Goal: Task Accomplishment & Management: Manage account settings

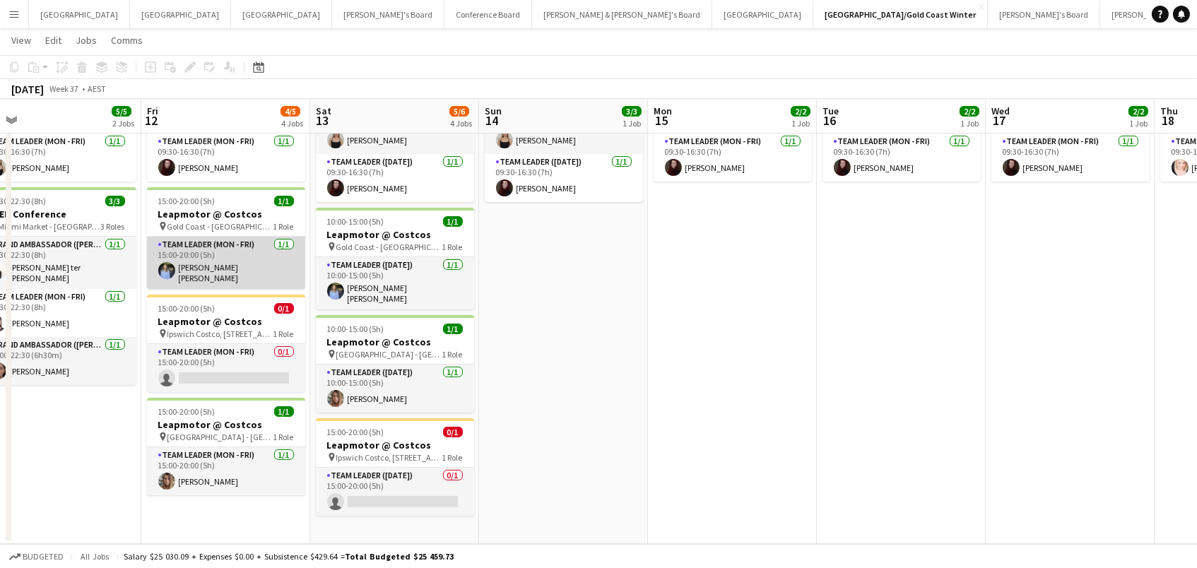
scroll to position [127, 0]
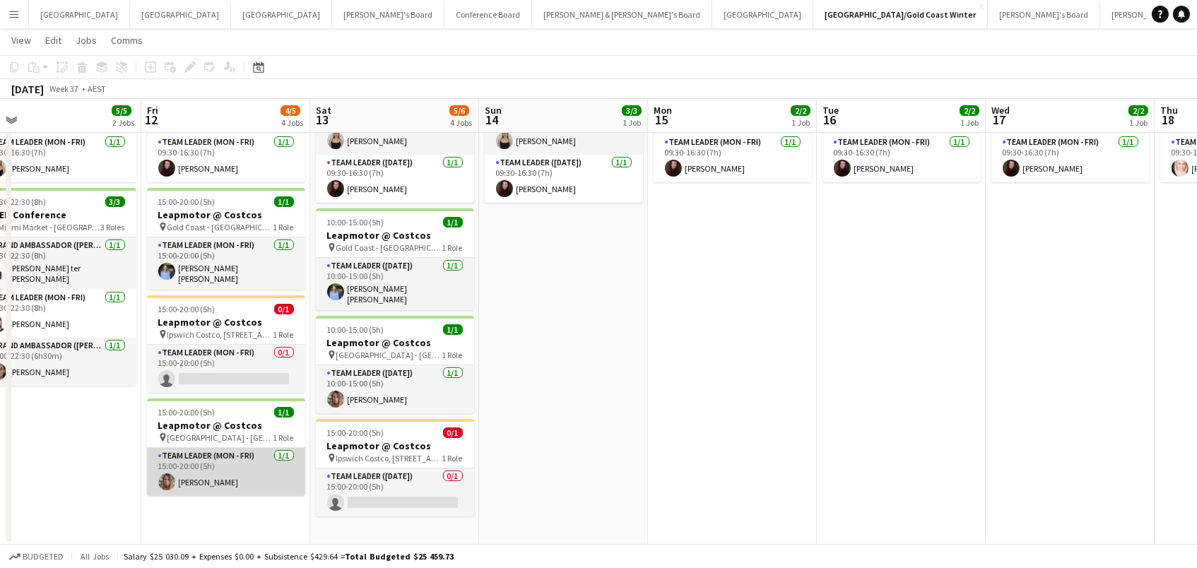
click at [199, 457] on app-card-role "Team Leader (Mon - Fri) [DATE] 15:00-20:00 (5h) [PERSON_NAME]" at bounding box center [226, 472] width 158 height 48
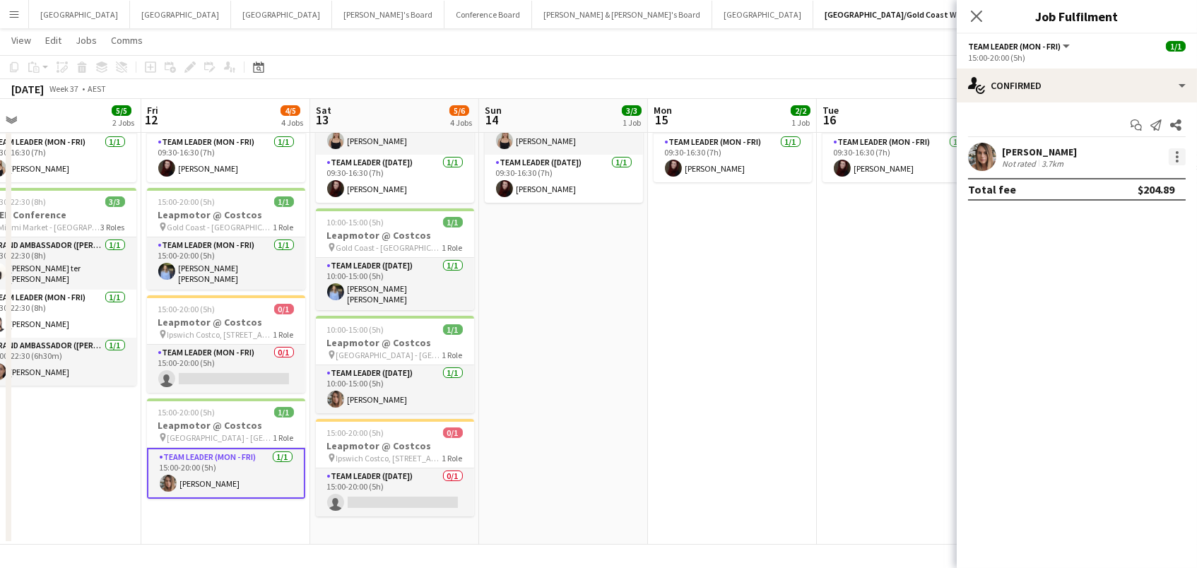
click at [1174, 153] on div at bounding box center [1176, 156] width 17 height 17
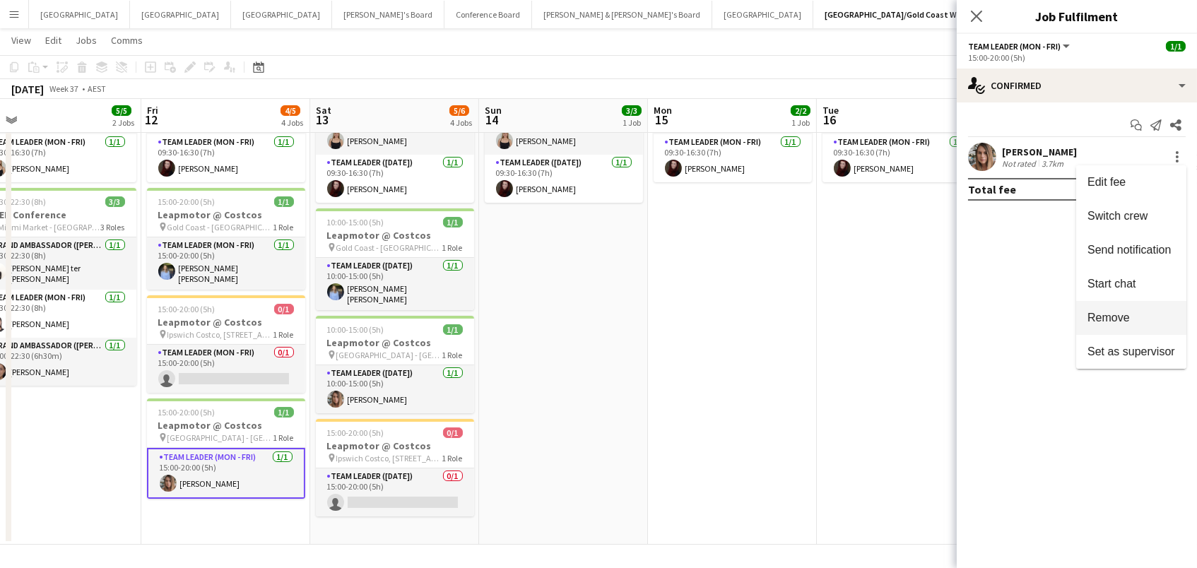
click at [1144, 318] on span "Remove" at bounding box center [1131, 318] width 88 height 13
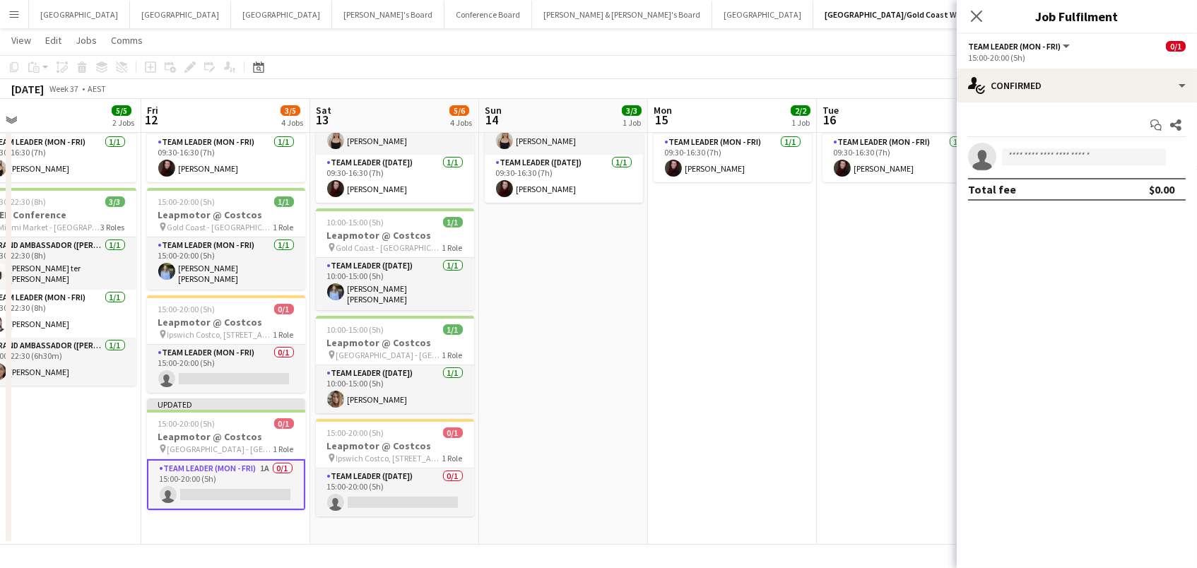
click at [688, 468] on app-date-cell "09:30-16:30 (7h) 2/2 ANZ House of Falcons pin Brisbane 2 Roles Brand Ambassador…" at bounding box center [732, 288] width 169 height 514
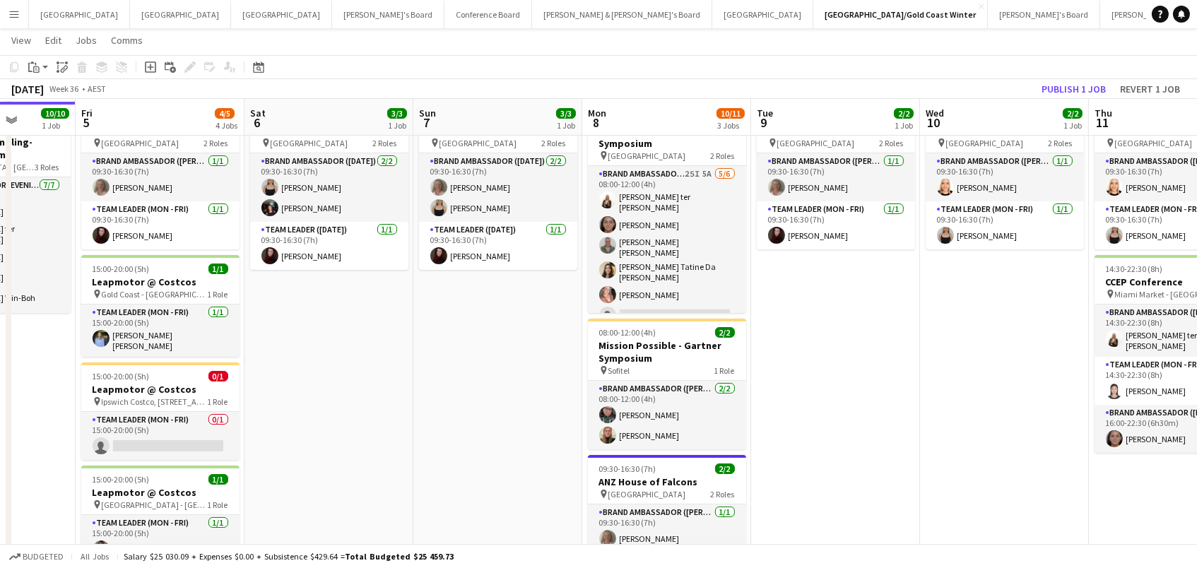
scroll to position [59, 0]
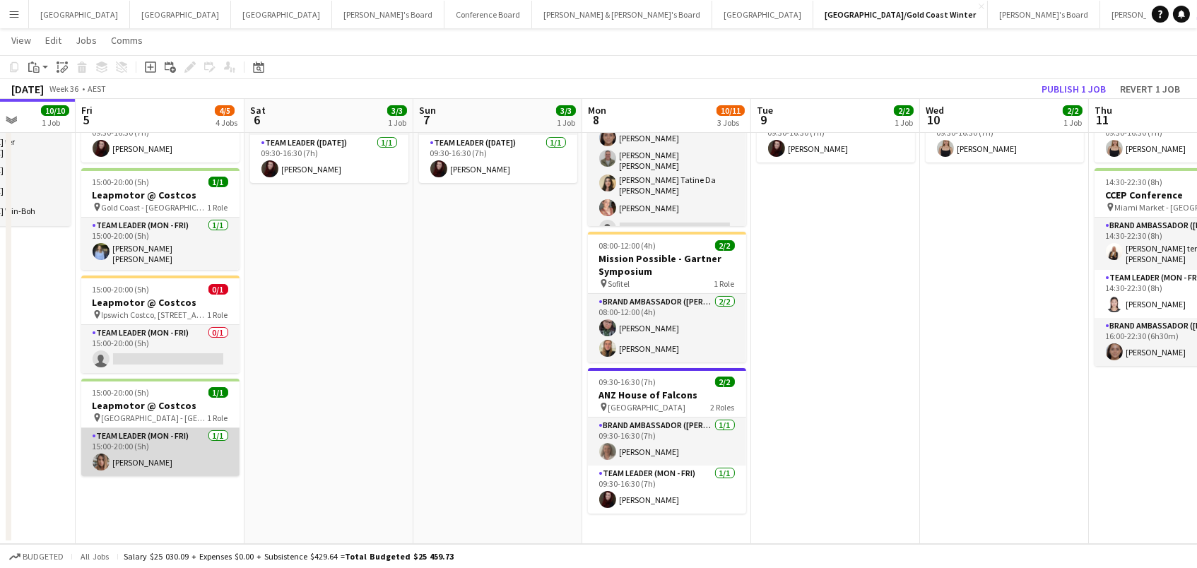
click at [185, 450] on app-card-role "Team Leader (Mon - Fri) [DATE] 15:00-20:00 (5h) [PERSON_NAME]" at bounding box center [160, 452] width 158 height 48
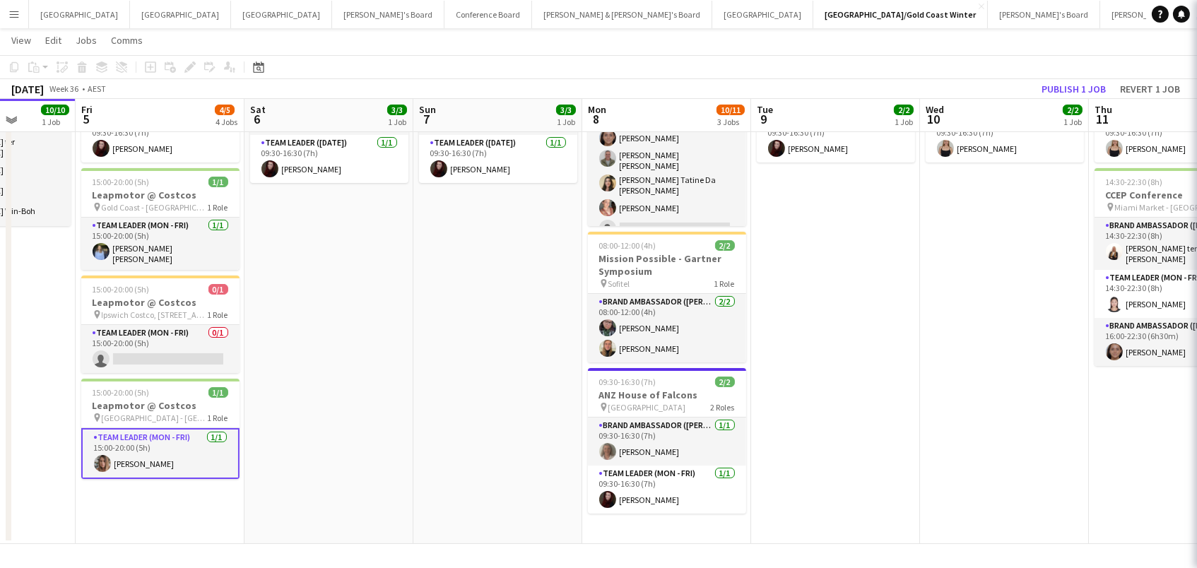
scroll to position [146, 0]
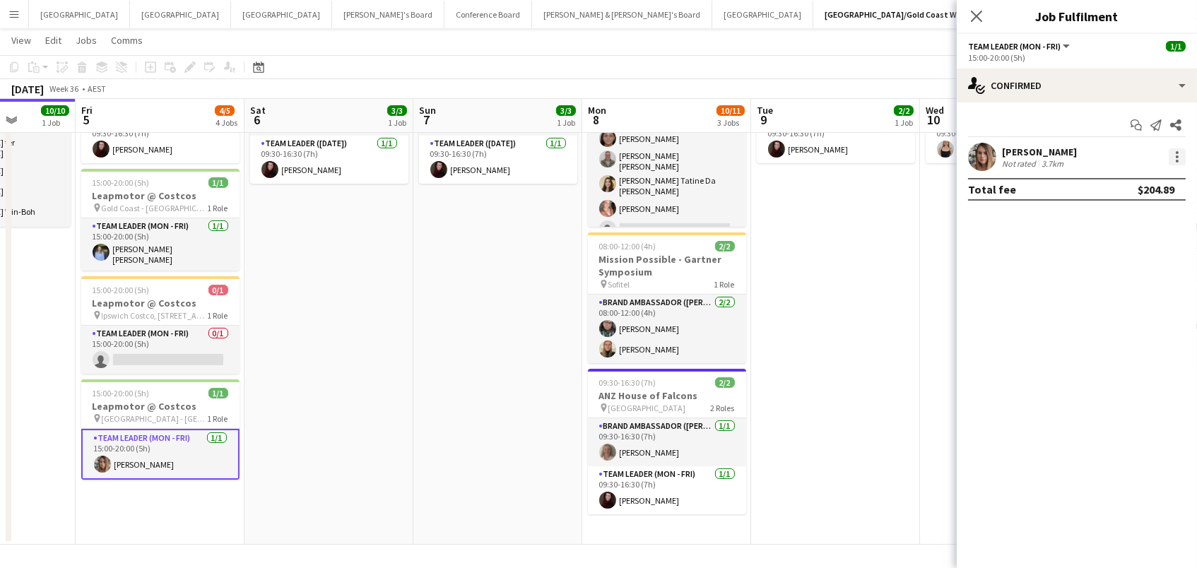
click at [1179, 158] on div at bounding box center [1176, 156] width 17 height 17
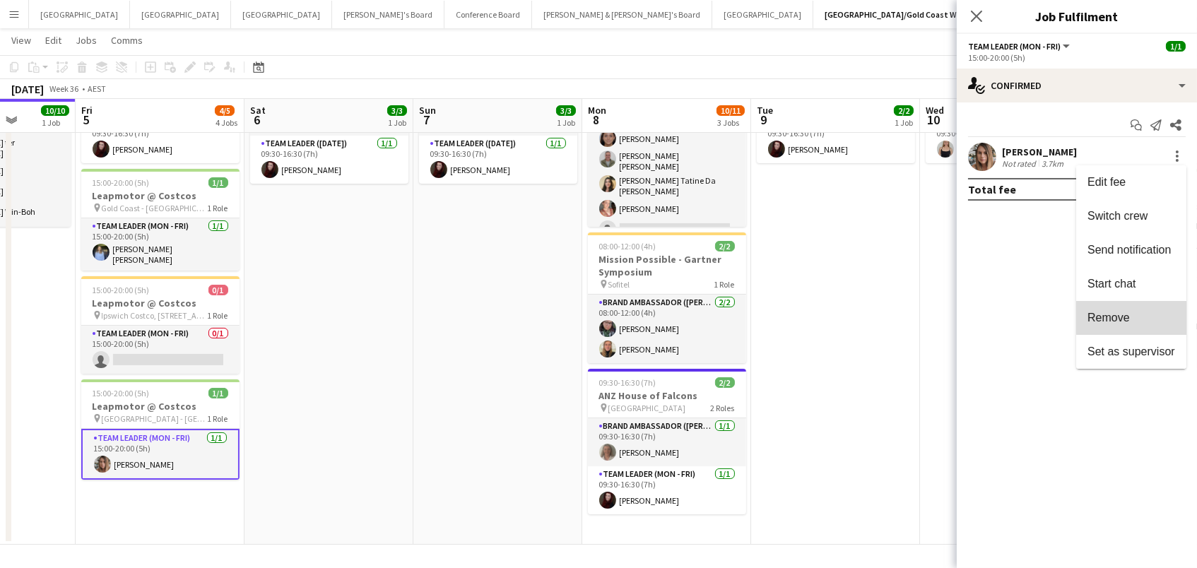
click at [1145, 314] on span "Remove" at bounding box center [1131, 318] width 88 height 13
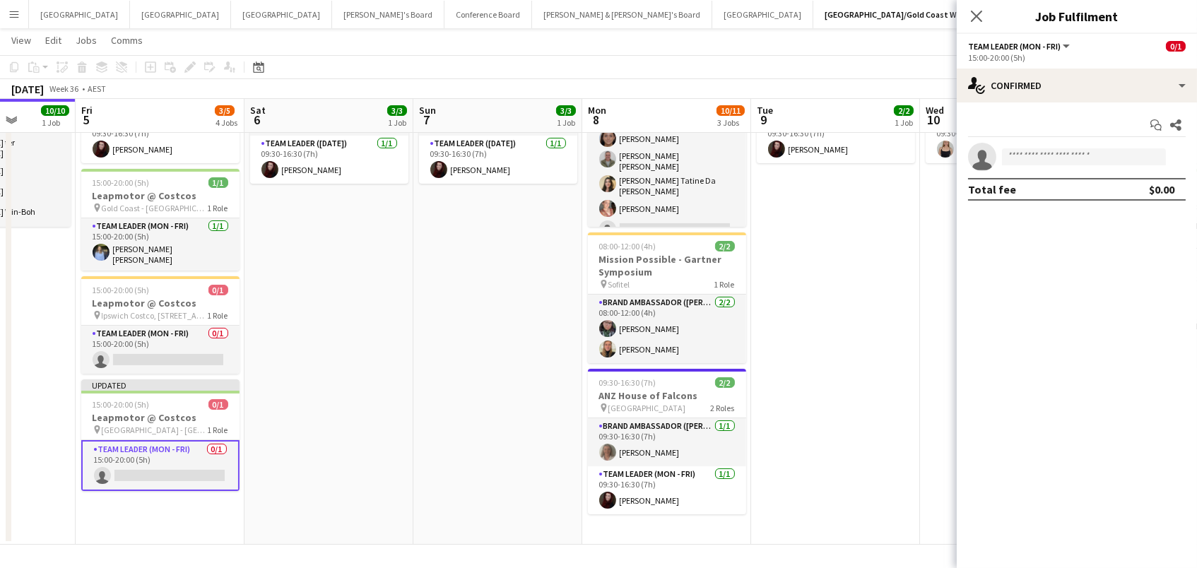
click at [275, 396] on app-date-cell "09:30-16:30 (7h) 3/3 ANZ House of Falcons pin Brisbane 2 Roles Brand Ambassador…" at bounding box center [328, 278] width 169 height 533
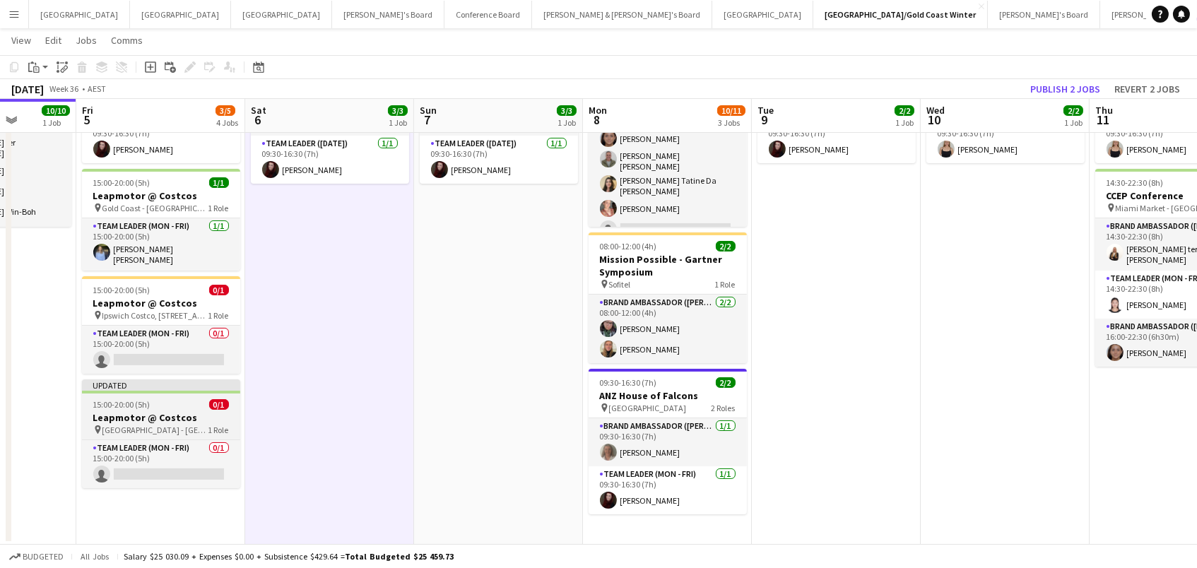
click at [158, 411] on h3 "Leapmotor @ Costcos" at bounding box center [161, 417] width 158 height 13
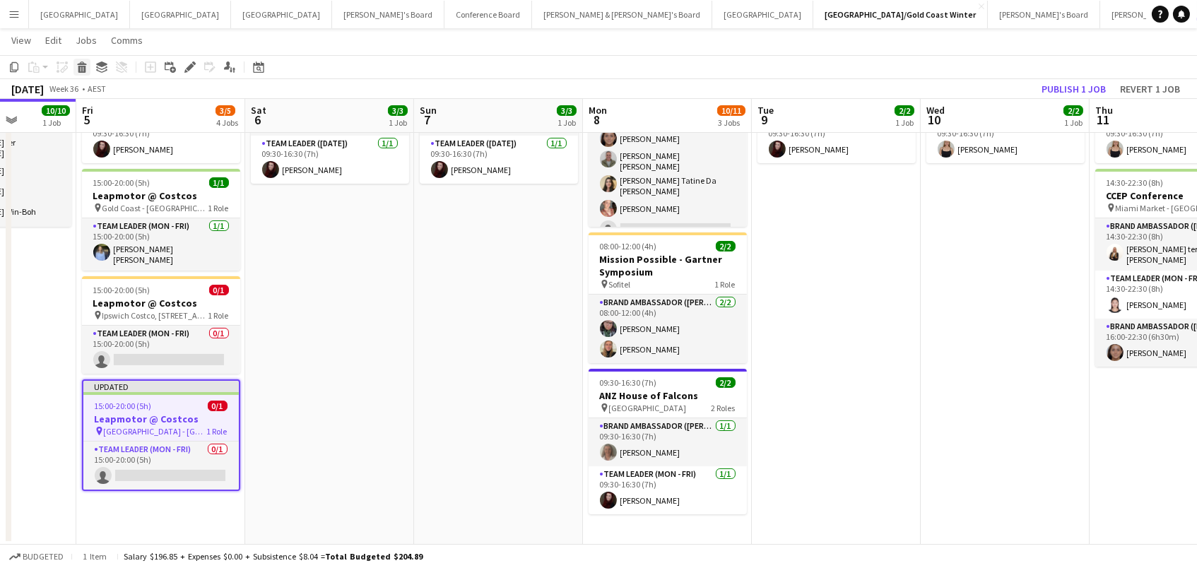
click at [76, 63] on icon "Delete" at bounding box center [81, 66] width 11 height 11
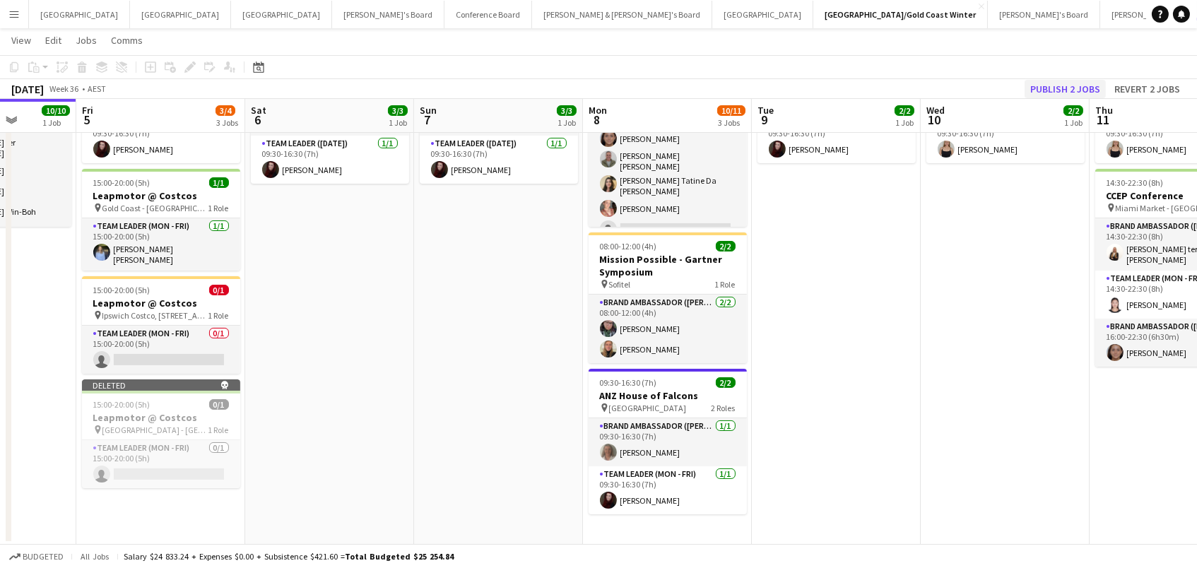
click at [1040, 86] on button "Publish 2 jobs" at bounding box center [1064, 89] width 81 height 18
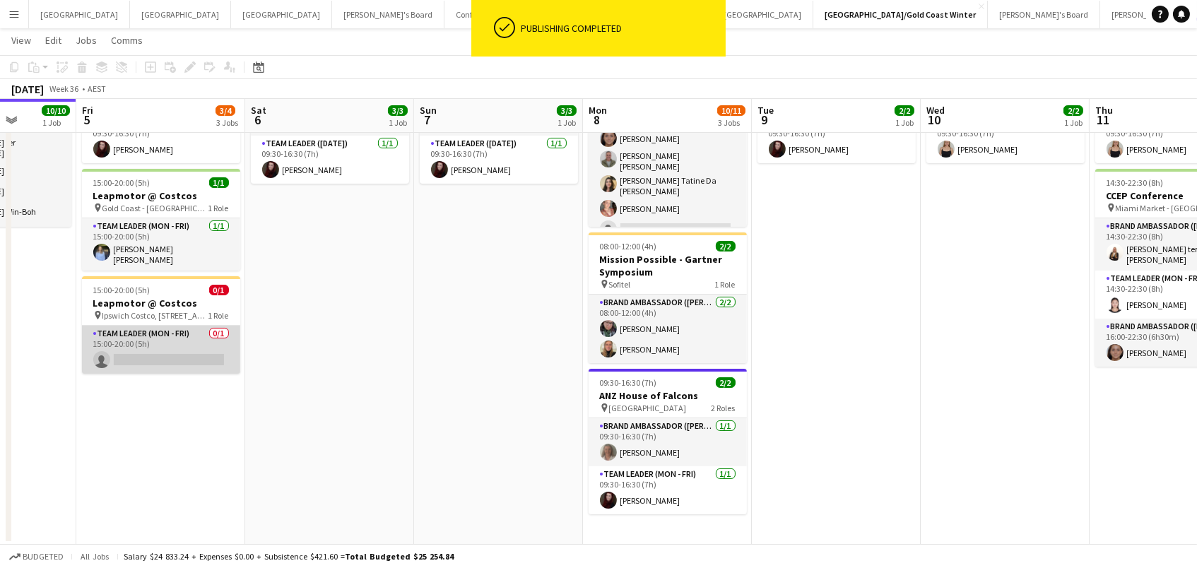
click at [187, 330] on app-card-role "Team Leader (Mon - Fri) 0/1 15:00-20:00 (5h) single-neutral-actions" at bounding box center [161, 350] width 158 height 48
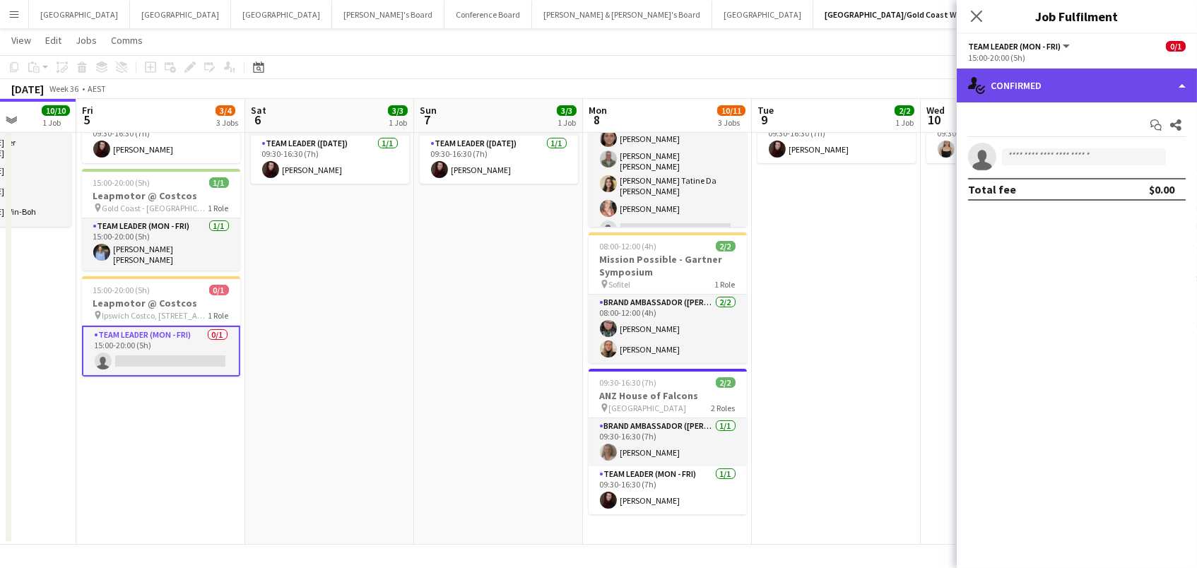
click at [1058, 97] on div "single-neutral-actions-check-2 Confirmed" at bounding box center [1076, 86] width 240 height 34
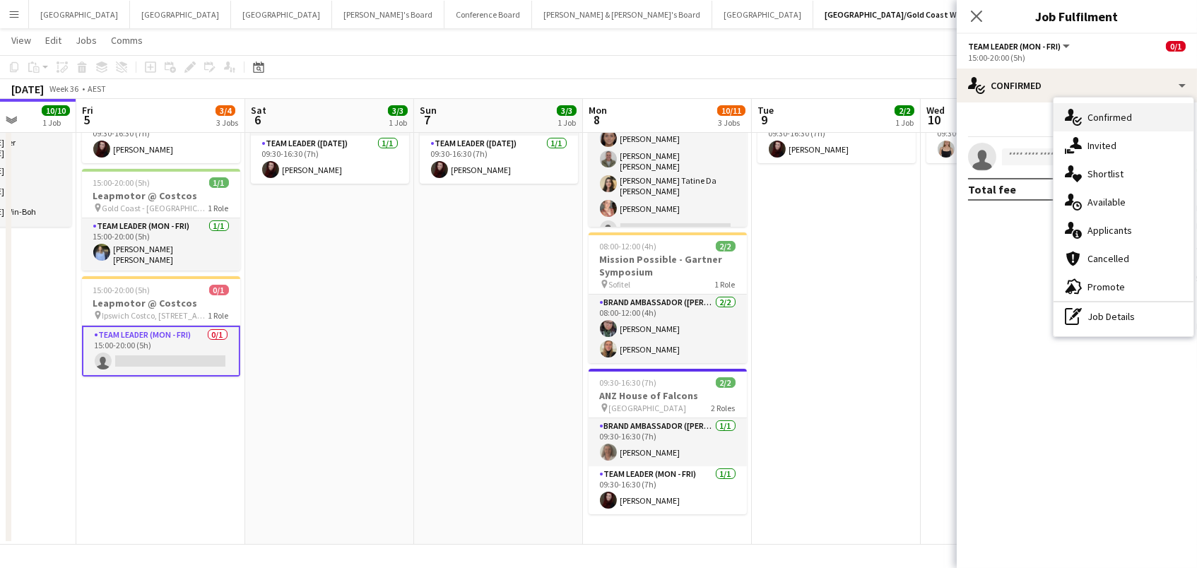
click at [1095, 129] on div "single-neutral-actions-check-2 Confirmed" at bounding box center [1123, 117] width 140 height 28
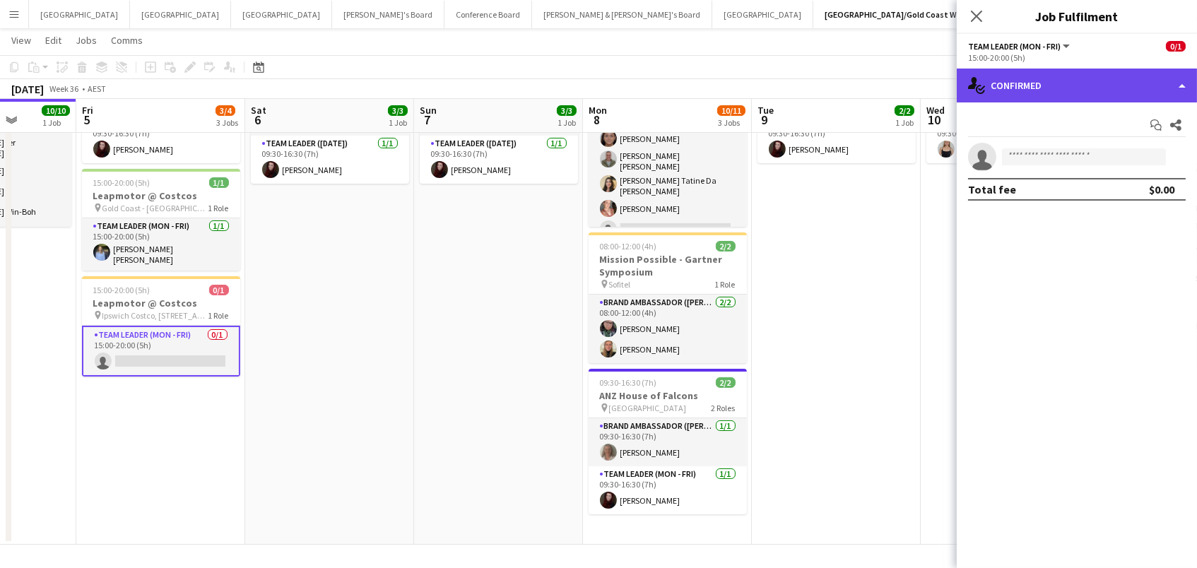
click at [1043, 84] on div "single-neutral-actions-check-2 Confirmed" at bounding box center [1076, 86] width 240 height 34
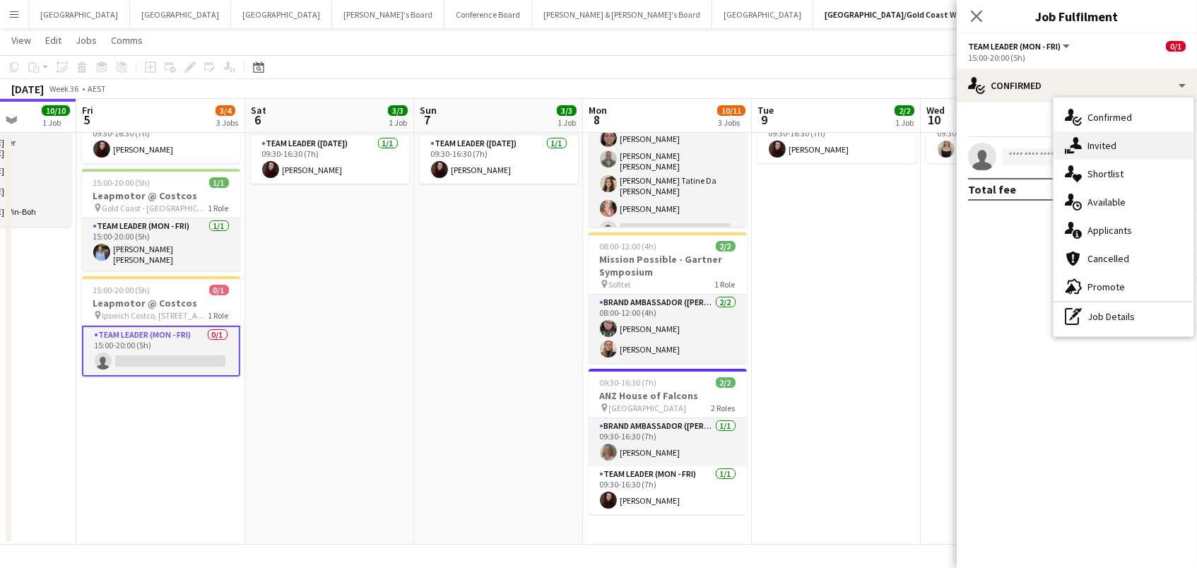
click at [1096, 143] on span "Invited" at bounding box center [1101, 145] width 29 height 13
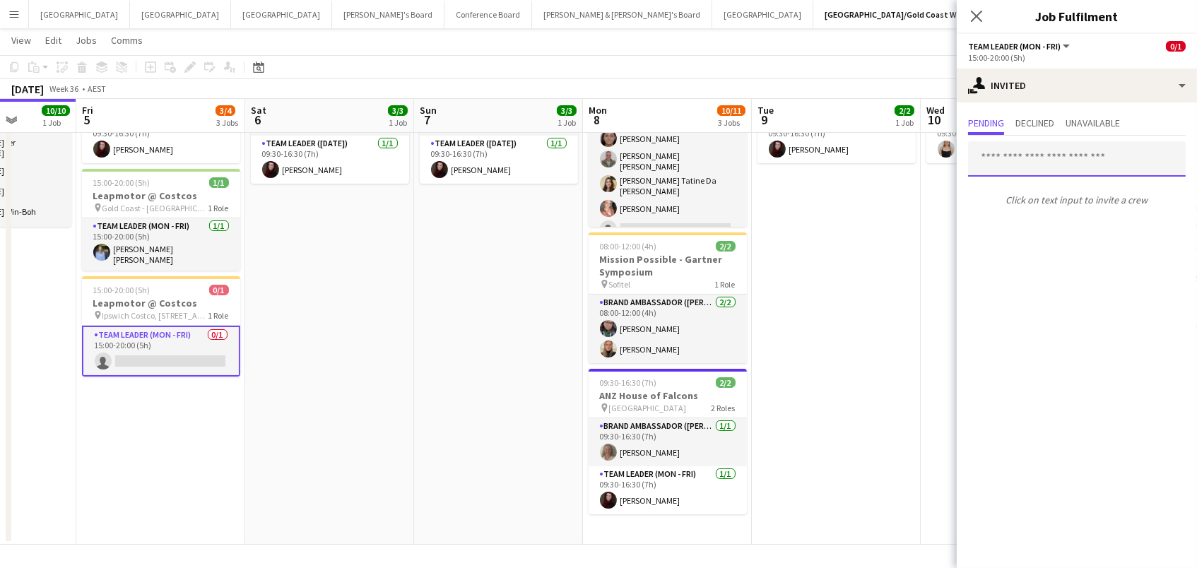
click at [1021, 159] on input "text" at bounding box center [1077, 158] width 218 height 35
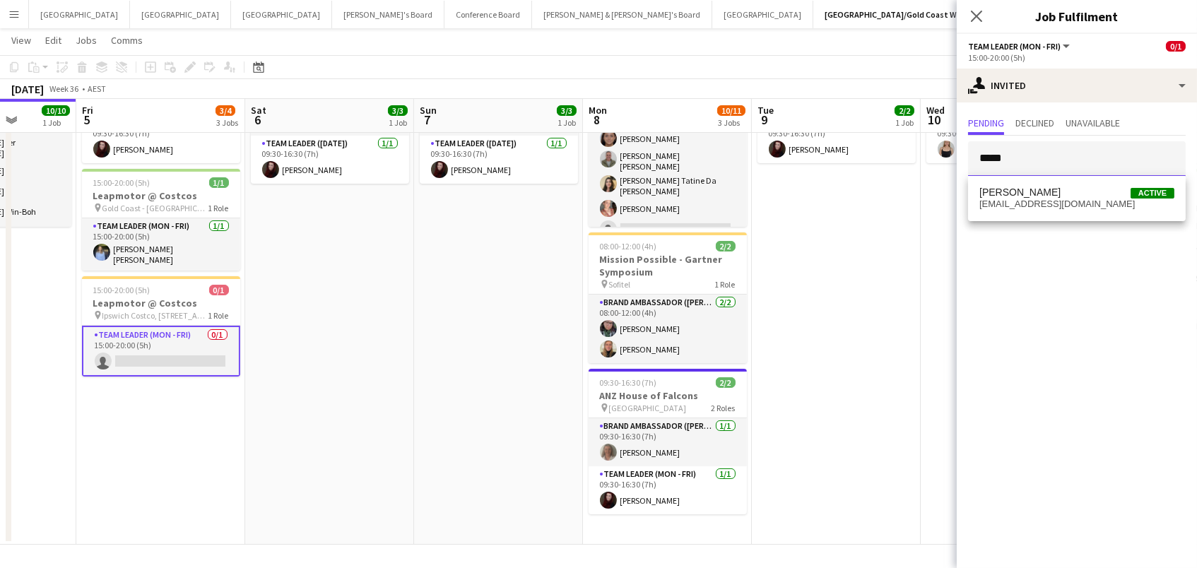
type input "*****"
drag, startPoint x: 1033, startPoint y: 164, endPoint x: 1033, endPoint y: 190, distance: 26.1
click at [1033, 190] on span "[PERSON_NAME]" at bounding box center [1019, 192] width 81 height 12
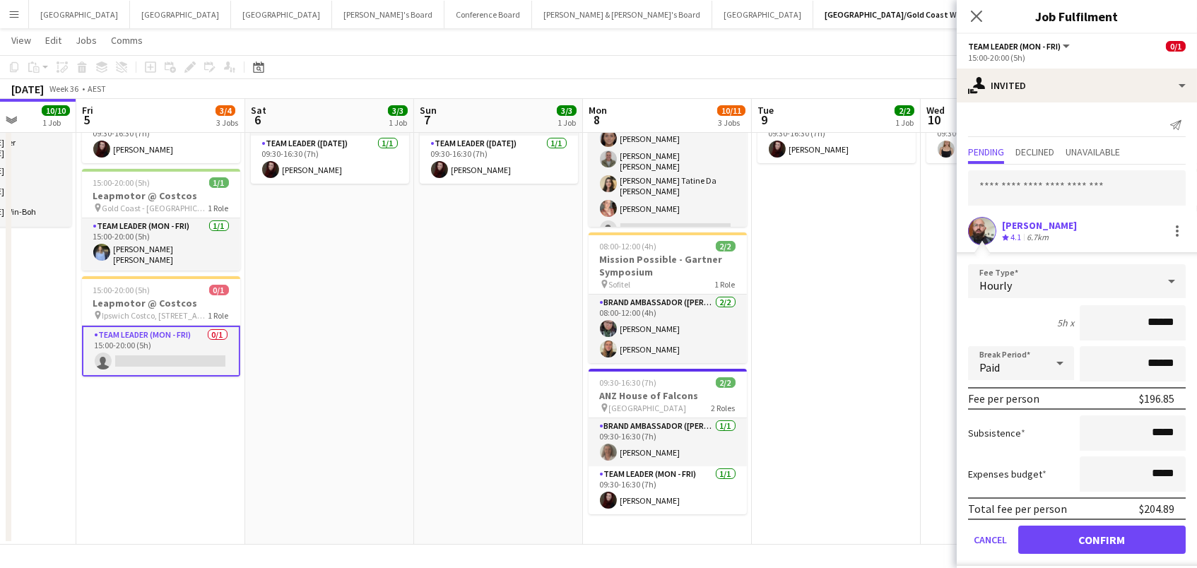
click at [1101, 538] on button "Confirm" at bounding box center [1101, 540] width 167 height 28
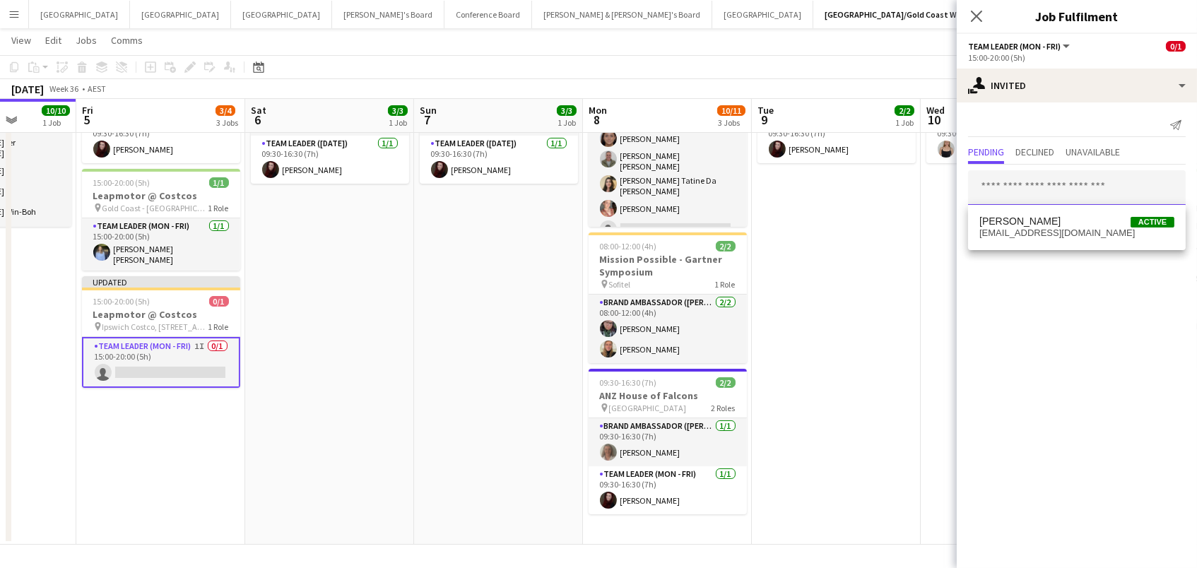
click at [1025, 179] on input "text" at bounding box center [1077, 187] width 218 height 35
type input "******"
click at [1039, 229] on span "[PERSON_NAME][EMAIL_ADDRESS][DOMAIN_NAME]" at bounding box center [1076, 232] width 195 height 11
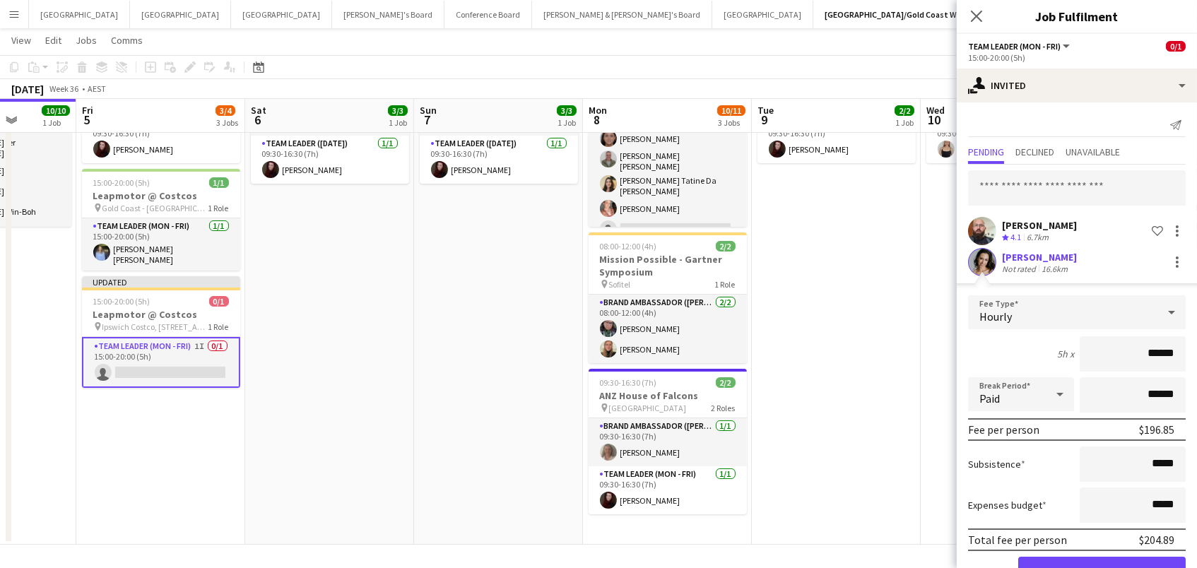
click at [1101, 567] on button "Confirm" at bounding box center [1101, 571] width 167 height 28
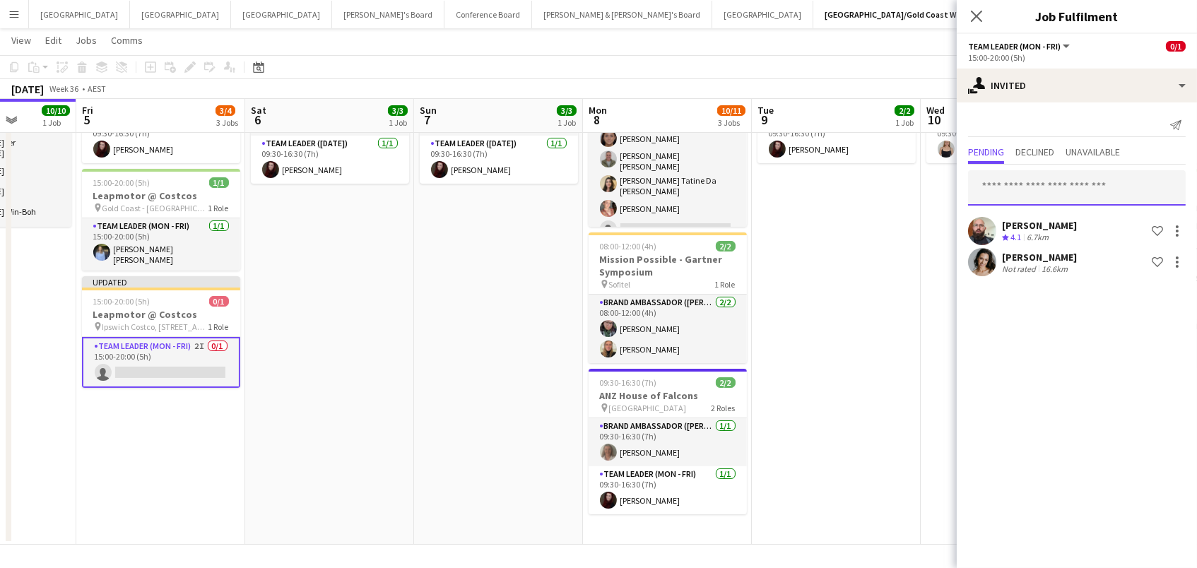
click at [1042, 196] on input "text" at bounding box center [1077, 187] width 218 height 35
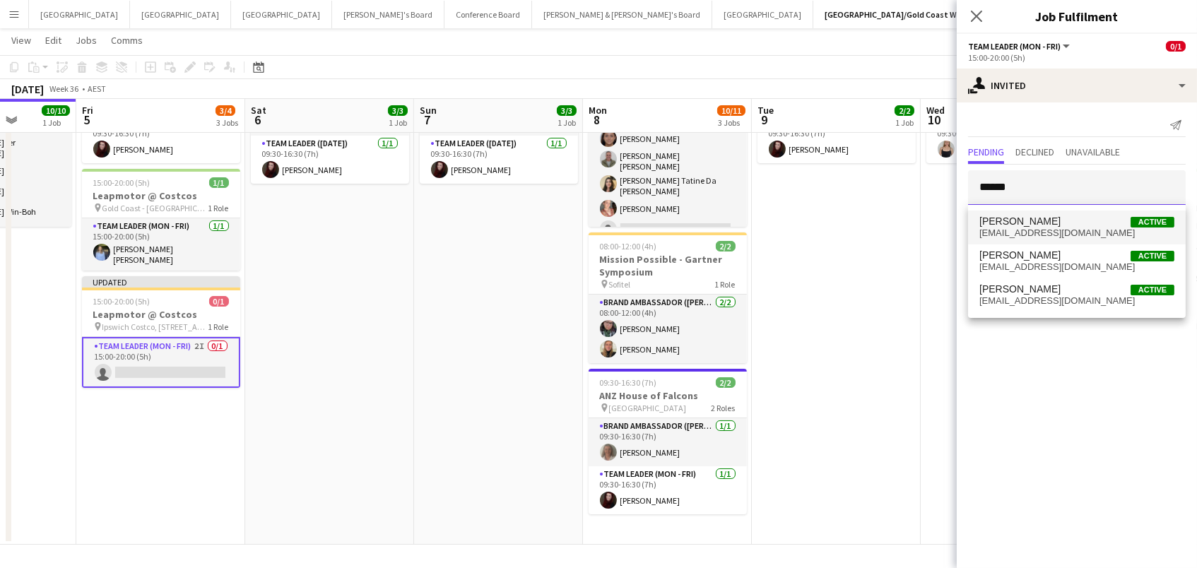
type input "******"
drag, startPoint x: 1028, startPoint y: 213, endPoint x: 1033, endPoint y: 260, distance: 47.0
click at [1033, 260] on span "[PERSON_NAME]" at bounding box center [1019, 255] width 81 height 12
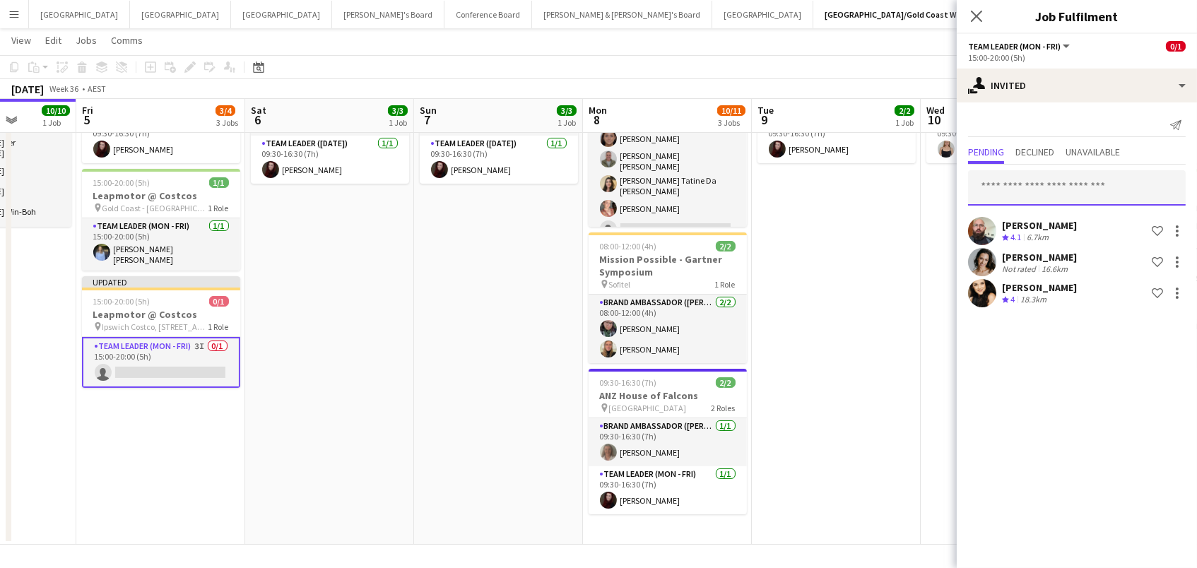
click at [1034, 196] on input "text" at bounding box center [1077, 187] width 218 height 35
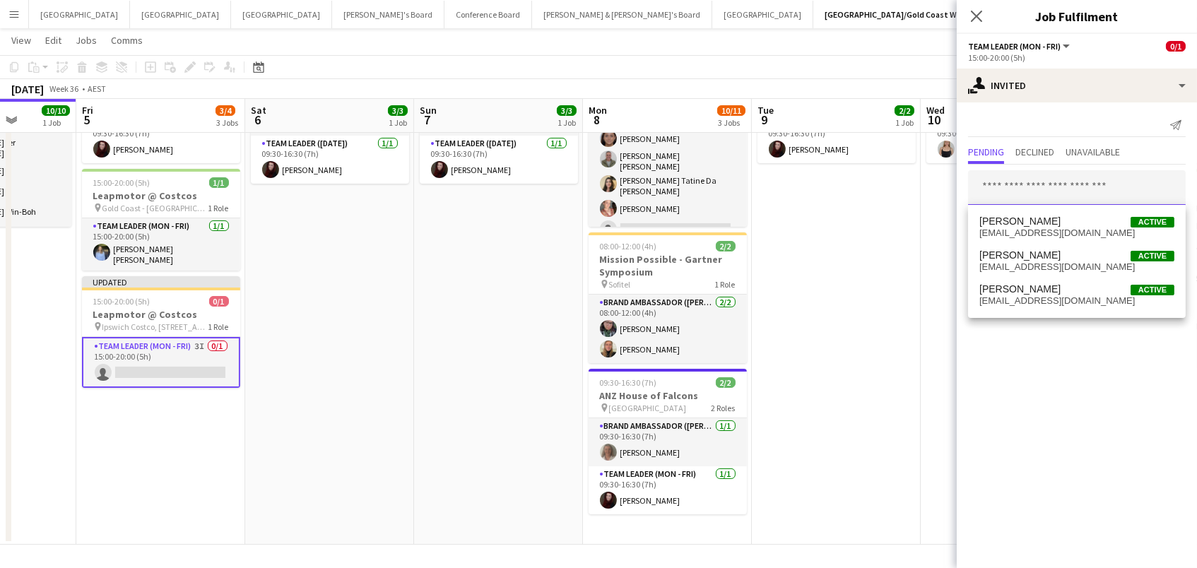
type input "*"
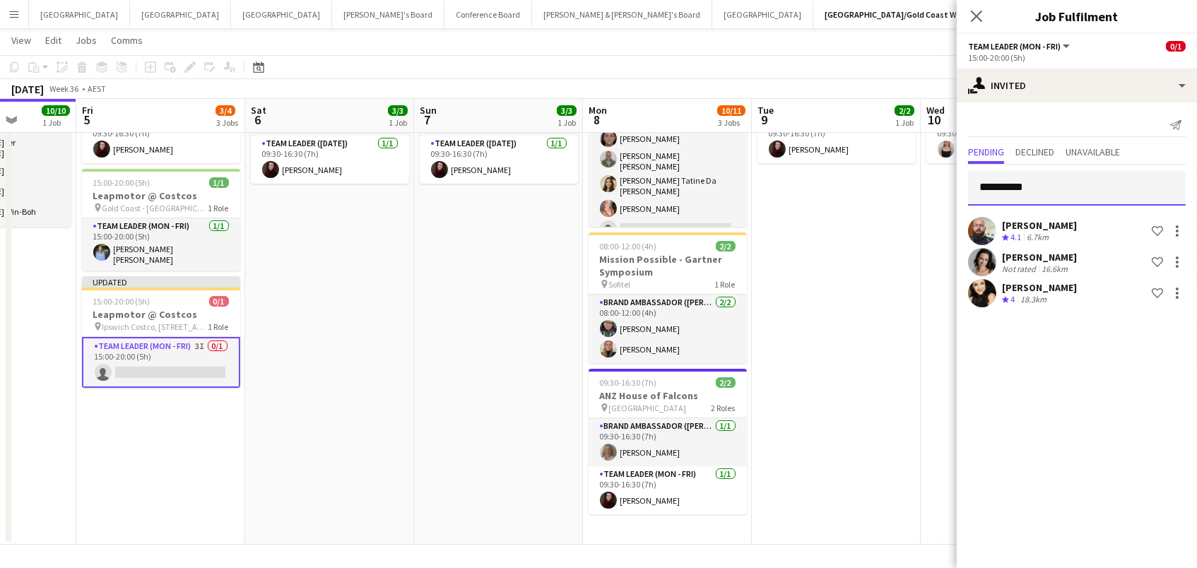
click at [1000, 186] on input "**********" at bounding box center [1077, 187] width 218 height 35
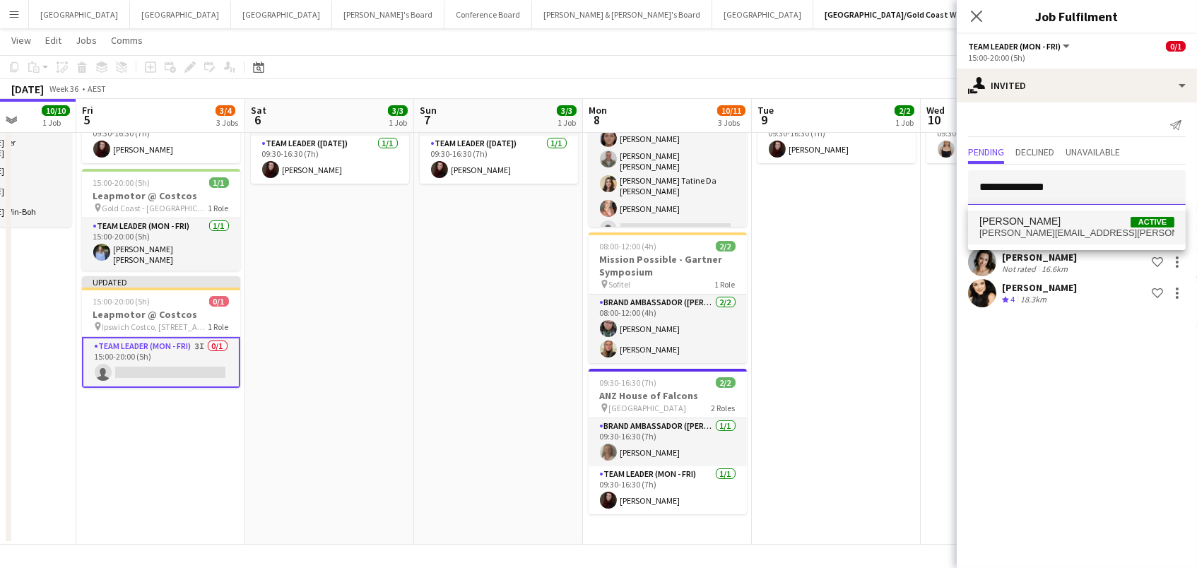
type input "**********"
click at [1015, 223] on span "[PERSON_NAME]" at bounding box center [1019, 221] width 81 height 12
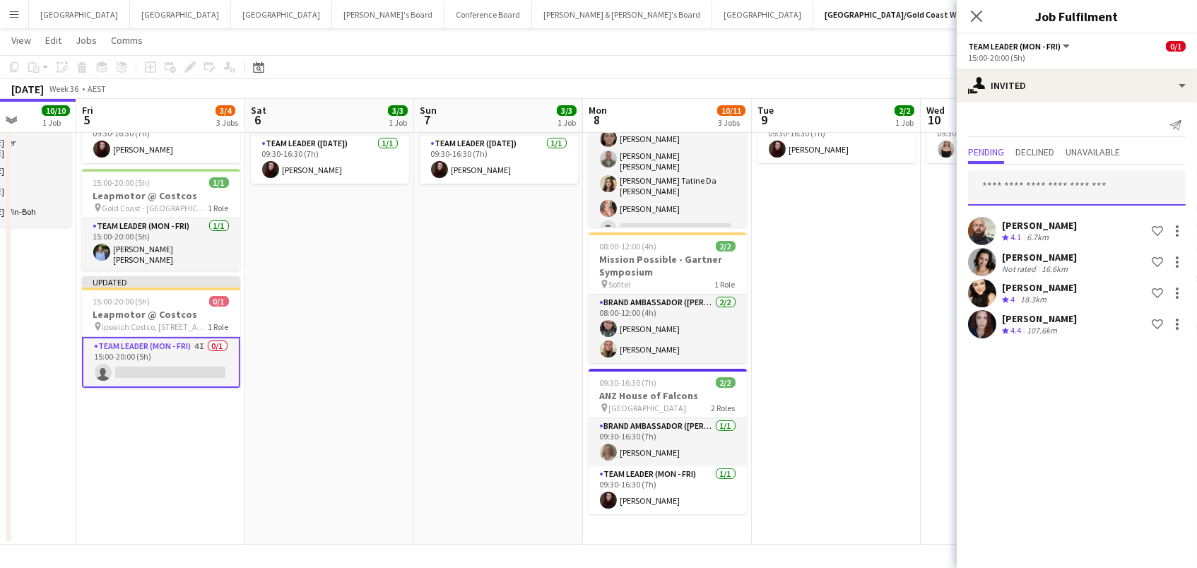
click at [1101, 184] on input "text" at bounding box center [1077, 187] width 218 height 35
type input "***"
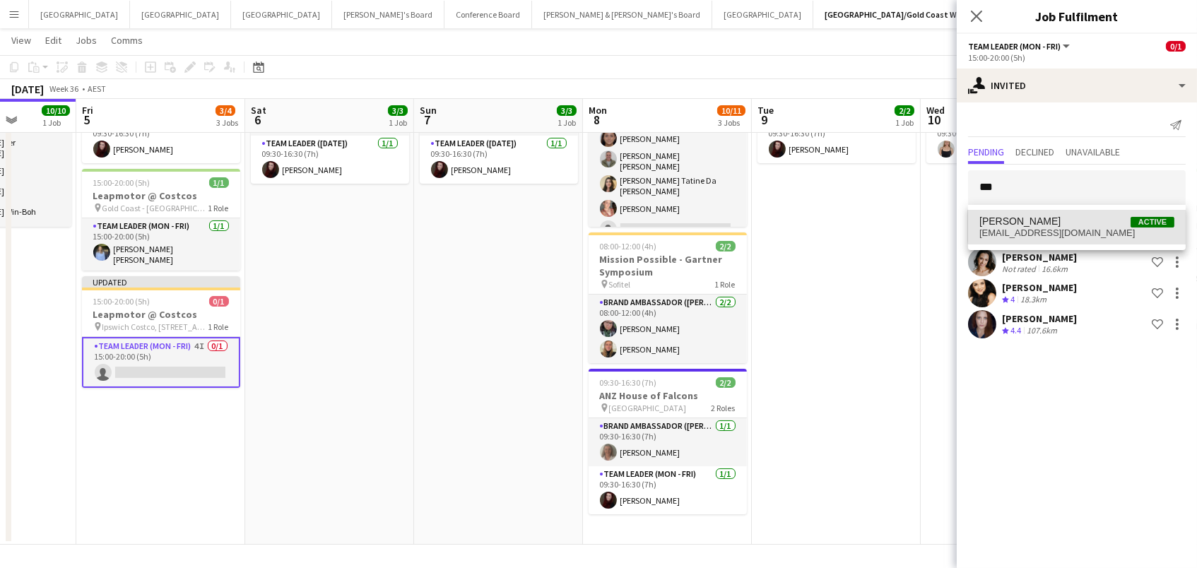
click at [1093, 218] on span "[PERSON_NAME] Active" at bounding box center [1076, 221] width 195 height 12
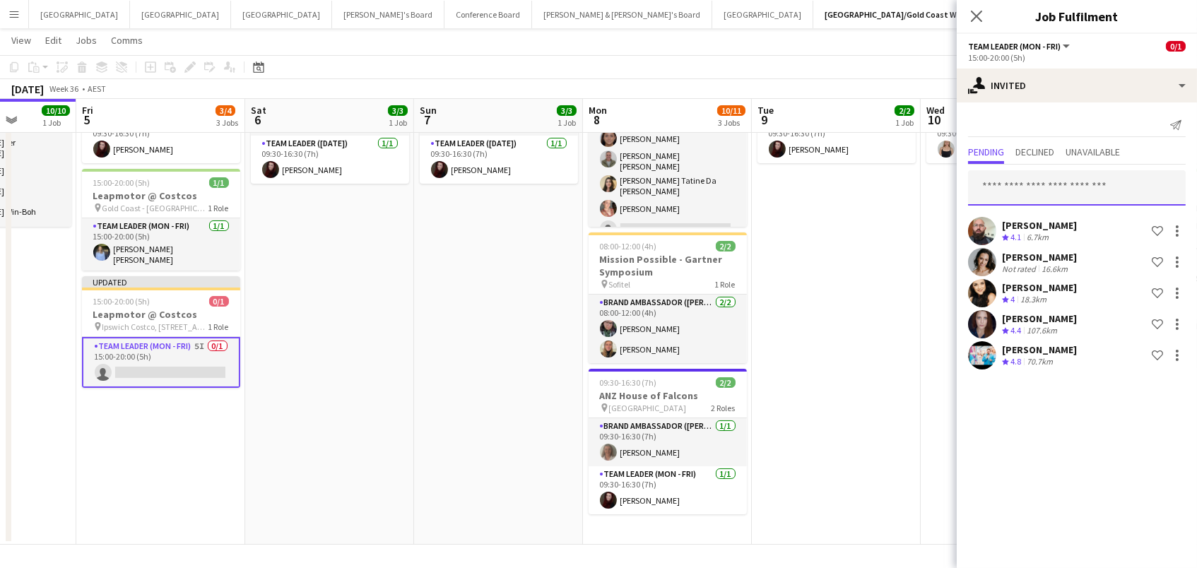
click at [1084, 182] on input "text" at bounding box center [1077, 187] width 218 height 35
type input "***"
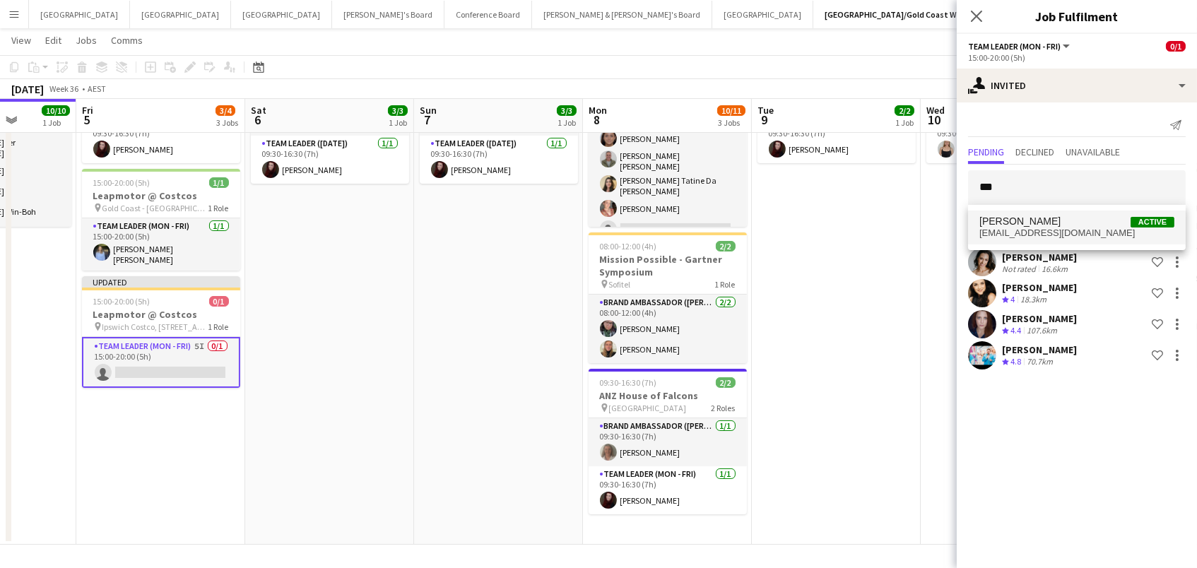
click at [1053, 217] on span "Jag Wei Active" at bounding box center [1076, 221] width 195 height 12
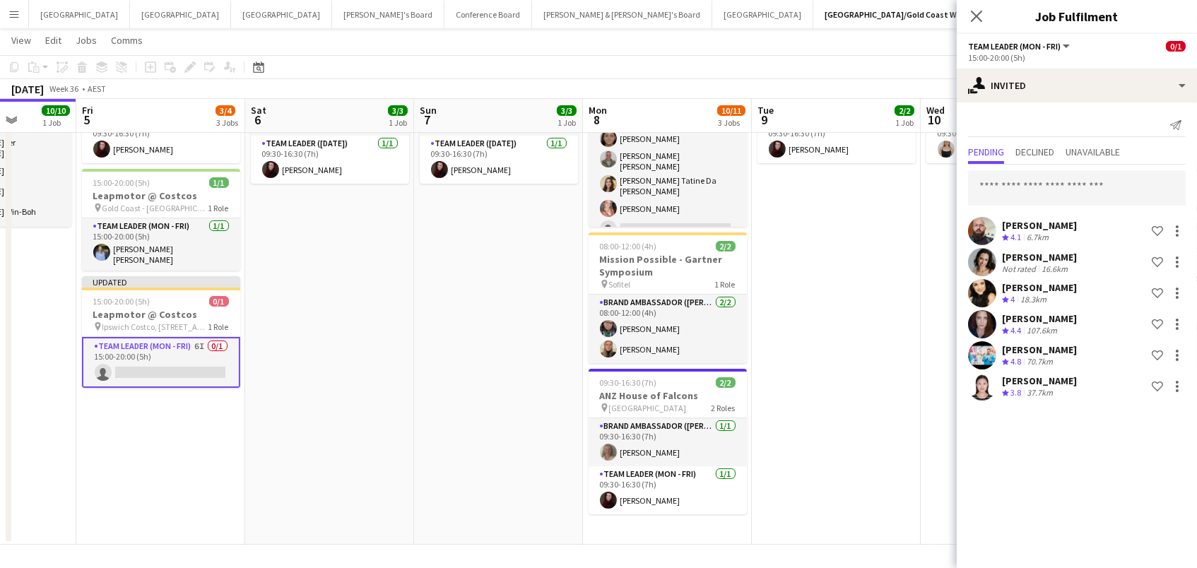
click at [913, 72] on app-toolbar "Copy Paste Paste Command V Paste with crew Command Shift V Paste linked Job [GE…" at bounding box center [598, 67] width 1197 height 24
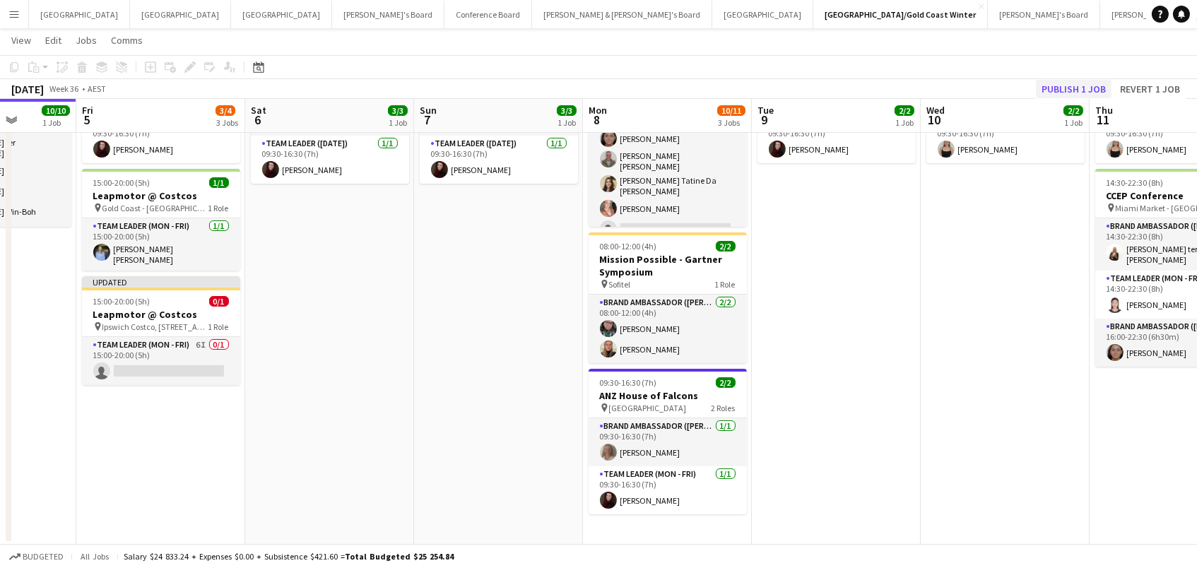
click at [1054, 87] on button "Publish 1 job" at bounding box center [1074, 89] width 76 height 18
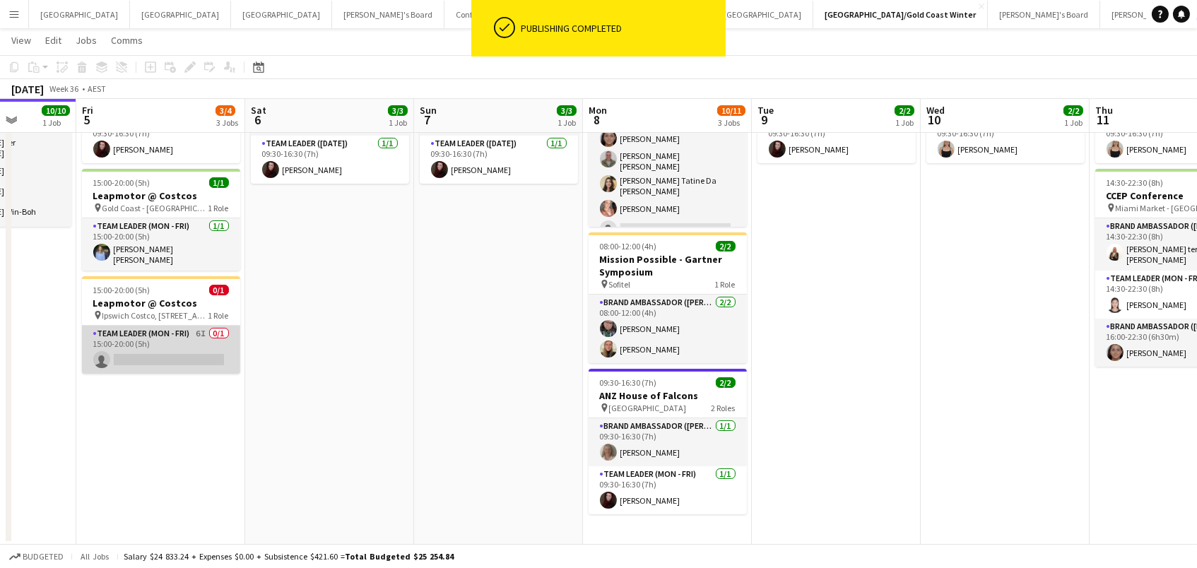
click at [134, 350] on app-card-role "Team Leader (Mon - Fri) 6I 0/1 15:00-20:00 (5h) single-neutral-actions" at bounding box center [161, 350] width 158 height 48
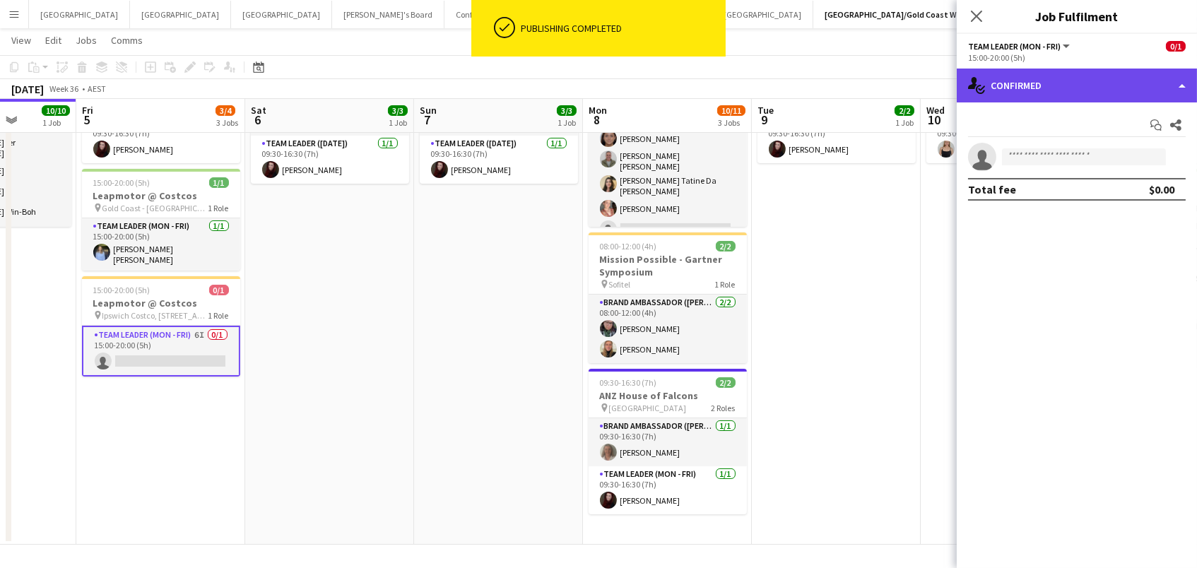
click at [1043, 73] on div "single-neutral-actions-check-2 Confirmed" at bounding box center [1076, 86] width 240 height 34
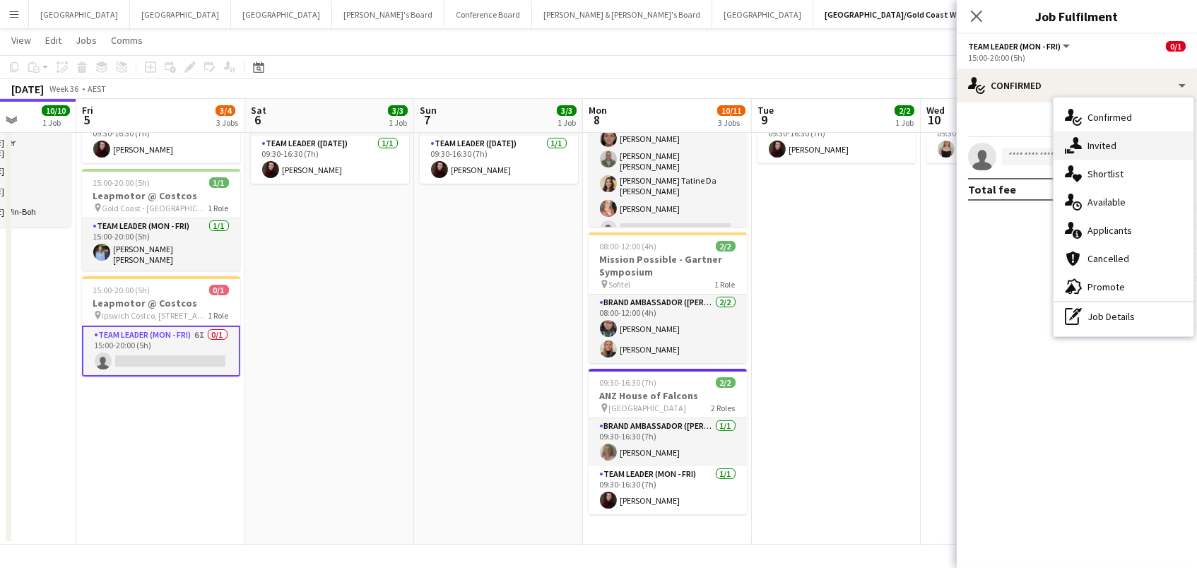
click at [1127, 152] on div "single-neutral-actions-share-1 Invited" at bounding box center [1123, 145] width 140 height 28
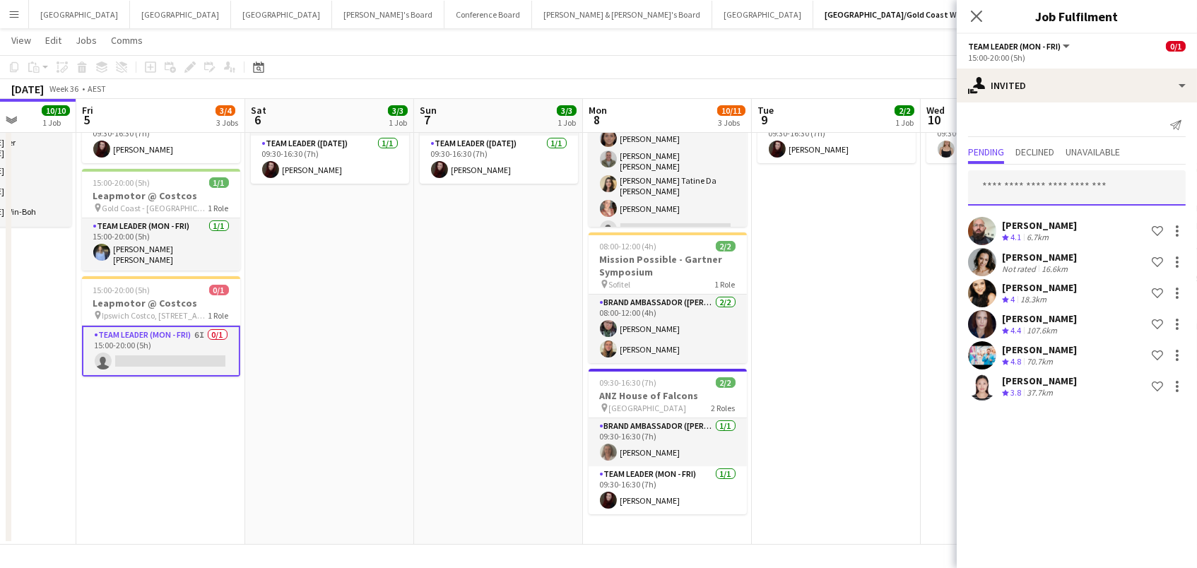
click at [1029, 189] on input "text" at bounding box center [1077, 187] width 218 height 35
type input "******"
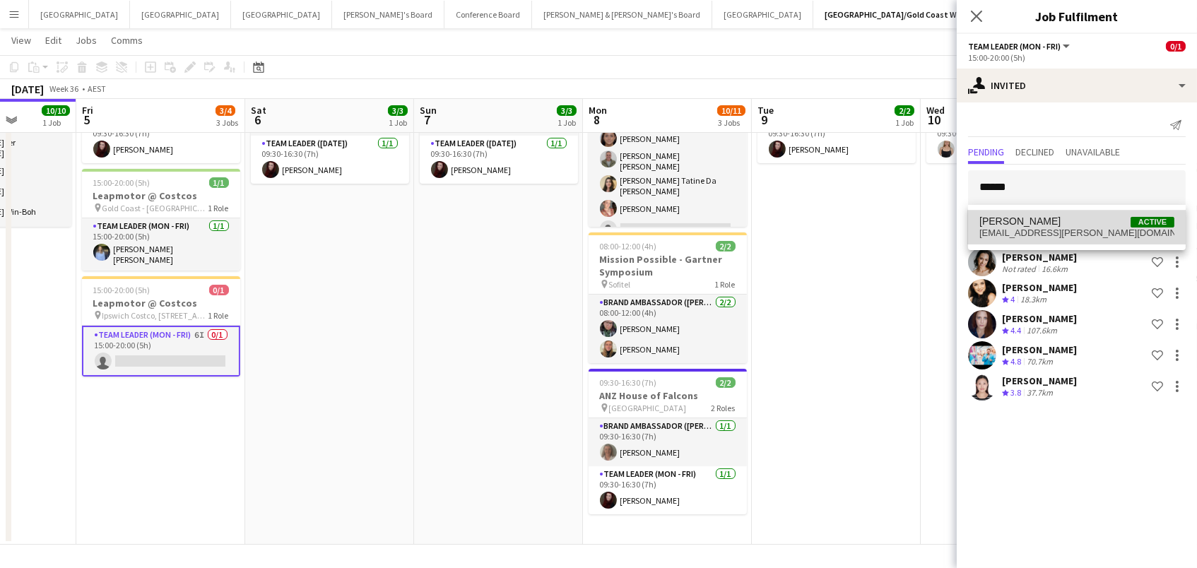
drag, startPoint x: 1034, startPoint y: 194, endPoint x: 1060, endPoint y: 223, distance: 39.5
click at [1060, 223] on span "[PERSON_NAME] Active" at bounding box center [1076, 221] width 195 height 12
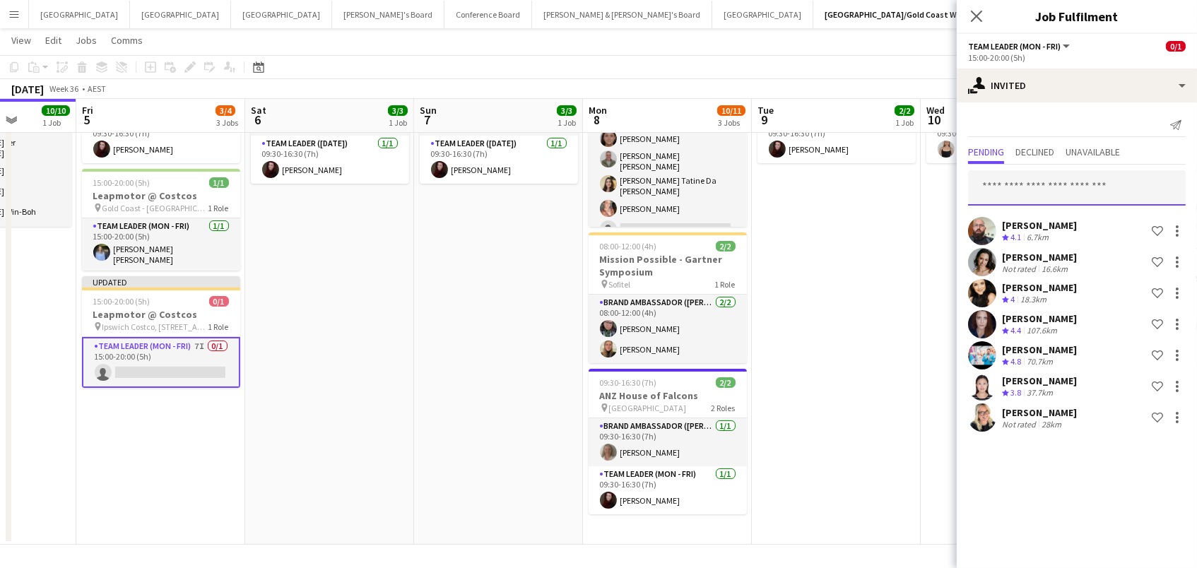
click at [1049, 195] on input "text" at bounding box center [1077, 187] width 218 height 35
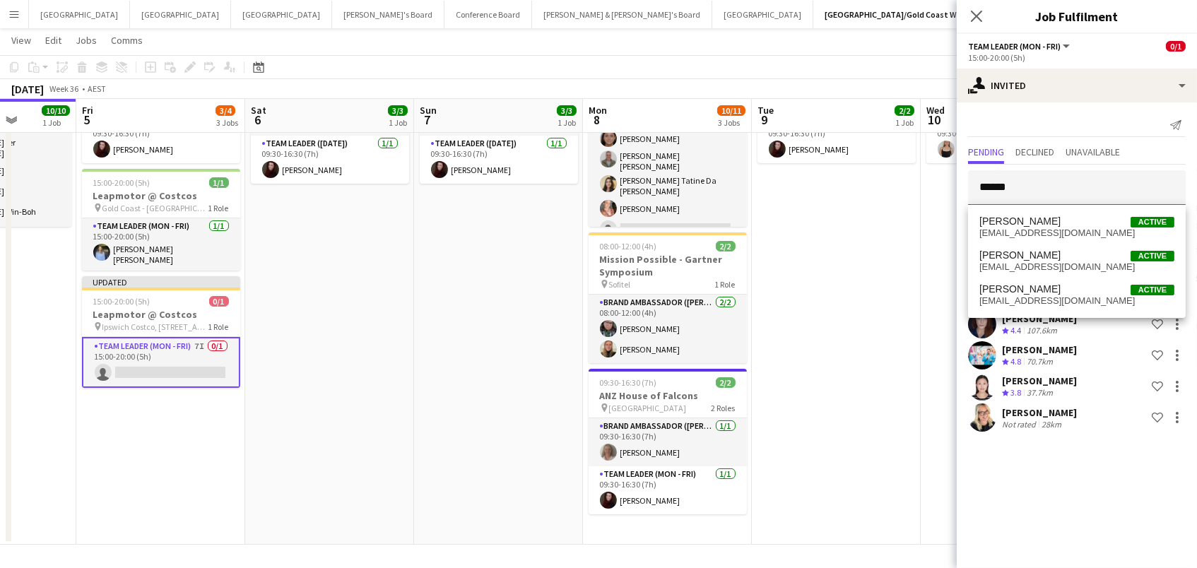
type input "******"
drag, startPoint x: 1049, startPoint y: 195, endPoint x: 1062, endPoint y: 222, distance: 29.7
click at [1062, 222] on span "[PERSON_NAME] Active" at bounding box center [1076, 221] width 195 height 12
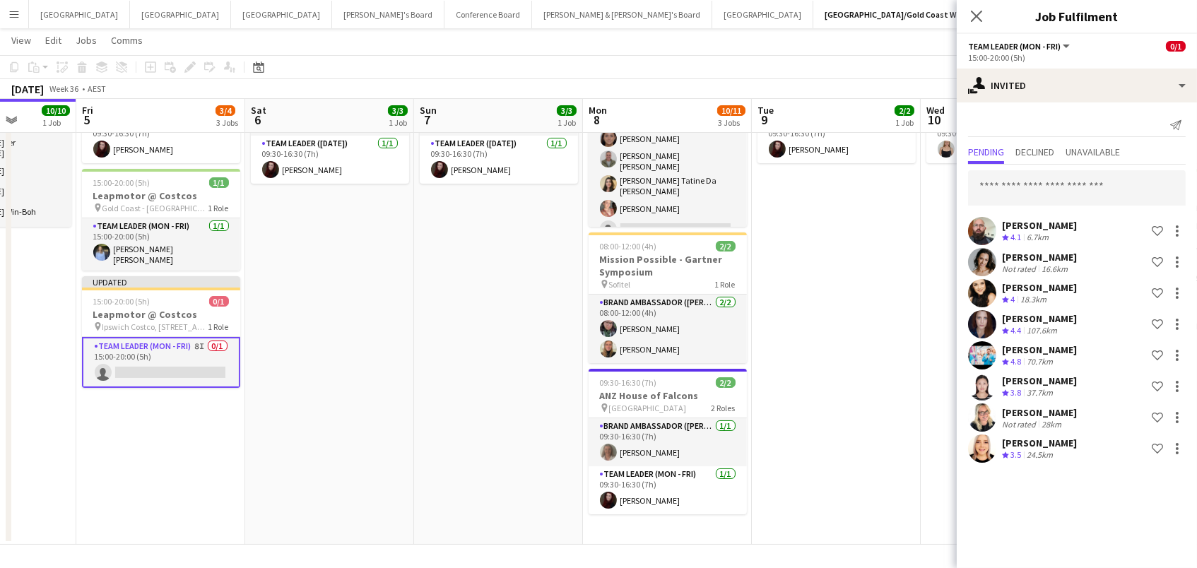
scroll to position [0, 429]
click at [912, 239] on app-date-cell "09:30-16:30 (7h) 2/2 ANZ House of Falcons pin Brisbane 2 Roles Brand Ambassador…" at bounding box center [836, 278] width 169 height 533
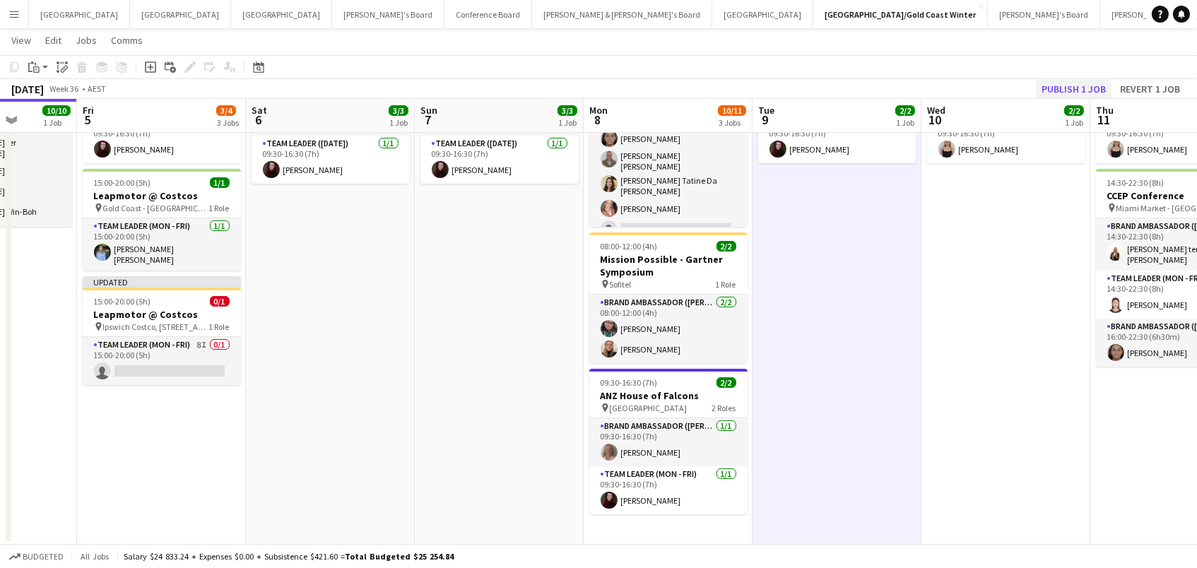
click at [1067, 93] on button "Publish 1 job" at bounding box center [1074, 89] width 76 height 18
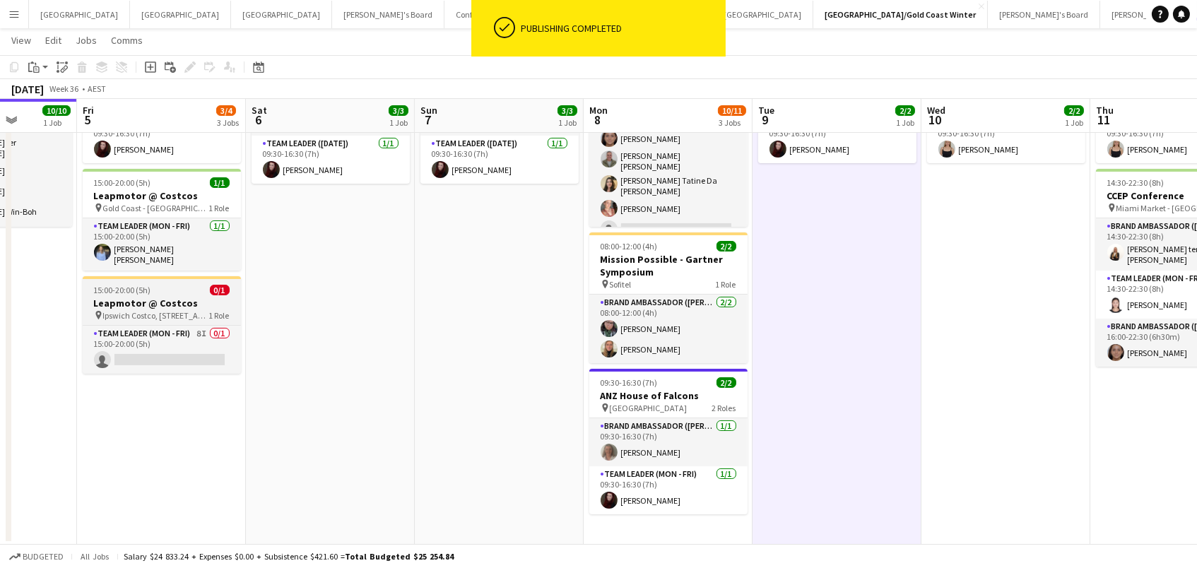
scroll to position [0, 429]
click at [220, 313] on span "1 Role" at bounding box center [220, 315] width 20 height 11
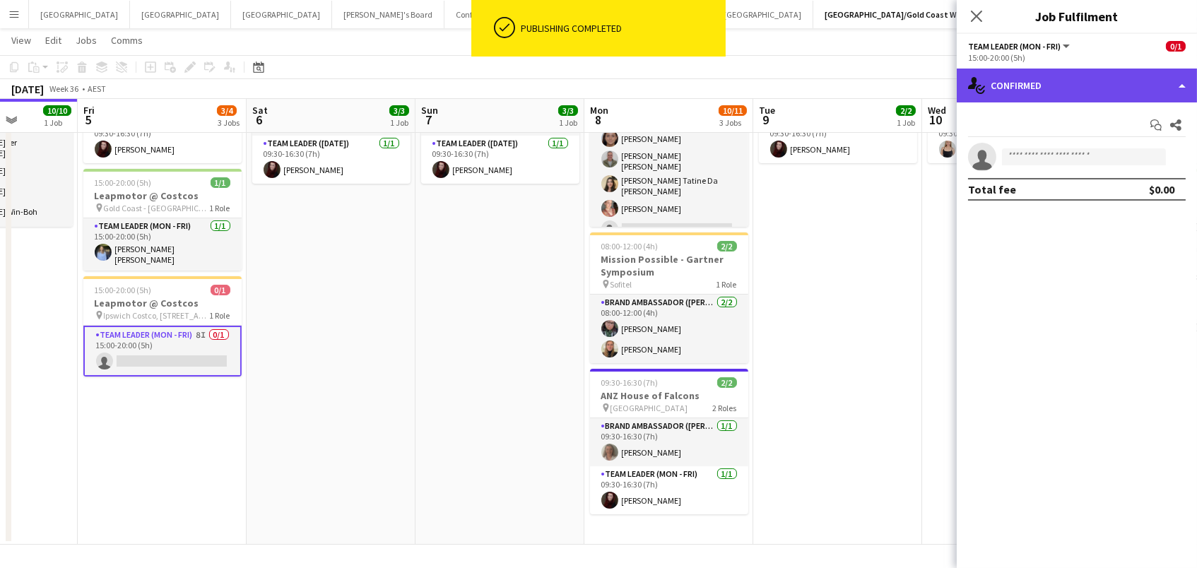
click at [1004, 84] on div "single-neutral-actions-check-2 Confirmed" at bounding box center [1076, 86] width 240 height 34
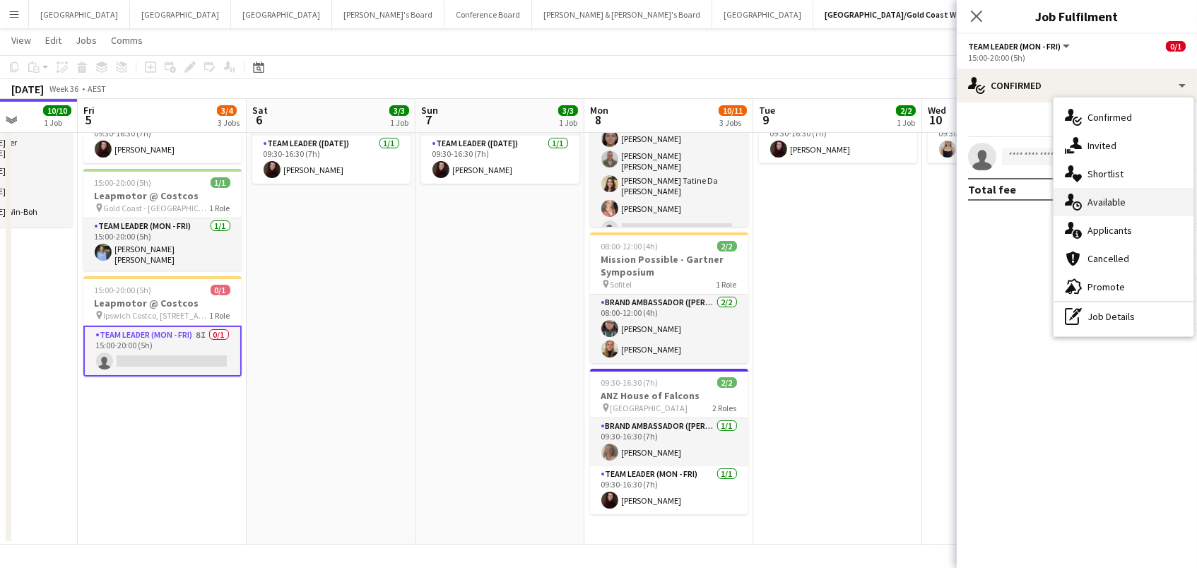
click at [1103, 194] on div "single-neutral-actions-upload Available" at bounding box center [1123, 202] width 140 height 28
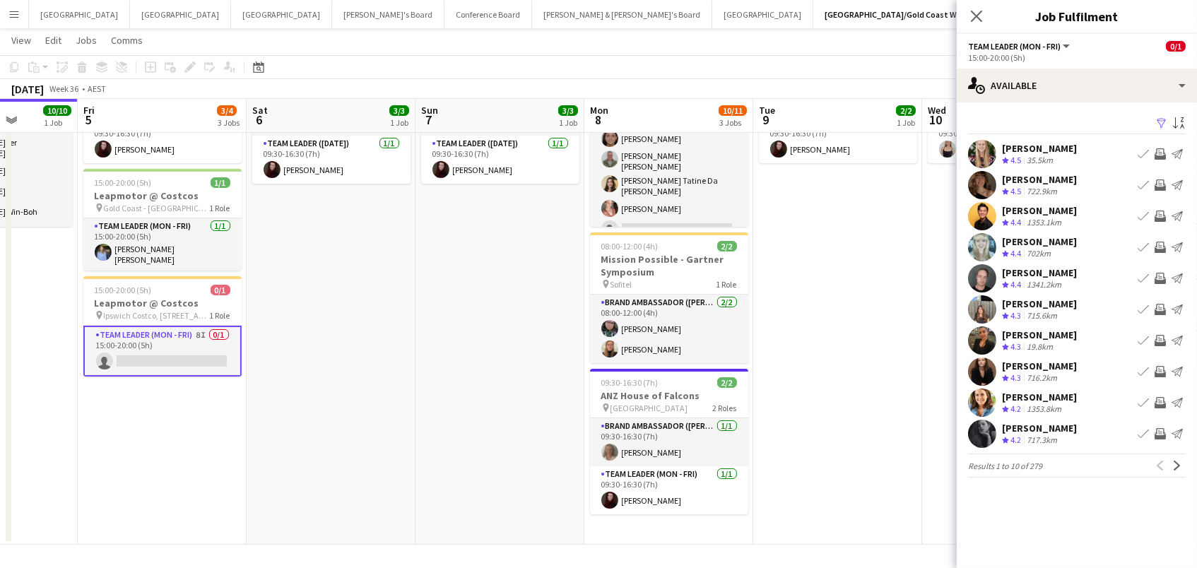
click at [1159, 154] on app-icon "Invite crew" at bounding box center [1159, 153] width 11 height 11
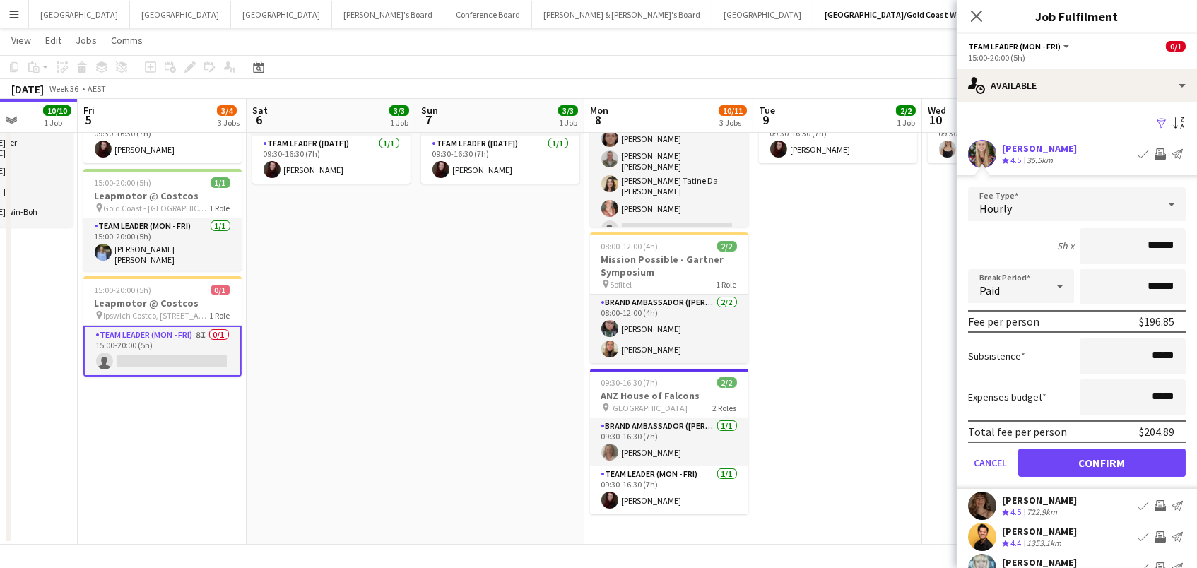
click at [1101, 461] on button "Confirm" at bounding box center [1101, 463] width 167 height 28
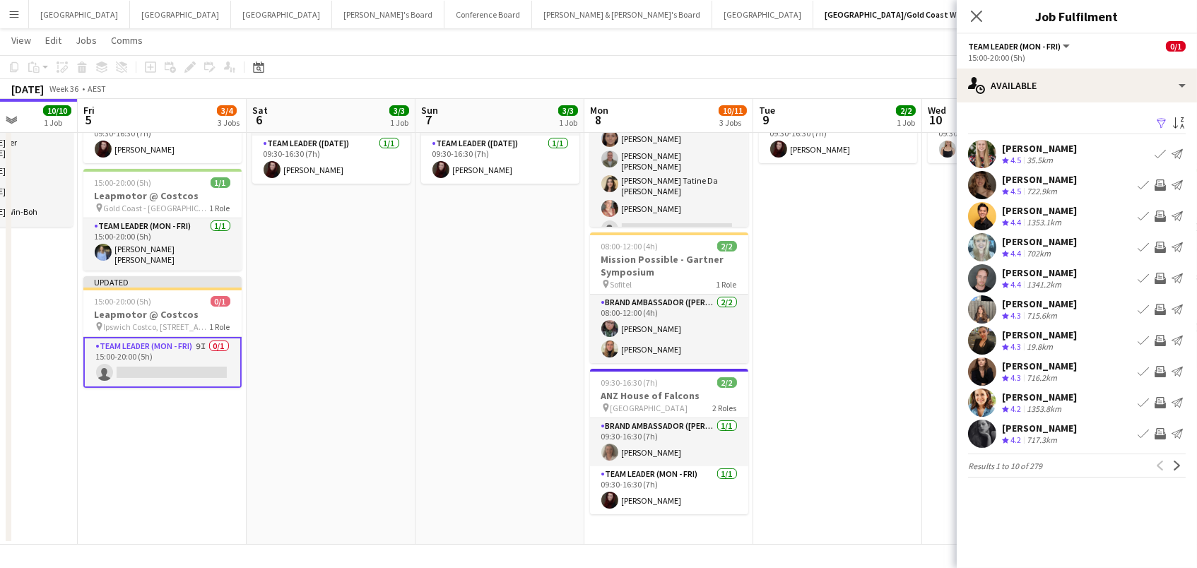
click at [1161, 123] on app-icon "Filter" at bounding box center [1161, 123] width 11 height 13
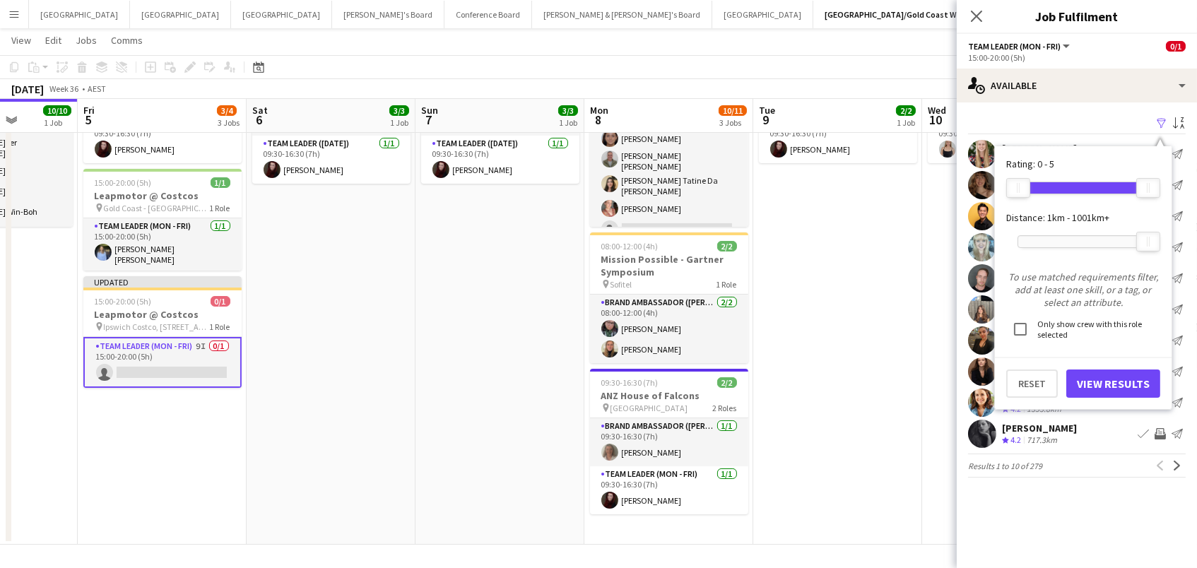
click at [1058, 239] on div at bounding box center [1083, 241] width 130 height 11
click at [1095, 381] on button "View Results" at bounding box center [1113, 383] width 94 height 28
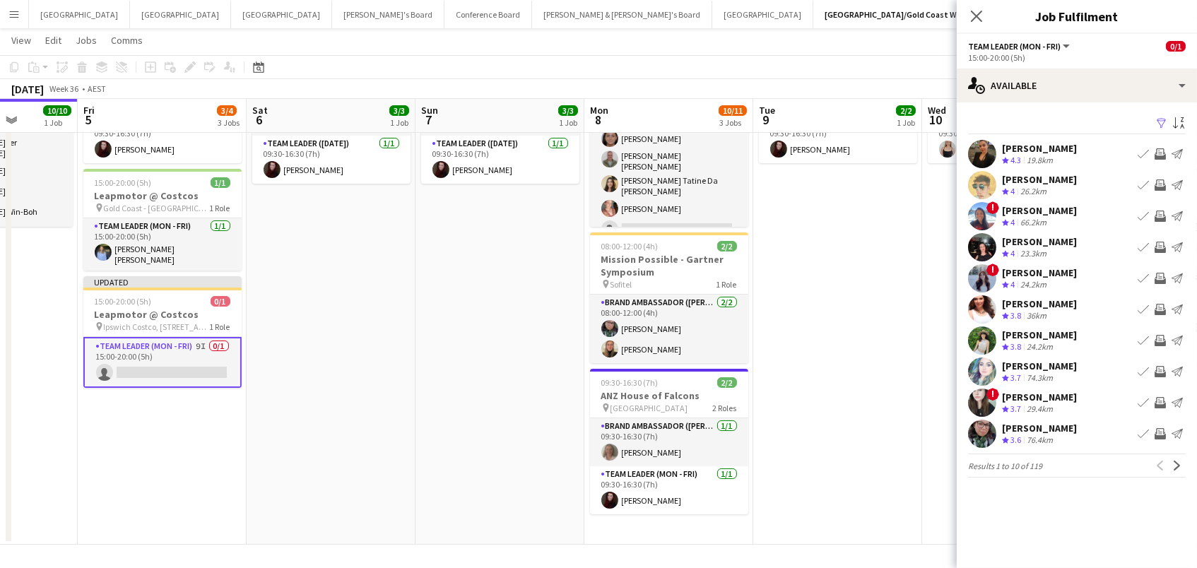
click at [1161, 181] on app-icon "Invite crew" at bounding box center [1159, 184] width 11 height 11
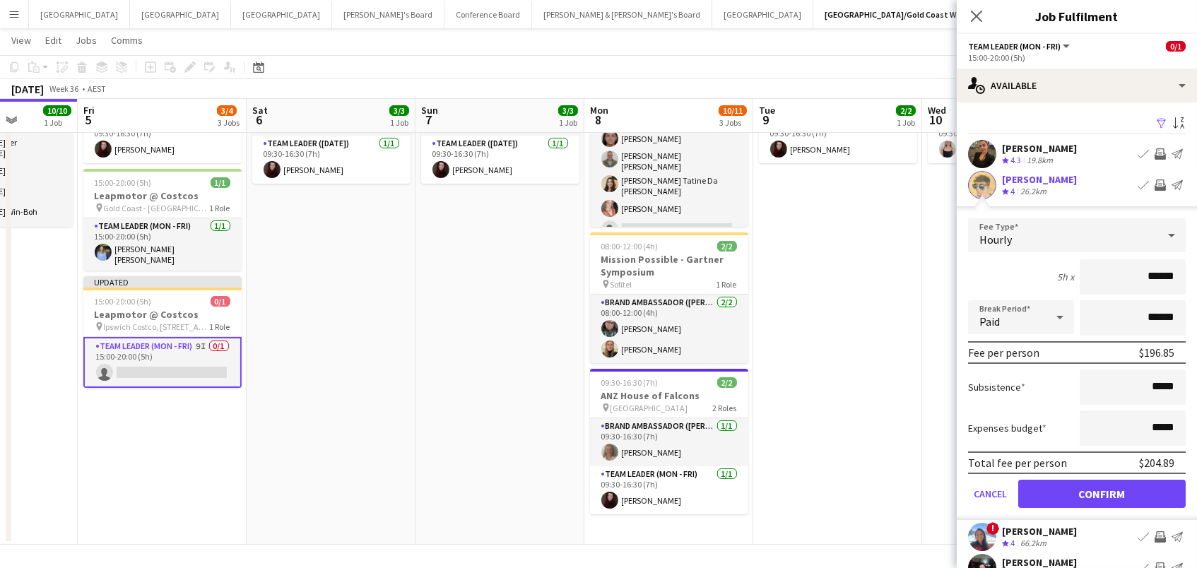
click at [1101, 492] on button "Confirm" at bounding box center [1101, 494] width 167 height 28
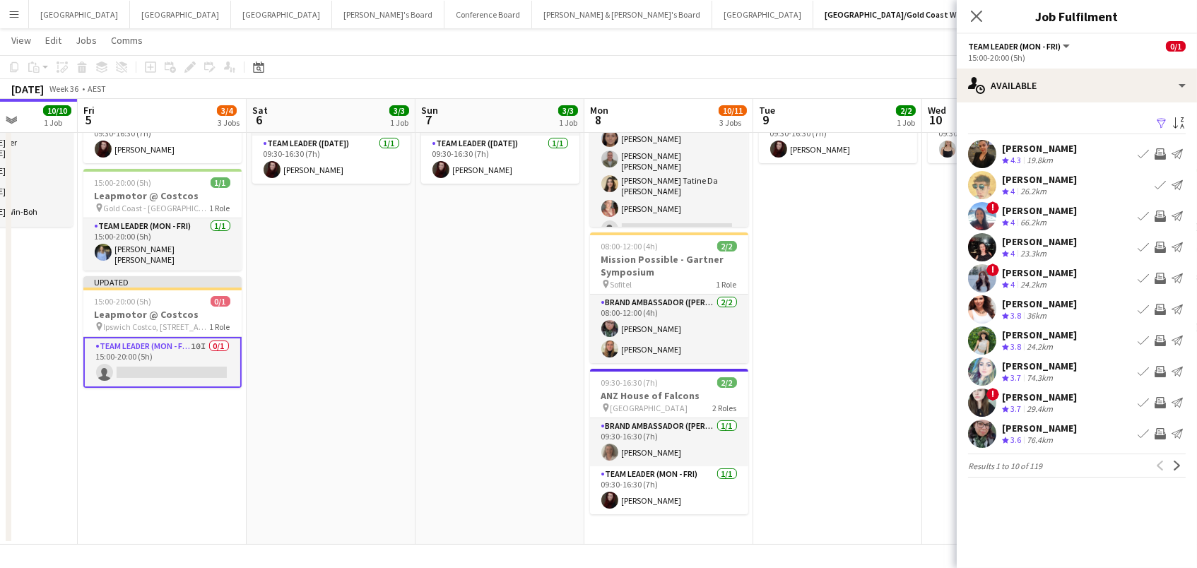
click at [1161, 244] on app-icon "Invite crew" at bounding box center [1159, 247] width 11 height 11
click at [1161, 312] on app-icon "Invite crew" at bounding box center [1159, 309] width 11 height 11
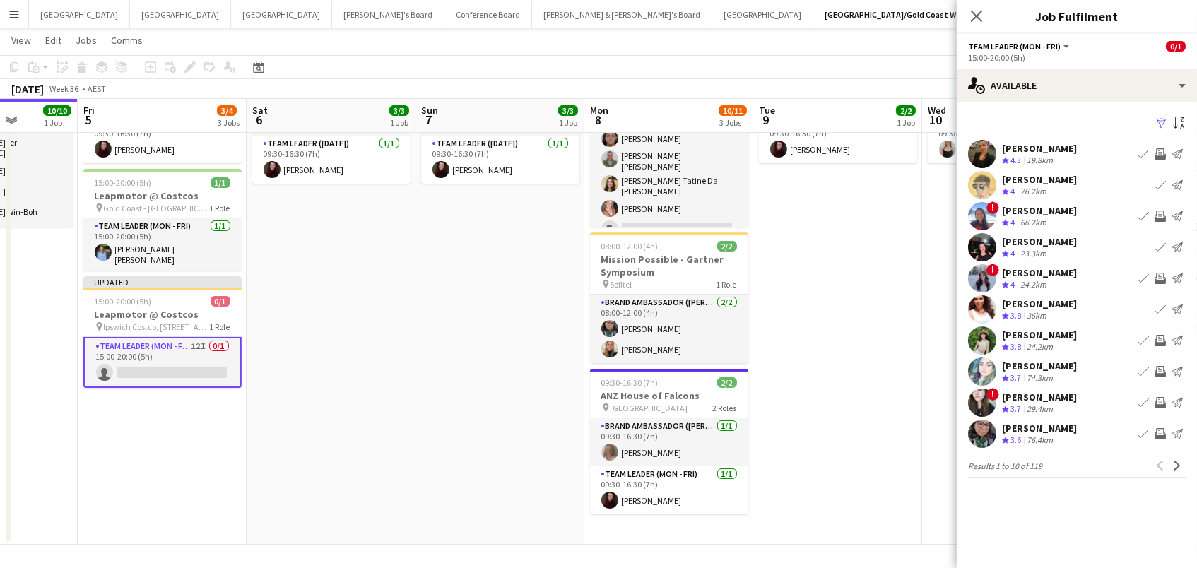
click at [1158, 405] on app-icon "Invite crew" at bounding box center [1159, 402] width 11 height 11
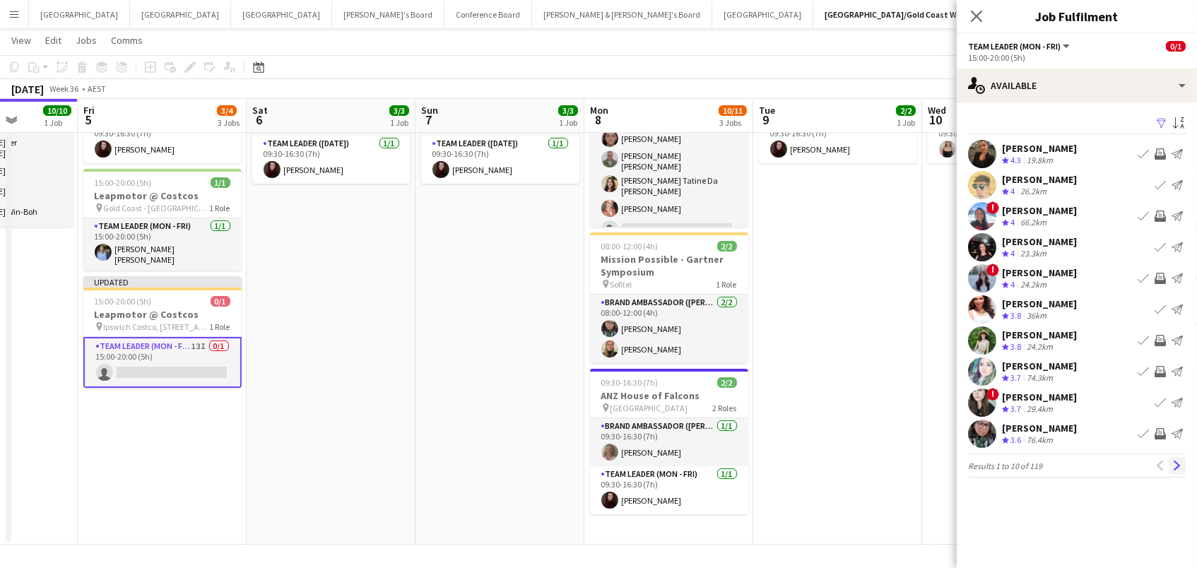
click at [1183, 464] on button "Next" at bounding box center [1176, 465] width 17 height 17
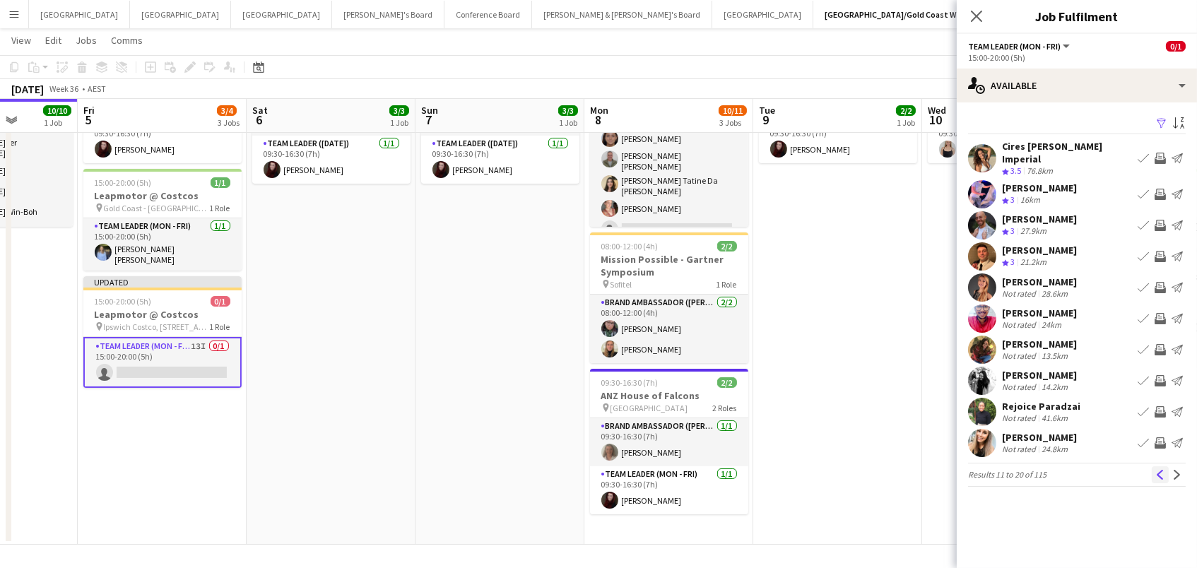
click at [1158, 470] on app-icon "Previous" at bounding box center [1160, 475] width 10 height 10
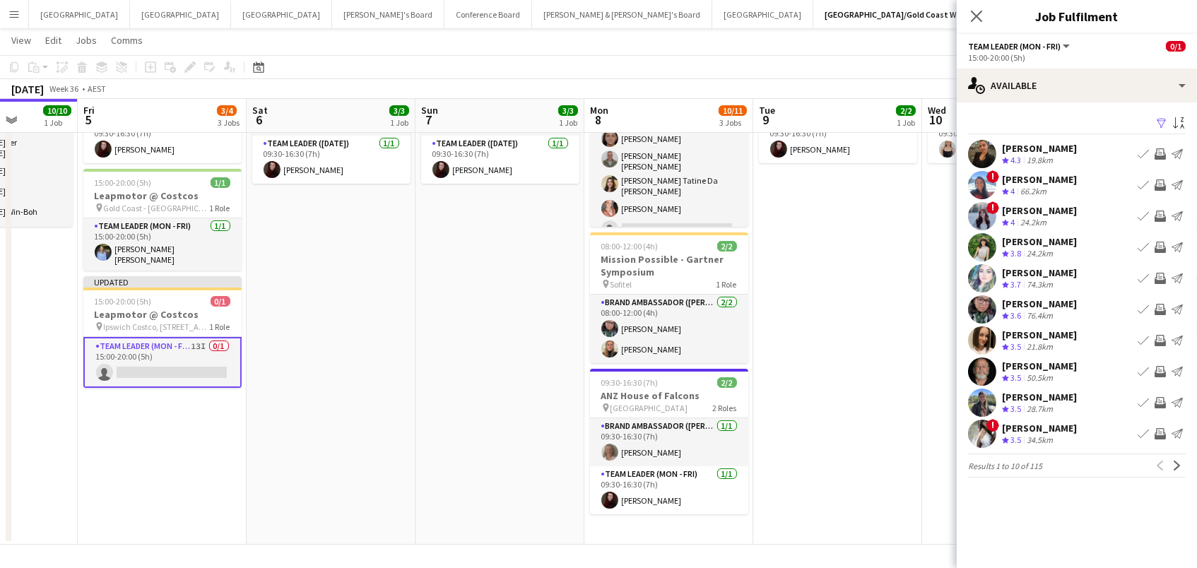
click at [1161, 398] on app-icon "Invite crew" at bounding box center [1159, 402] width 11 height 11
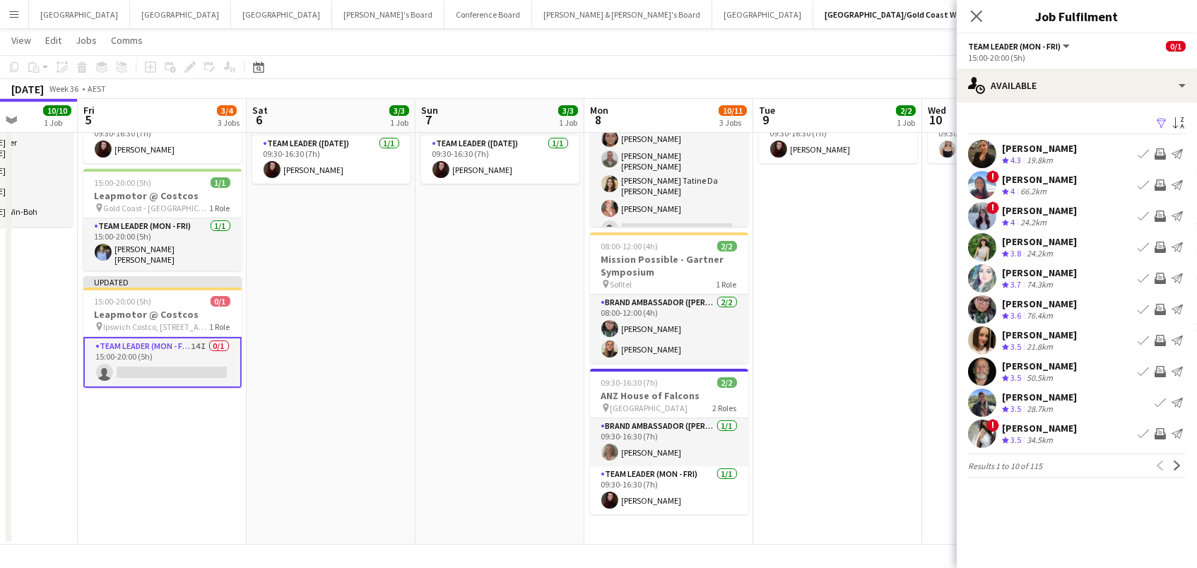
click at [1157, 336] on app-icon "Invite crew" at bounding box center [1159, 340] width 11 height 11
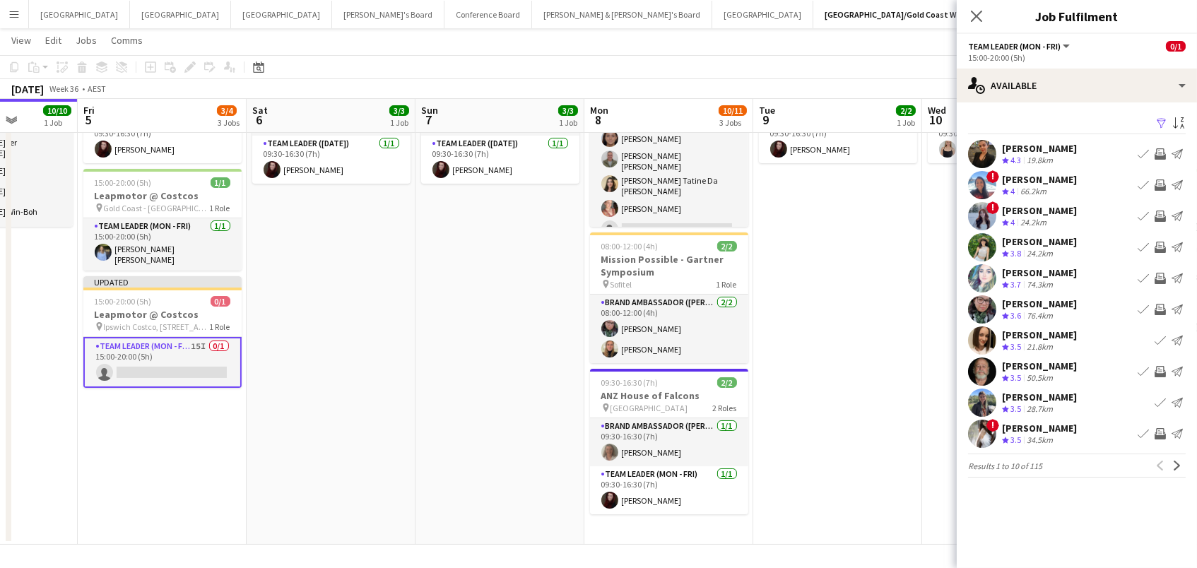
click at [1163, 304] on app-icon "Invite crew" at bounding box center [1159, 309] width 11 height 11
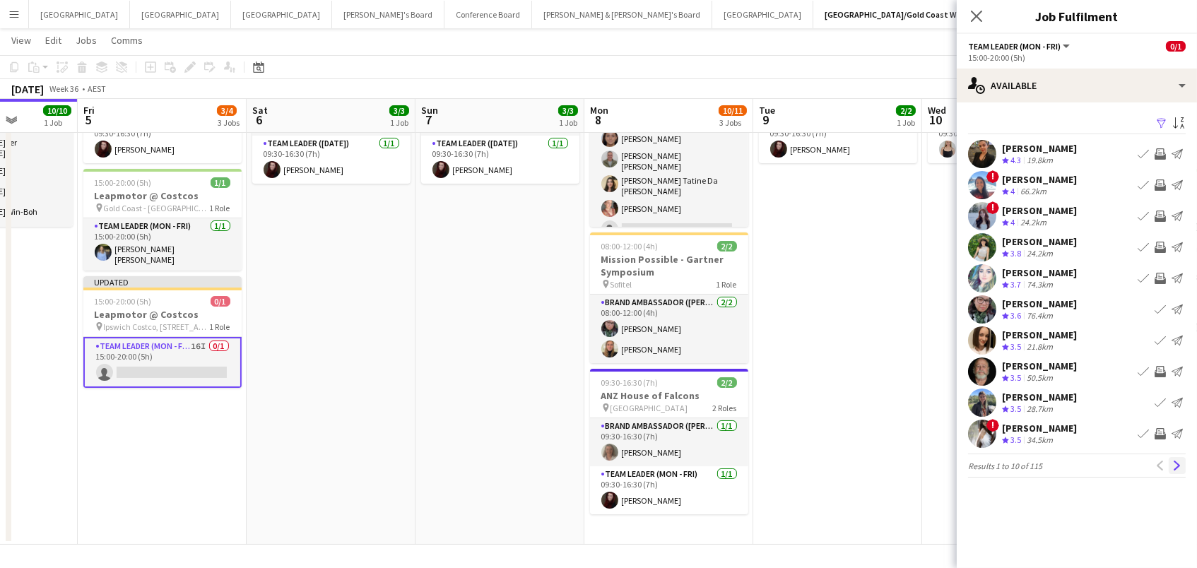
click at [1180, 466] on app-icon "Next" at bounding box center [1177, 466] width 10 height 10
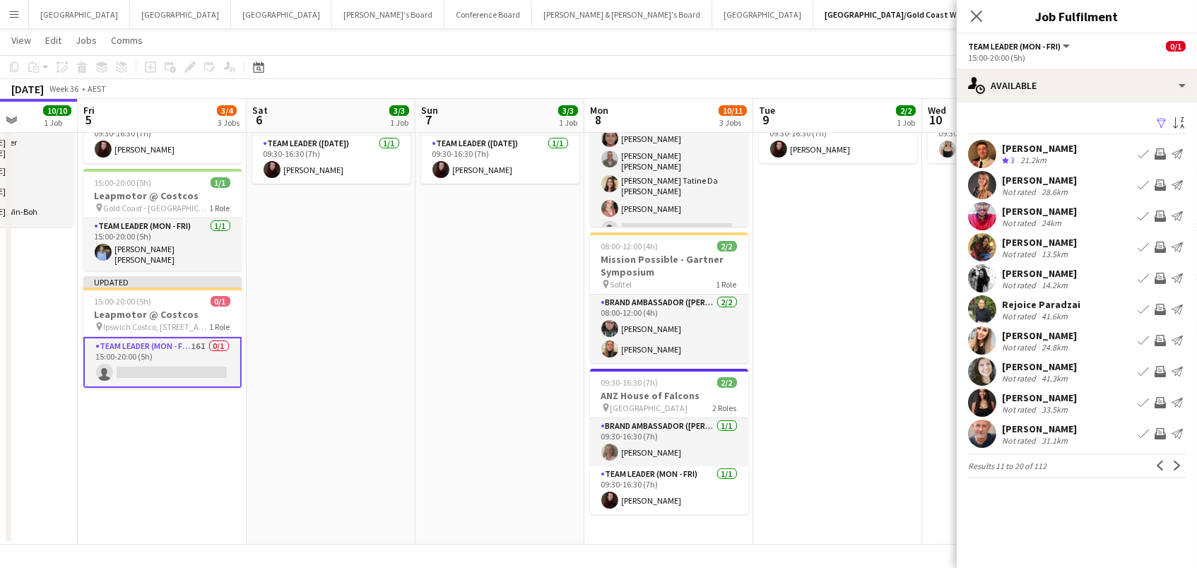
click at [1158, 277] on app-icon "Invite crew" at bounding box center [1159, 278] width 11 height 11
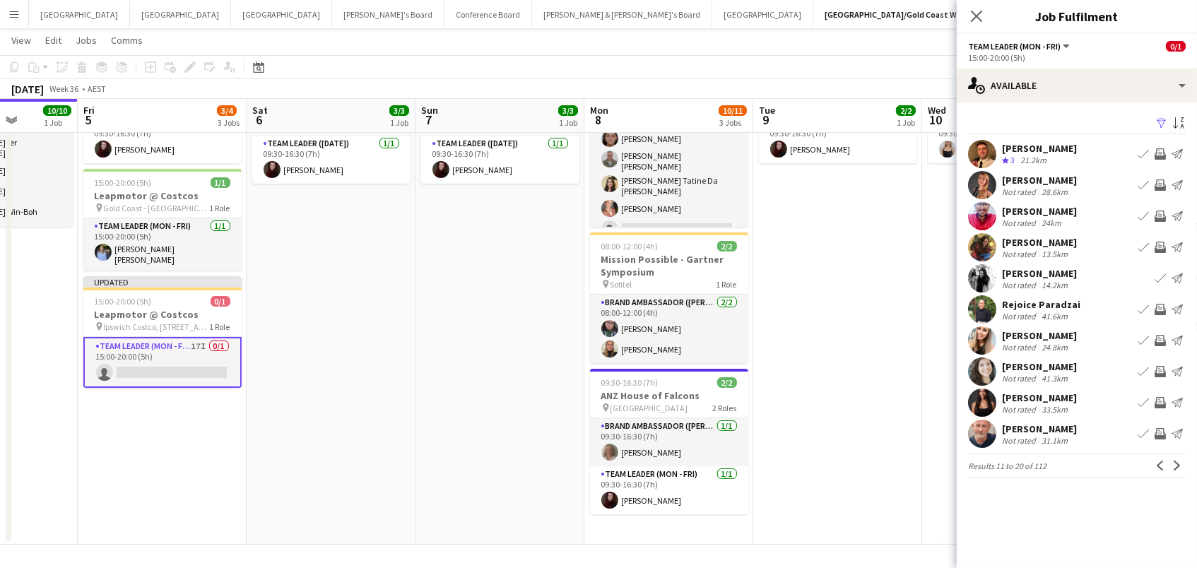
click at [1156, 371] on app-icon "Invite crew" at bounding box center [1159, 371] width 11 height 11
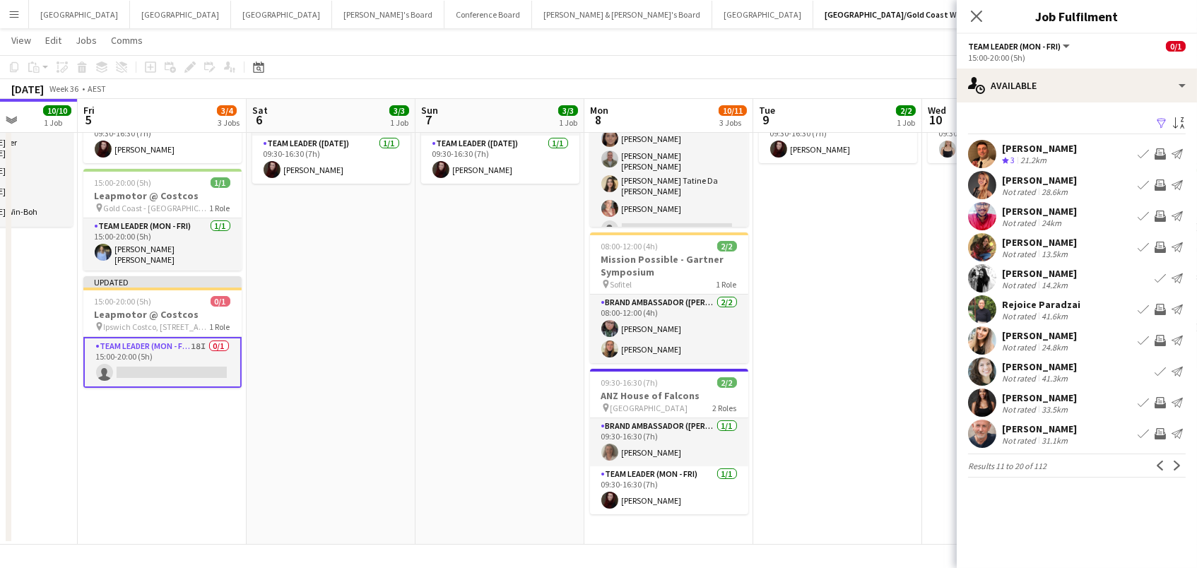
click at [1161, 340] on app-icon "Invite crew" at bounding box center [1159, 340] width 11 height 11
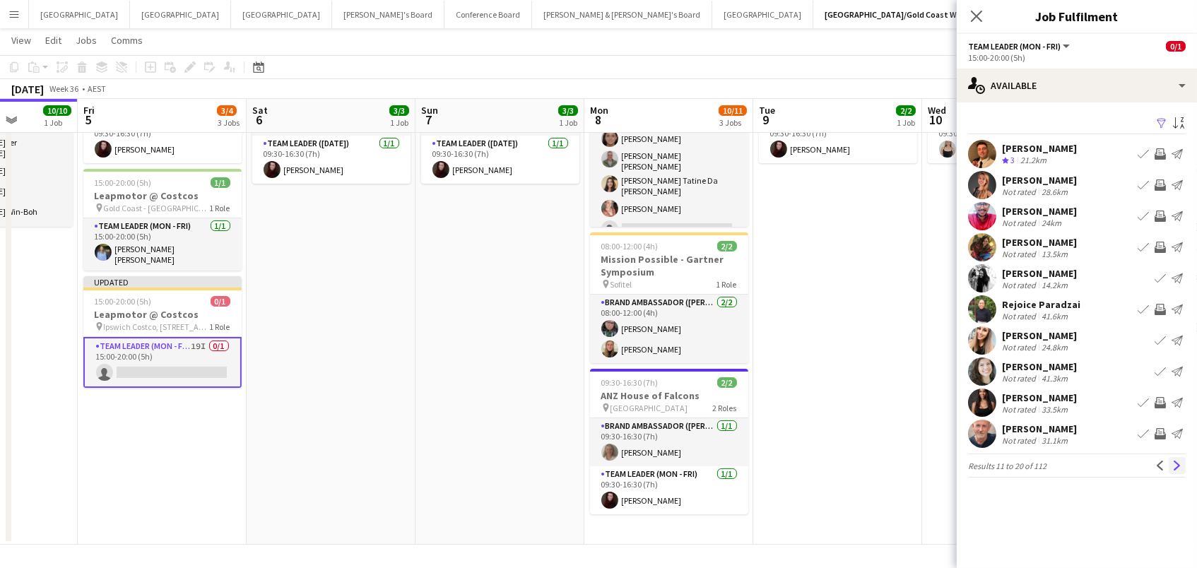
click at [1178, 458] on button "Next" at bounding box center [1176, 465] width 17 height 17
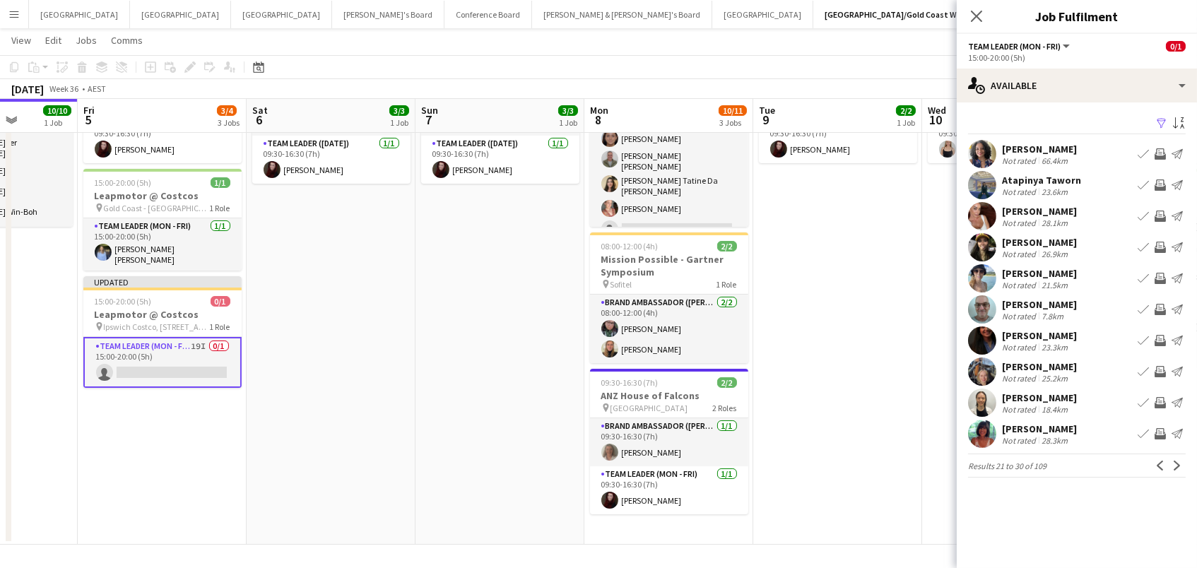
click at [1158, 213] on app-icon "Invite crew" at bounding box center [1159, 216] width 11 height 11
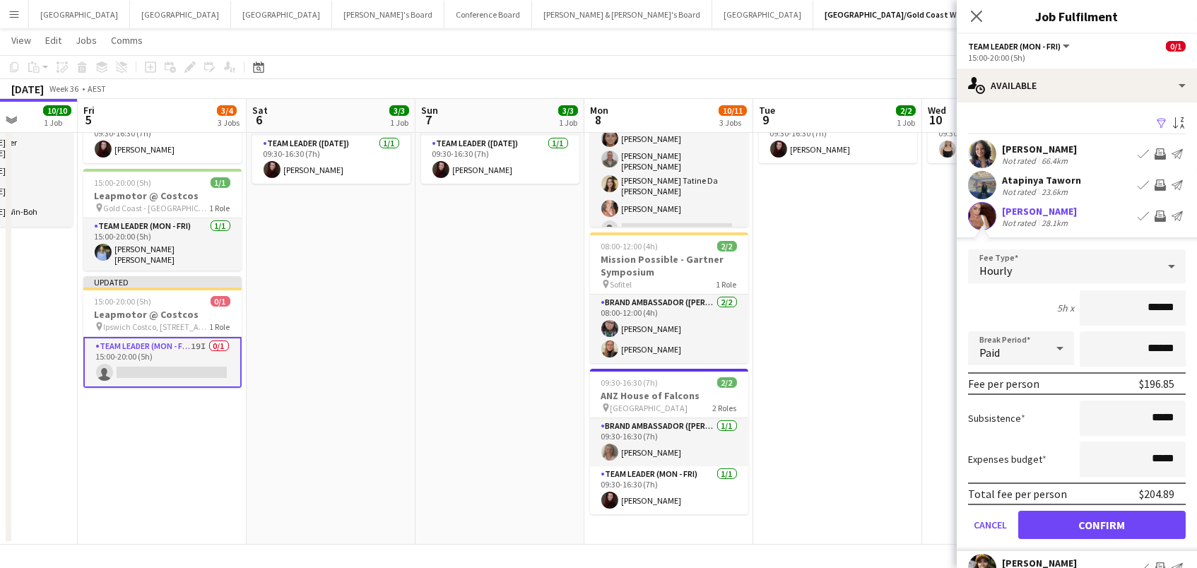
click at [1101, 523] on button "Confirm" at bounding box center [1101, 525] width 167 height 28
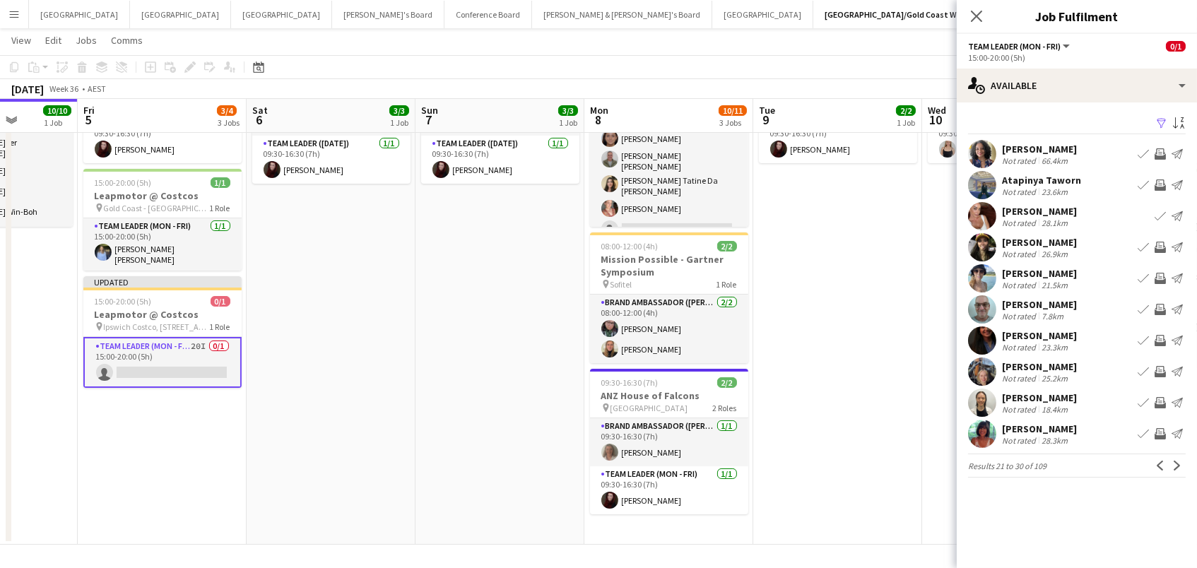
click at [1158, 244] on app-icon "Invite crew" at bounding box center [1159, 247] width 11 height 11
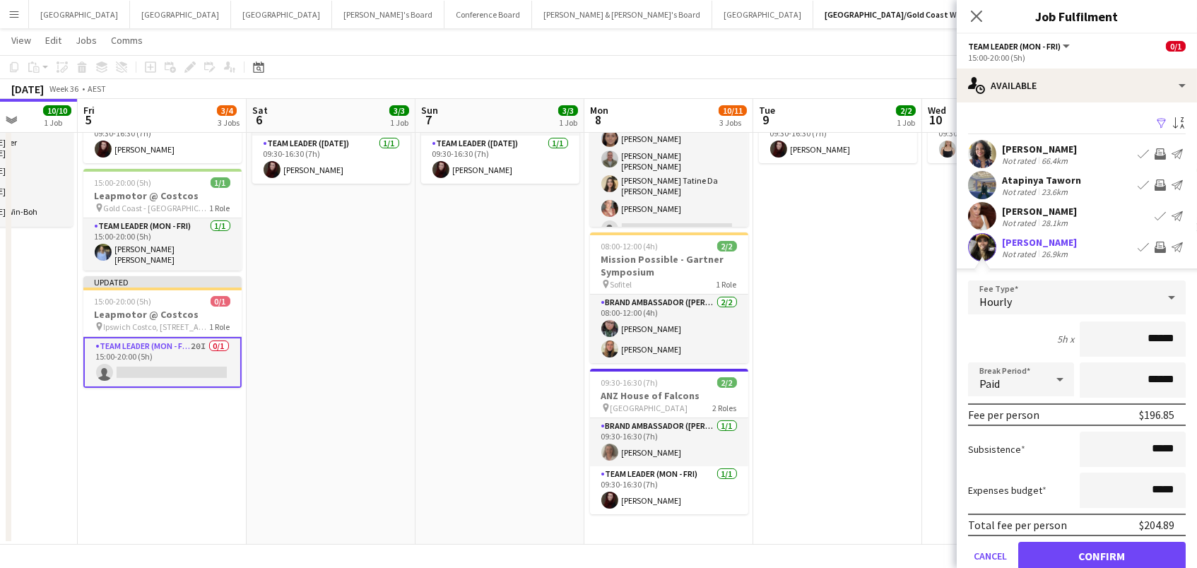
click at [1101, 554] on button "Confirm" at bounding box center [1101, 556] width 167 height 28
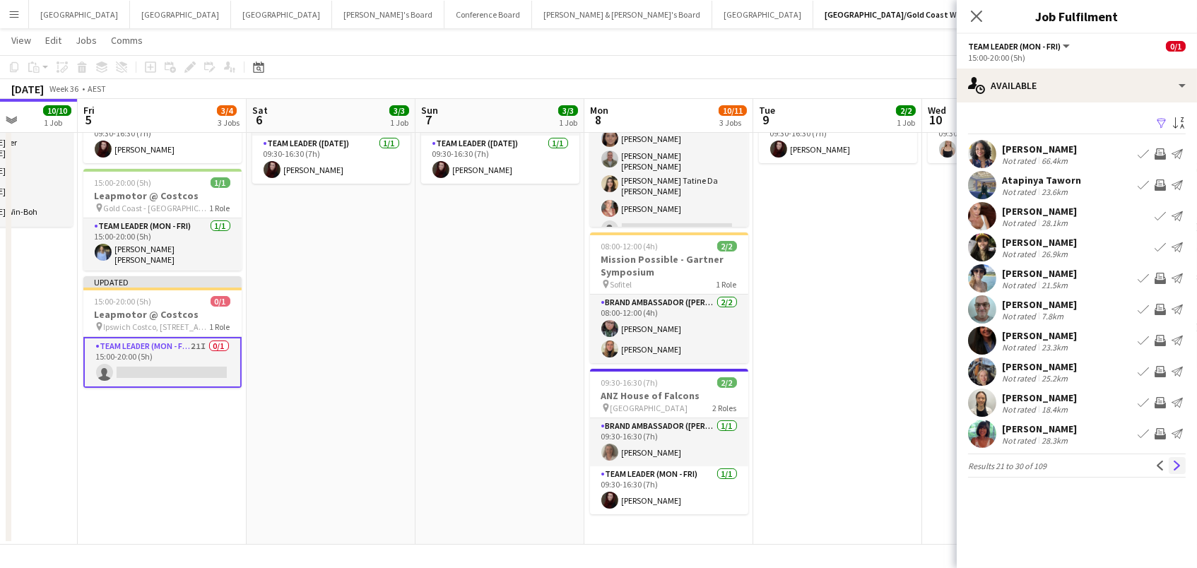
click at [1178, 467] on app-icon "Next" at bounding box center [1177, 466] width 10 height 10
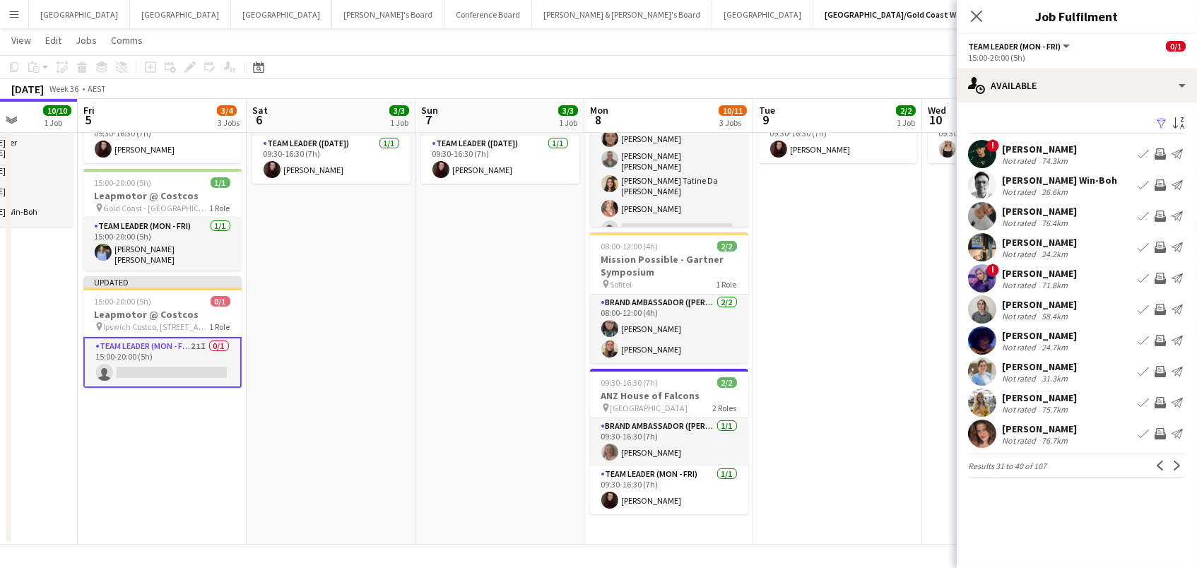
click at [1161, 366] on app-icon "Invite crew" at bounding box center [1159, 371] width 11 height 11
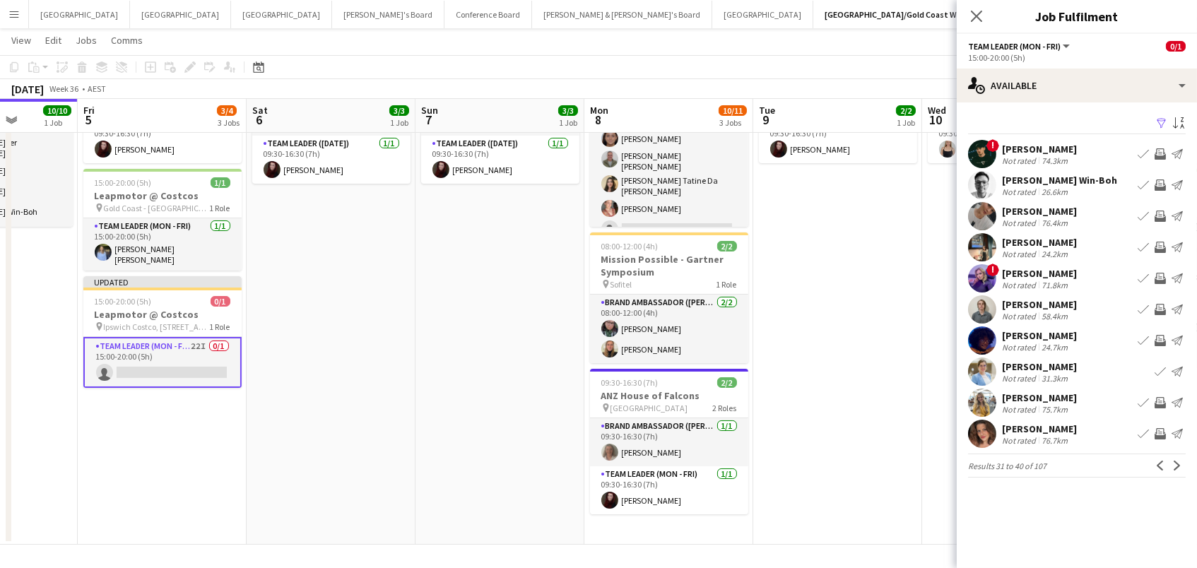
click at [1165, 336] on app-icon "Invite crew" at bounding box center [1159, 340] width 11 height 11
click at [1159, 181] on app-icon "Invite crew" at bounding box center [1159, 184] width 11 height 11
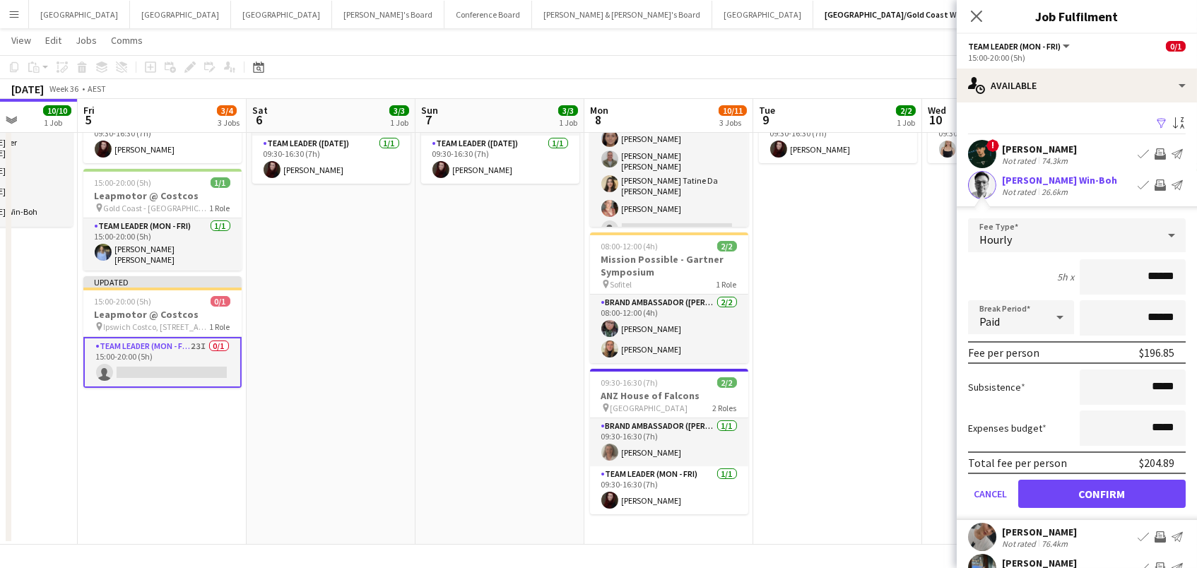
click at [1101, 492] on button "Confirm" at bounding box center [1101, 494] width 167 height 28
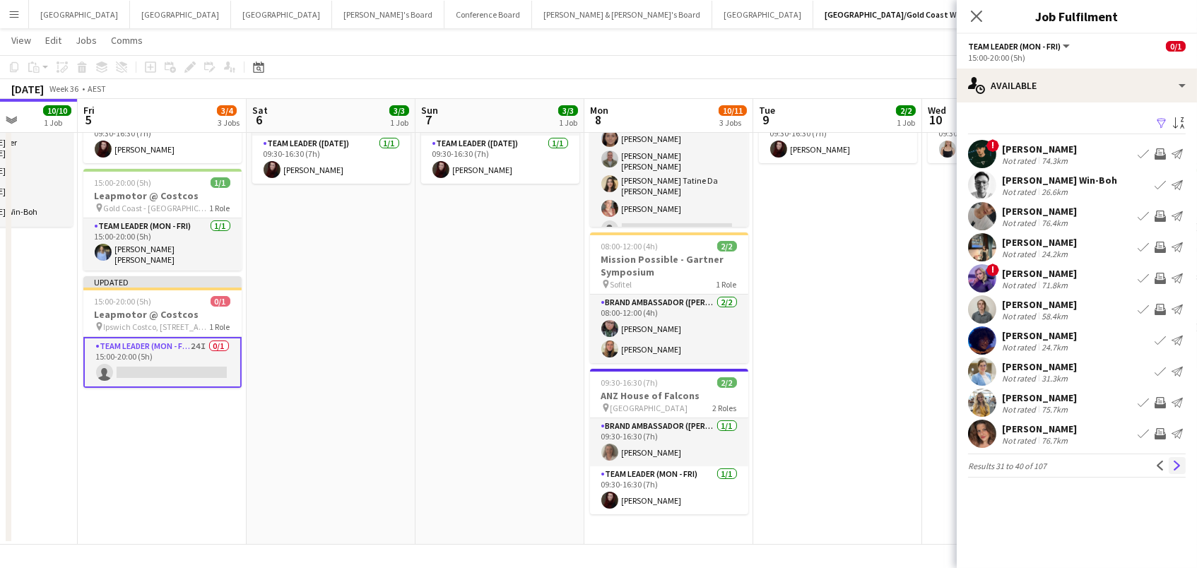
click at [1174, 468] on app-icon "Next" at bounding box center [1177, 466] width 10 height 10
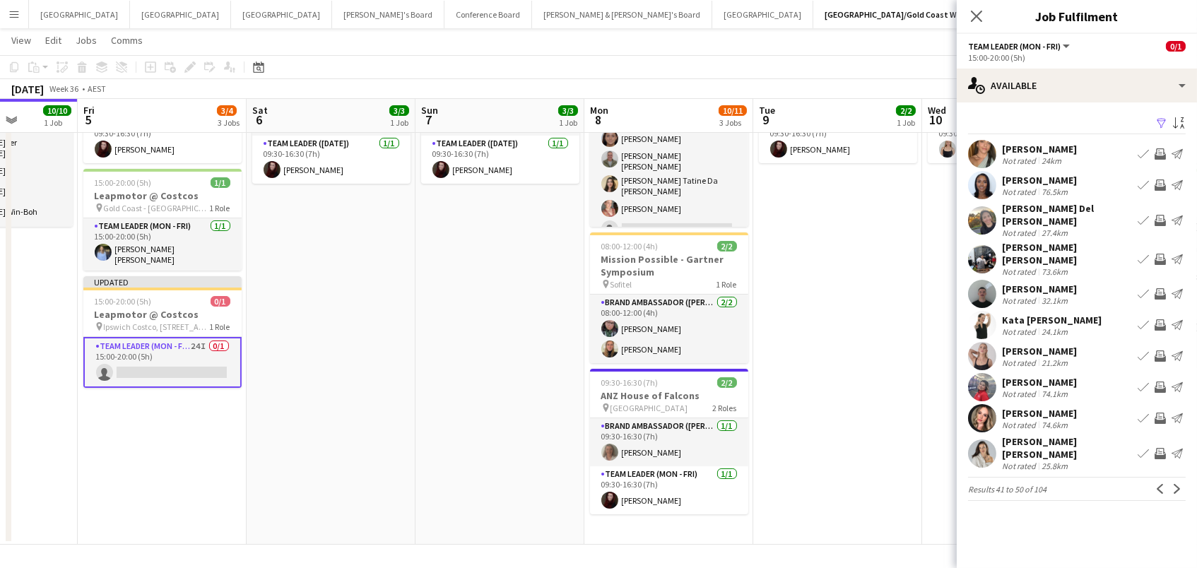
click at [1162, 381] on app-icon "Invite crew" at bounding box center [1159, 386] width 11 height 11
click at [1178, 484] on app-icon "Next" at bounding box center [1177, 489] width 10 height 10
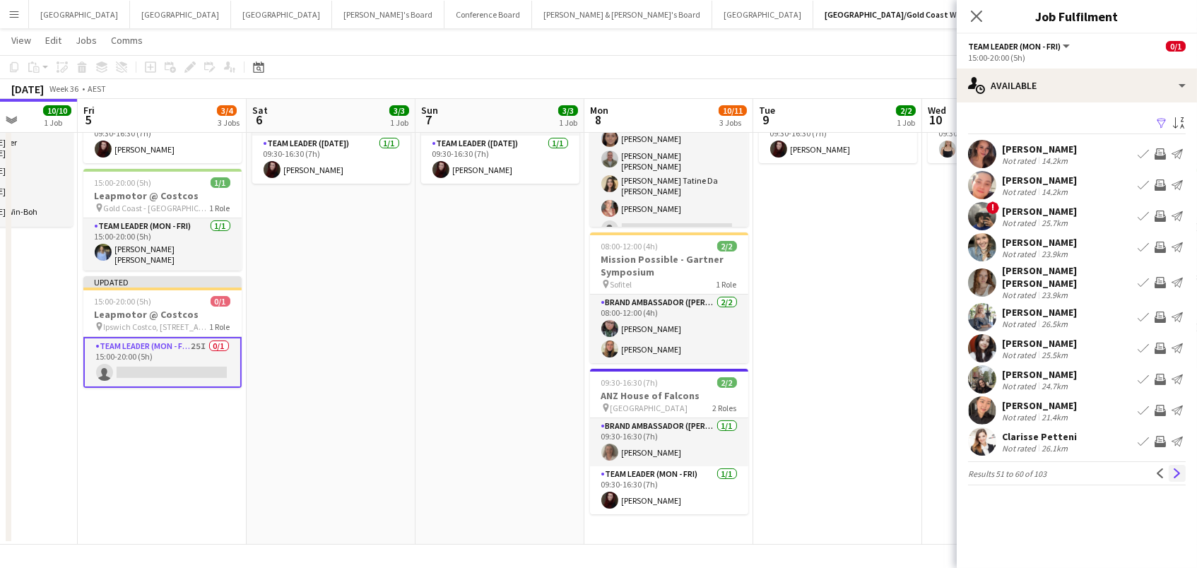
click at [1180, 468] on app-icon "Next" at bounding box center [1177, 473] width 10 height 10
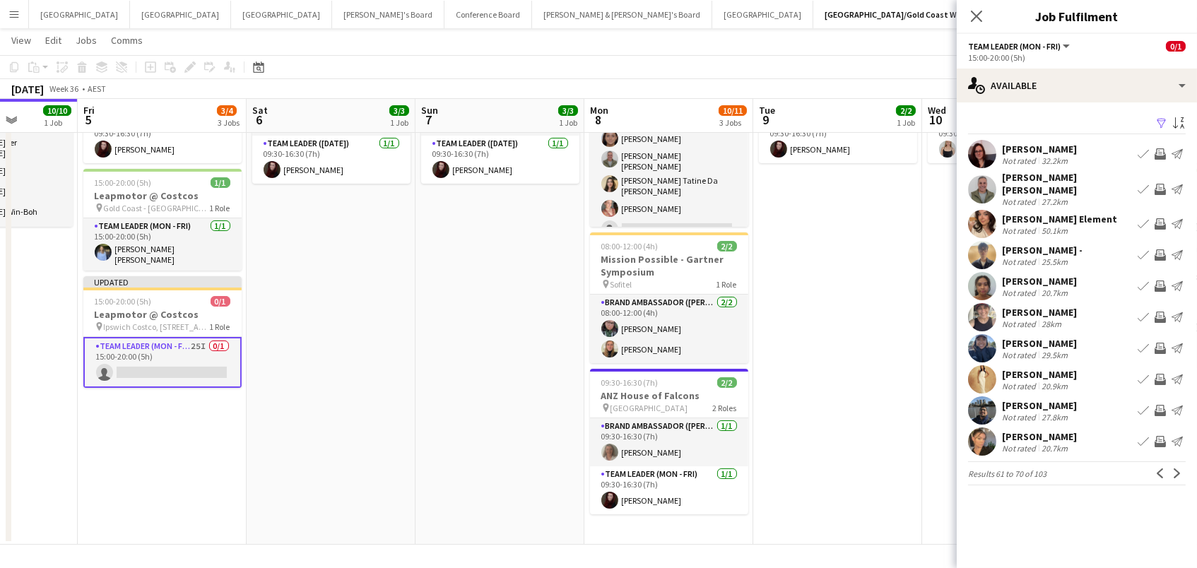
click at [1162, 218] on app-icon "Invite crew" at bounding box center [1159, 223] width 11 height 11
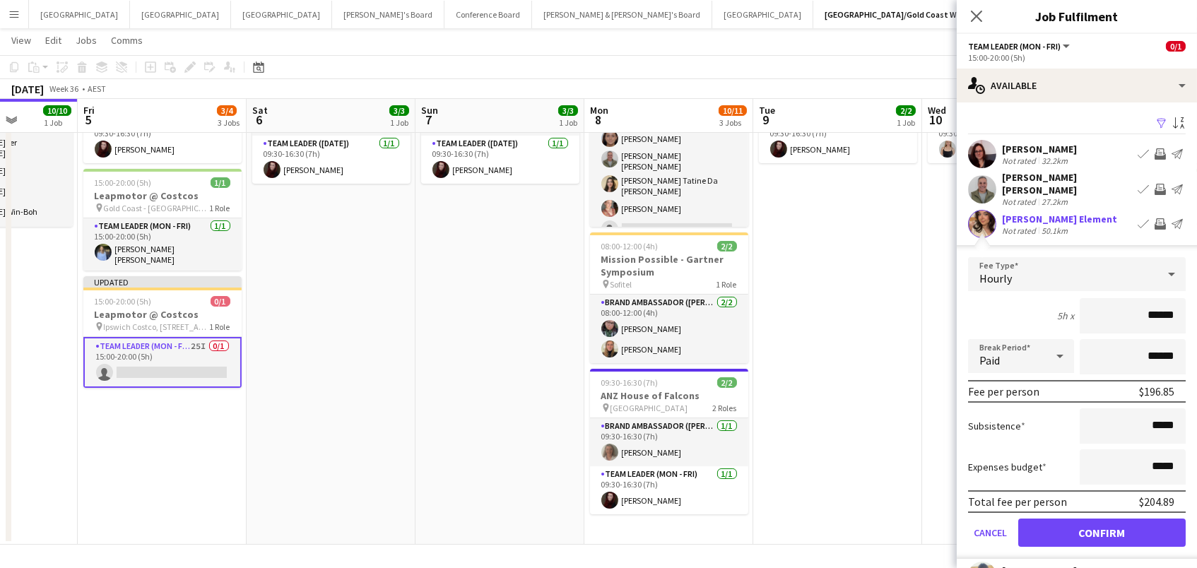
click at [1101, 523] on button "Confirm" at bounding box center [1101, 532] width 167 height 28
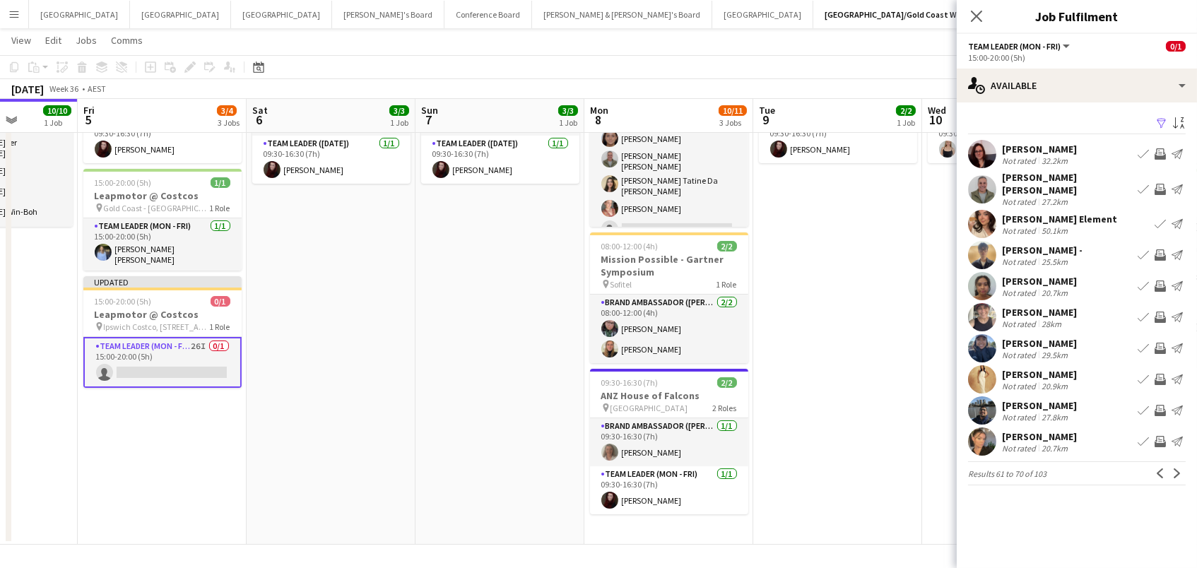
click at [1161, 374] on app-icon "Invite crew" at bounding box center [1159, 379] width 11 height 11
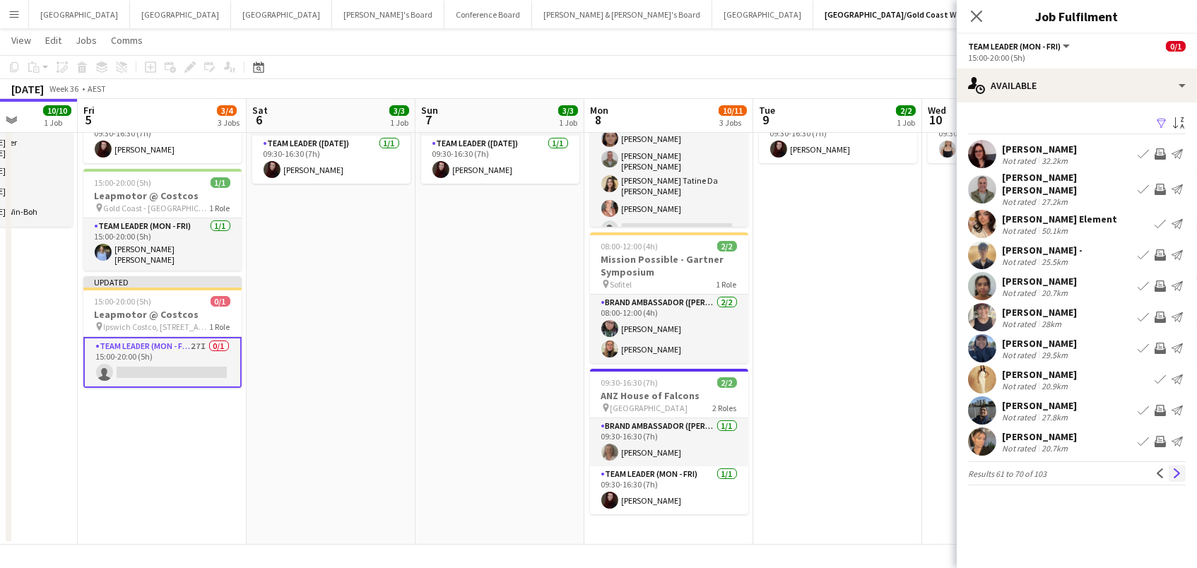
click at [1176, 472] on button "Next" at bounding box center [1176, 473] width 17 height 17
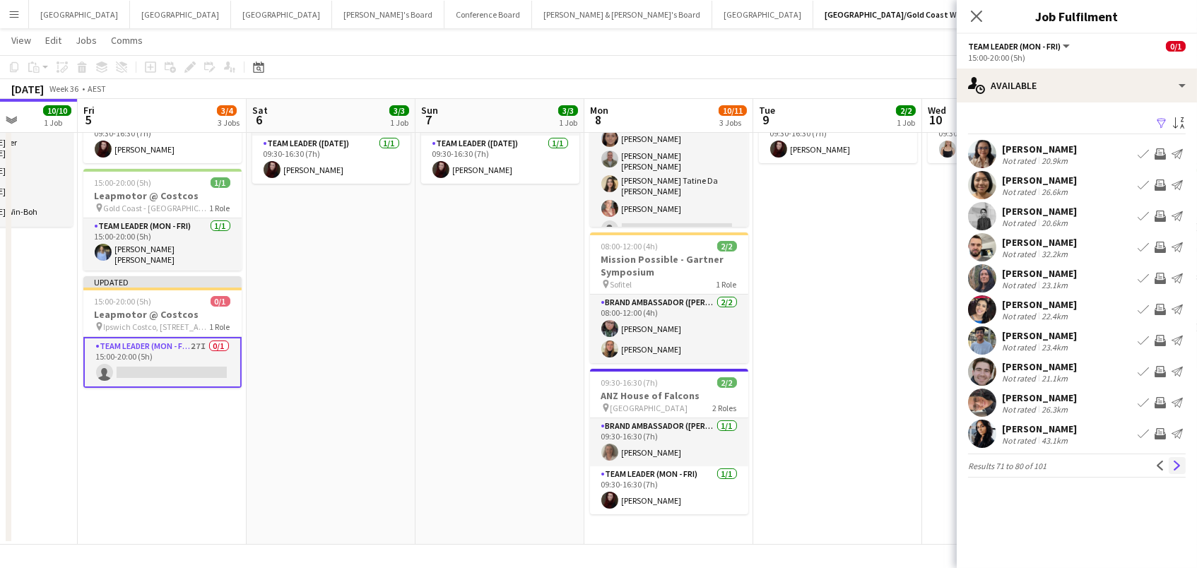
click at [1176, 463] on app-icon "Next" at bounding box center [1177, 466] width 10 height 10
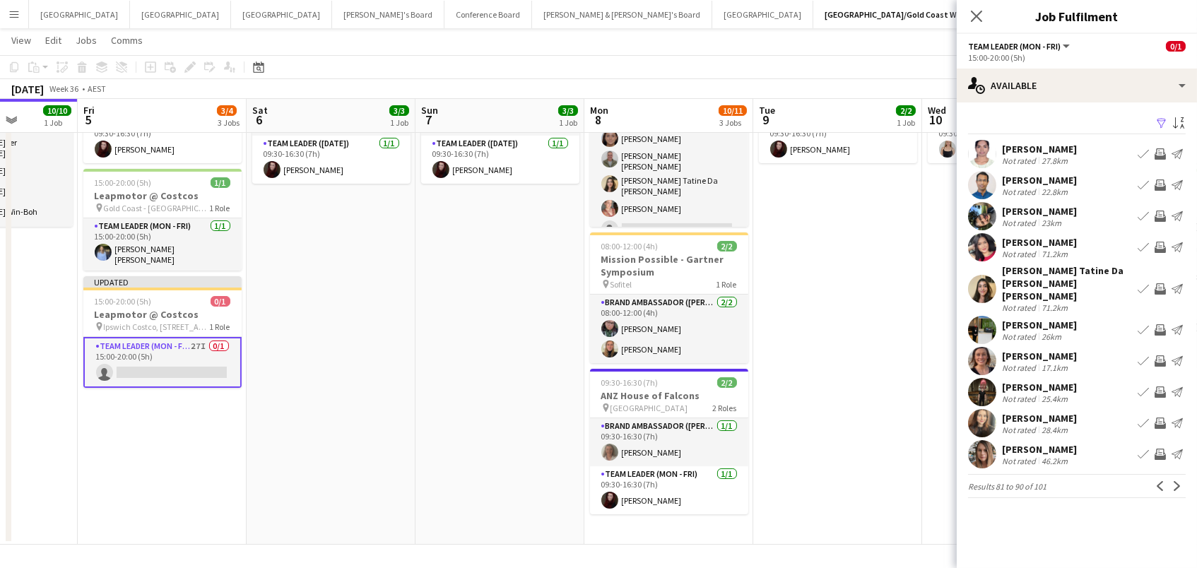
click at [1158, 355] on app-icon "Invite crew" at bounding box center [1159, 360] width 11 height 11
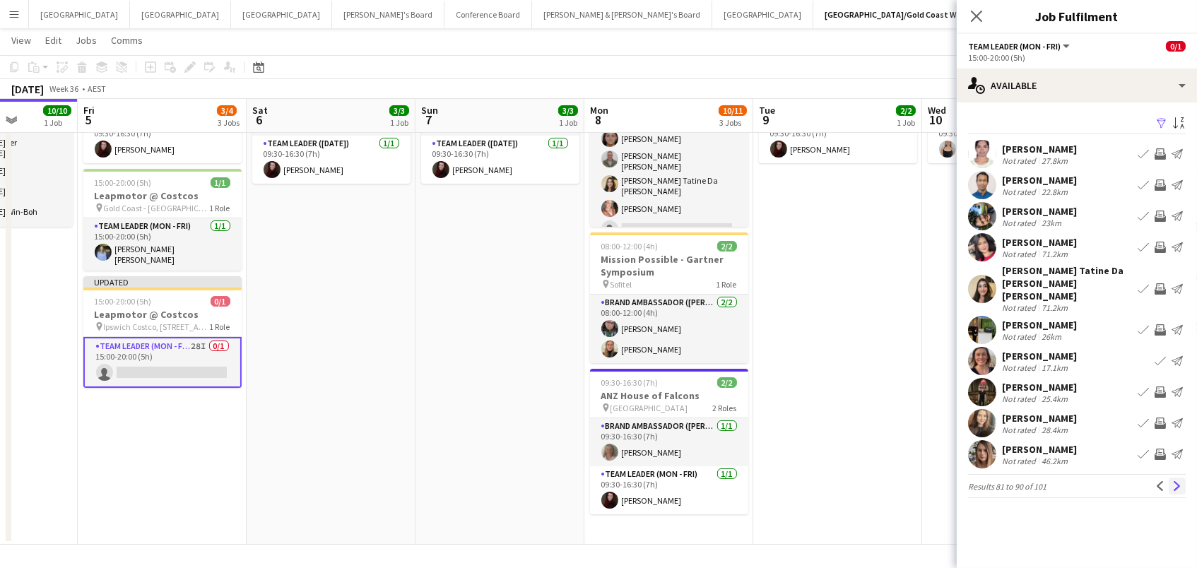
click at [1176, 481] on app-icon "Next" at bounding box center [1177, 486] width 10 height 10
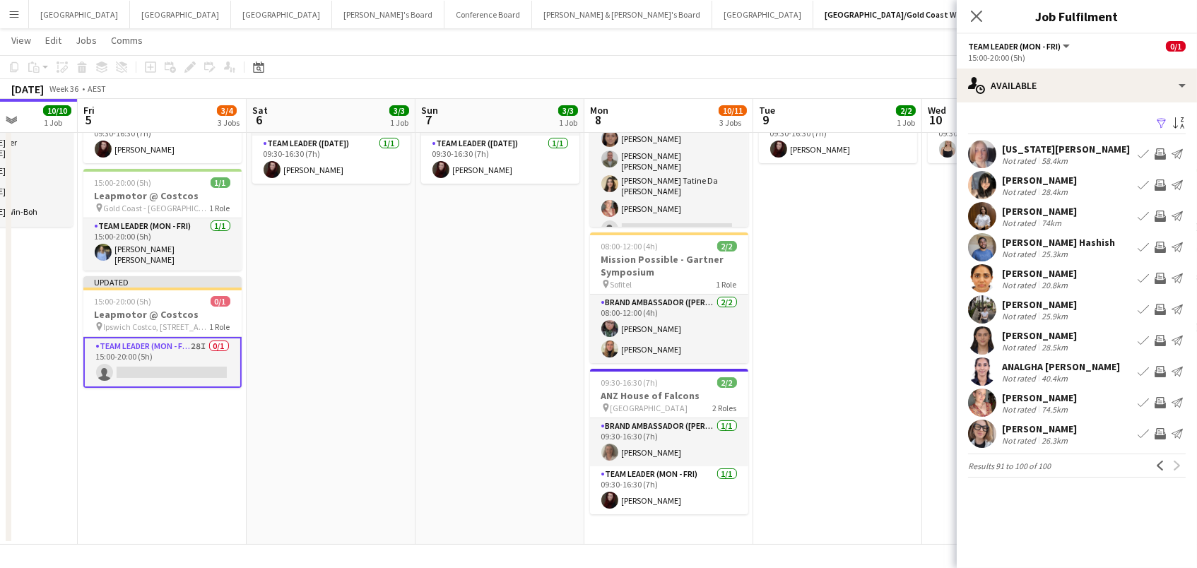
click at [1178, 467] on div "Previous Next" at bounding box center [1168, 465] width 34 height 17
click at [873, 387] on app-date-cell "09:30-16:30 (7h) 2/2 ANZ House of Falcons pin Brisbane 2 Roles Brand Ambassador…" at bounding box center [837, 278] width 169 height 533
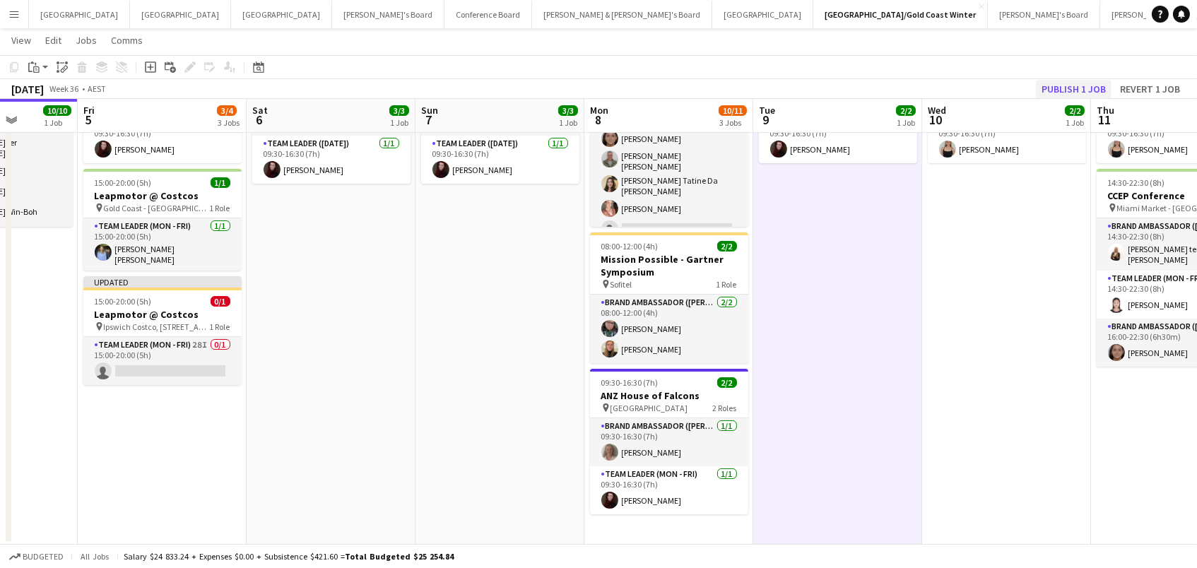
click at [1094, 88] on button "Publish 1 job" at bounding box center [1074, 89] width 76 height 18
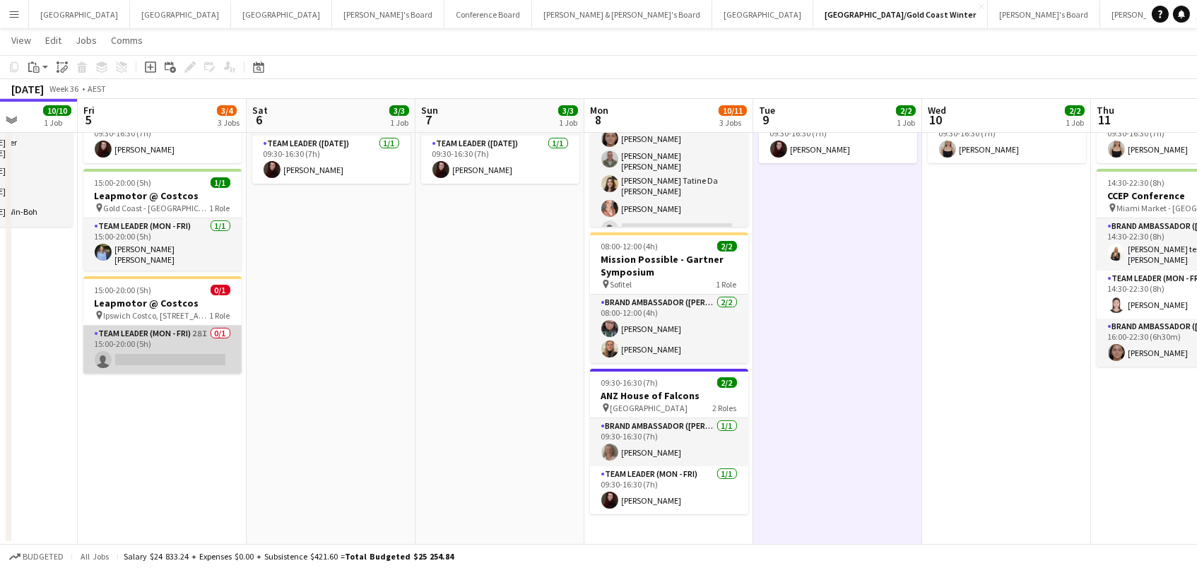
click at [194, 330] on app-card-role "Team Leader (Mon - Fri) 28I 0/1 15:00-20:00 (5h) single-neutral-actions" at bounding box center [162, 350] width 158 height 48
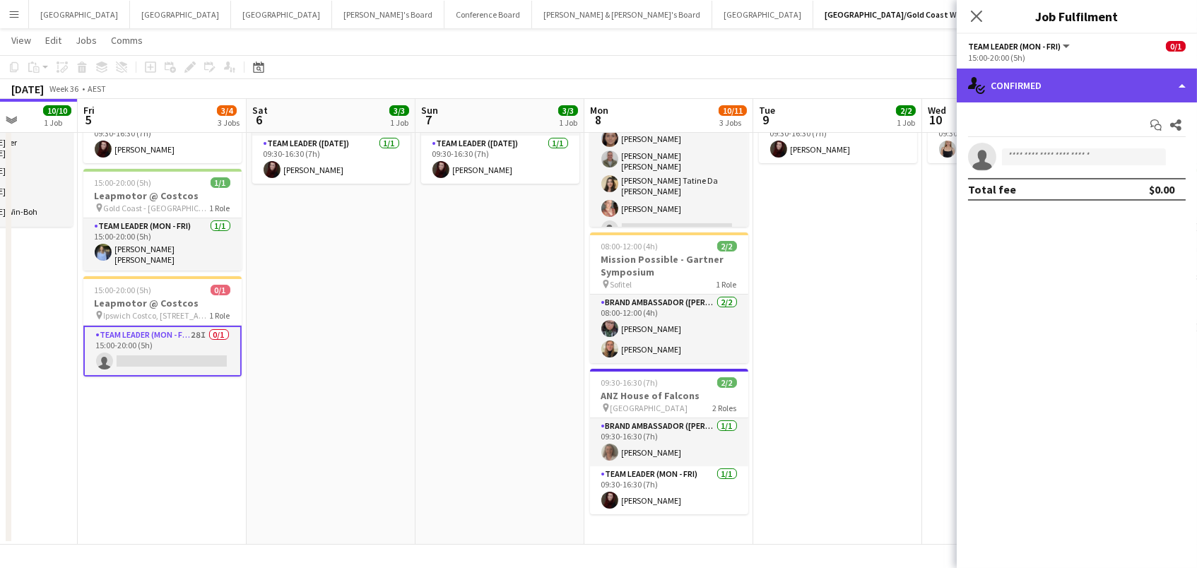
click at [1076, 90] on div "single-neutral-actions-check-2 Confirmed" at bounding box center [1076, 86] width 240 height 34
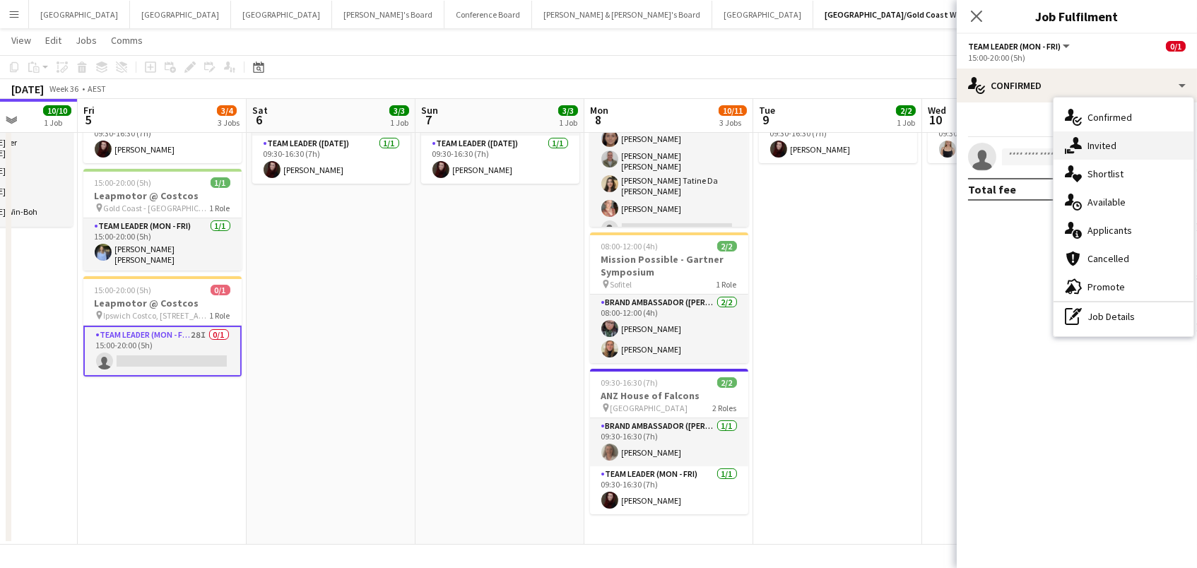
click at [1087, 142] on span "Invited" at bounding box center [1101, 145] width 29 height 13
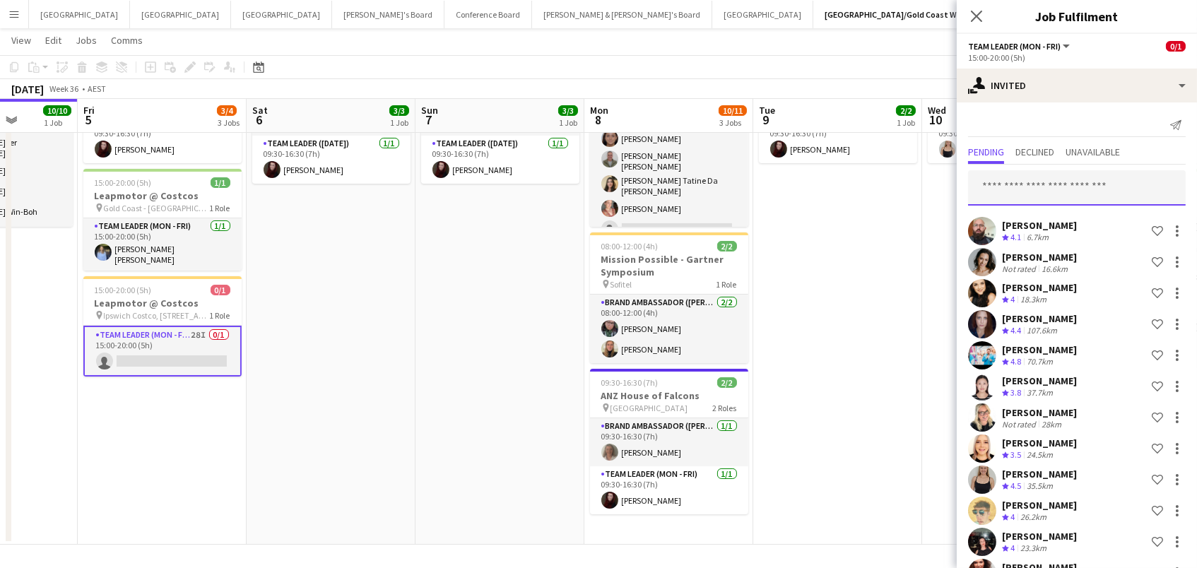
click at [1023, 182] on input "text" at bounding box center [1077, 187] width 218 height 35
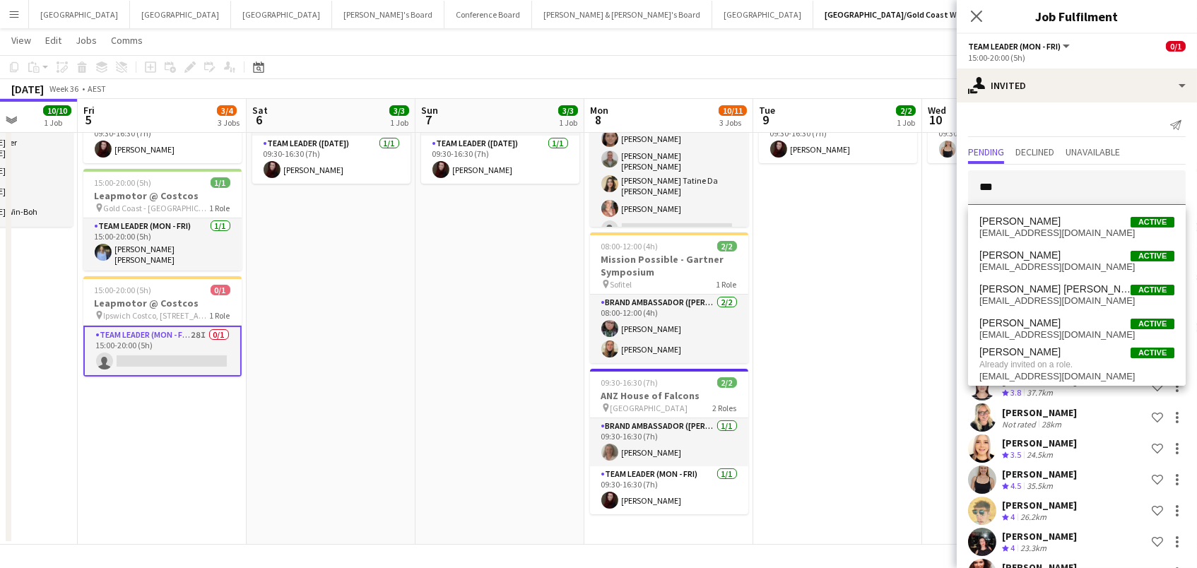
drag, startPoint x: 1023, startPoint y: 201, endPoint x: 844, endPoint y: 104, distance: 203.2
click at [844, 104] on body "Menu Boards Boards Boards All jobs Status Workforce Workforce My Workforce Recr…" at bounding box center [598, 211] width 1197 height 715
type input "******"
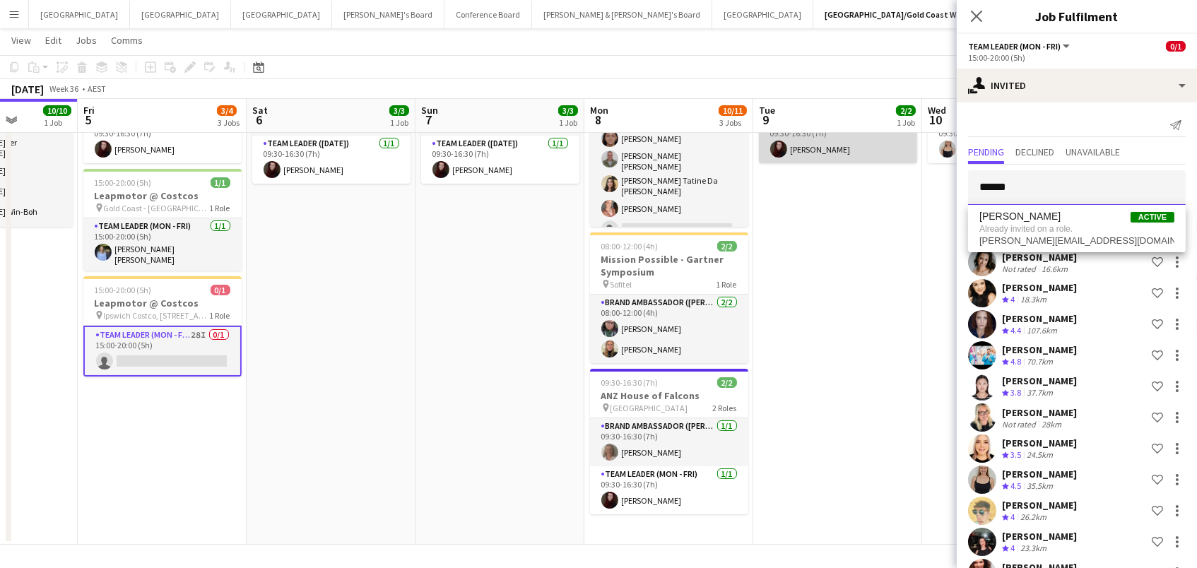
drag, startPoint x: 1081, startPoint y: 187, endPoint x: 778, endPoint y: 145, distance: 306.0
click at [783, 146] on body "Menu Boards Boards Boards All jobs Status Workforce Workforce My Workforce Recr…" at bounding box center [598, 211] width 1197 height 715
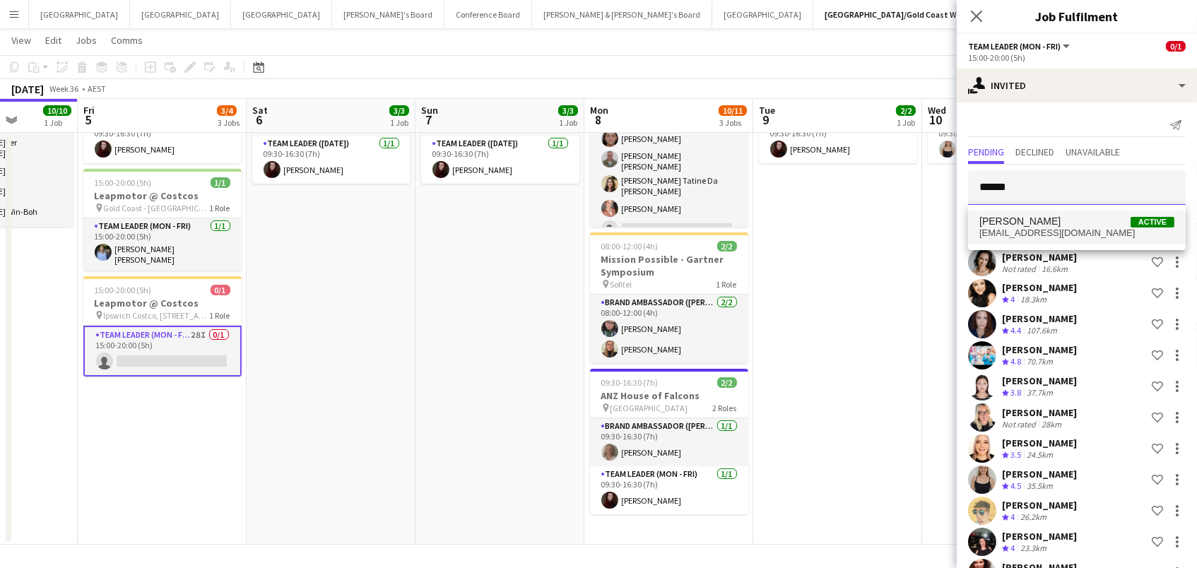
type input "******"
click at [1068, 220] on span "[PERSON_NAME] Active" at bounding box center [1076, 221] width 195 height 12
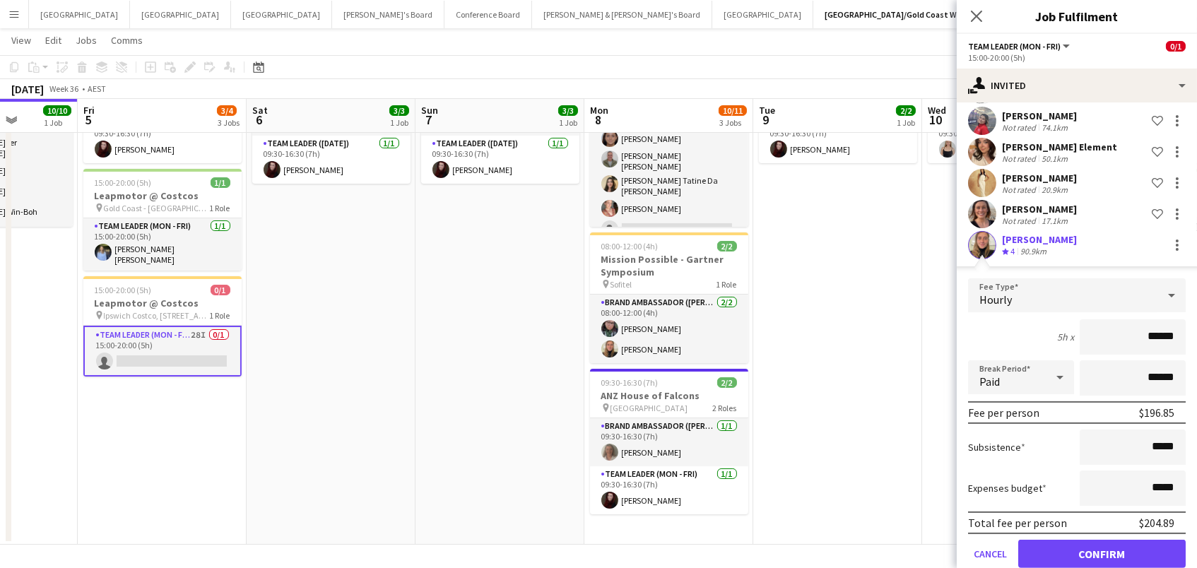
click at [1101, 550] on button "Confirm" at bounding box center [1101, 554] width 167 height 28
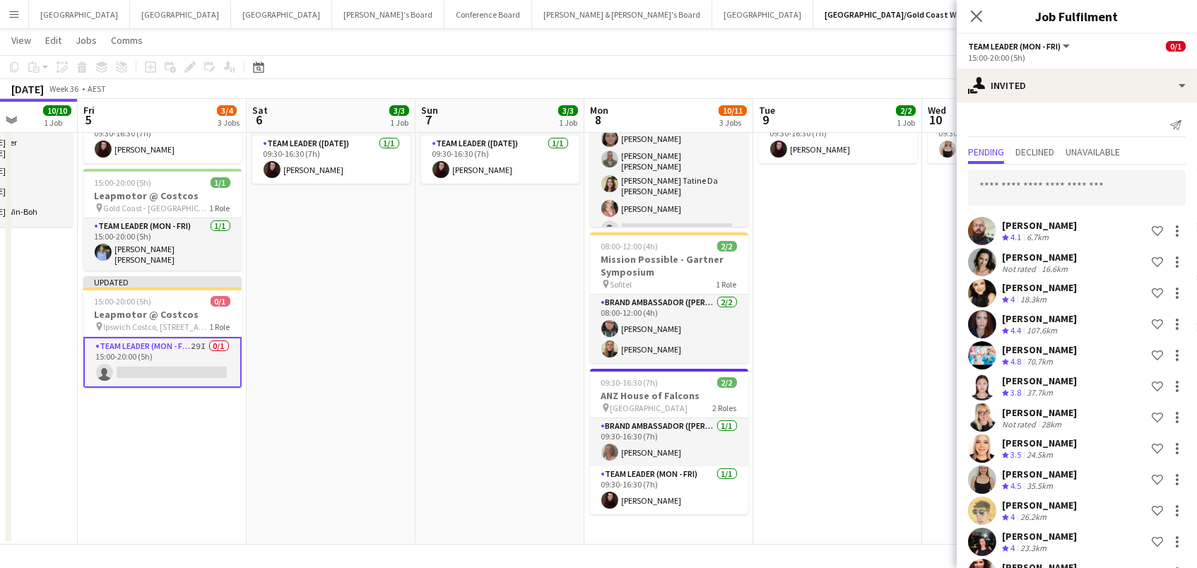
scroll to position [0, 0]
click at [1043, 185] on input "text" at bounding box center [1077, 187] width 218 height 35
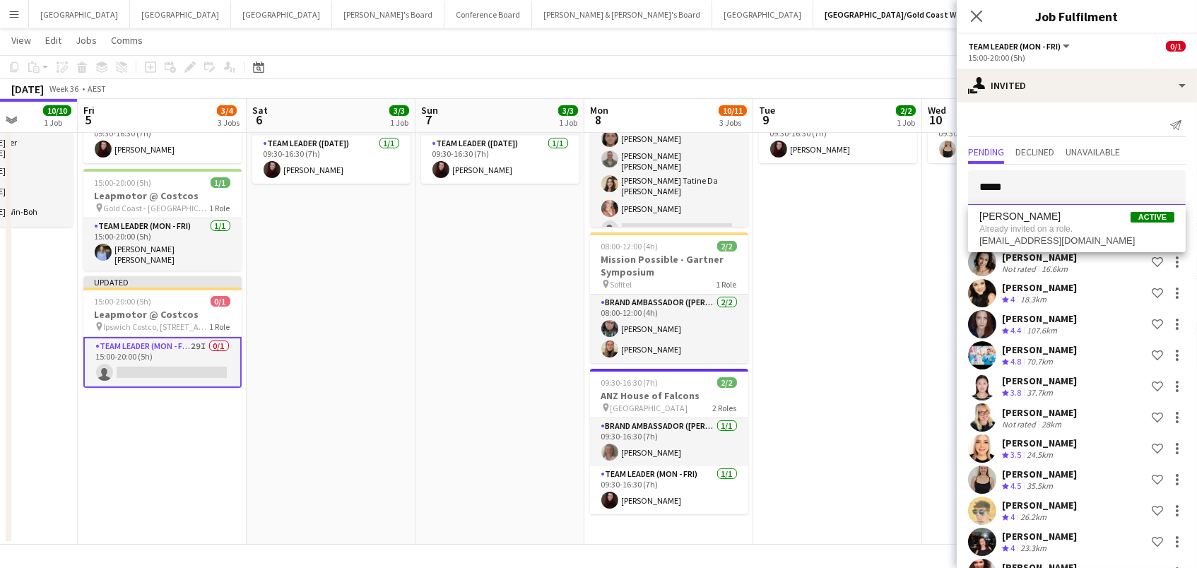
drag, startPoint x: 1022, startPoint y: 180, endPoint x: 867, endPoint y: 166, distance: 156.0
click at [867, 166] on body "Menu Boards Boards Boards All jobs Status Workforce Workforce My Workforce Recr…" at bounding box center [598, 211] width 1197 height 715
type input "***"
drag, startPoint x: 1030, startPoint y: 199, endPoint x: 1109, endPoint y: 225, distance: 83.3
click at [1109, 225] on span "[PERSON_NAME] ter [PERSON_NAME] Active" at bounding box center [1076, 221] width 195 height 12
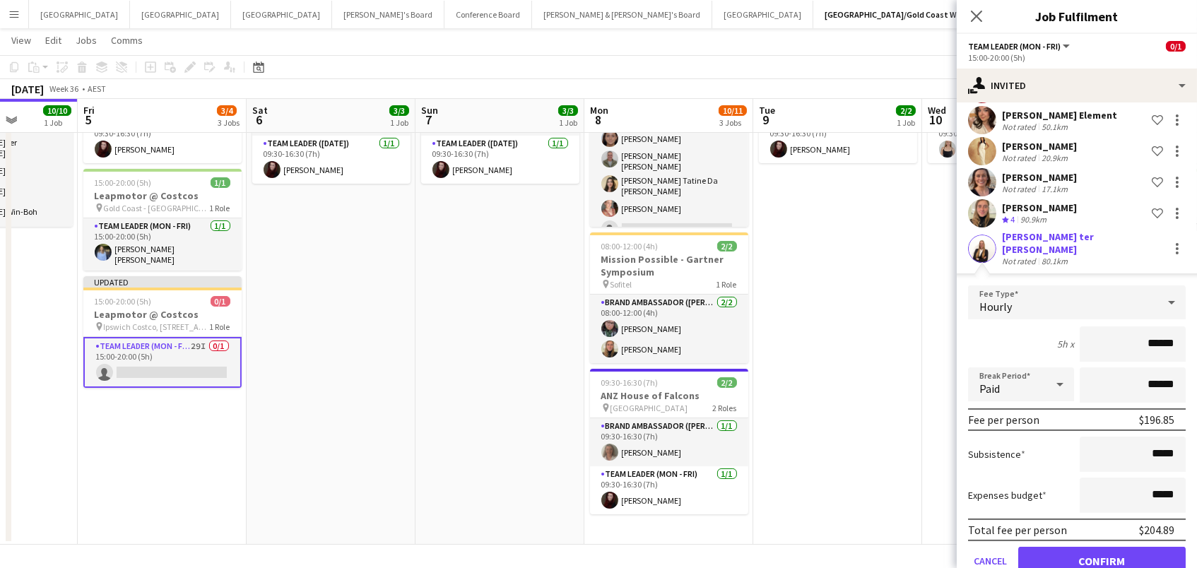
click at [1101, 550] on button "Confirm" at bounding box center [1101, 561] width 167 height 28
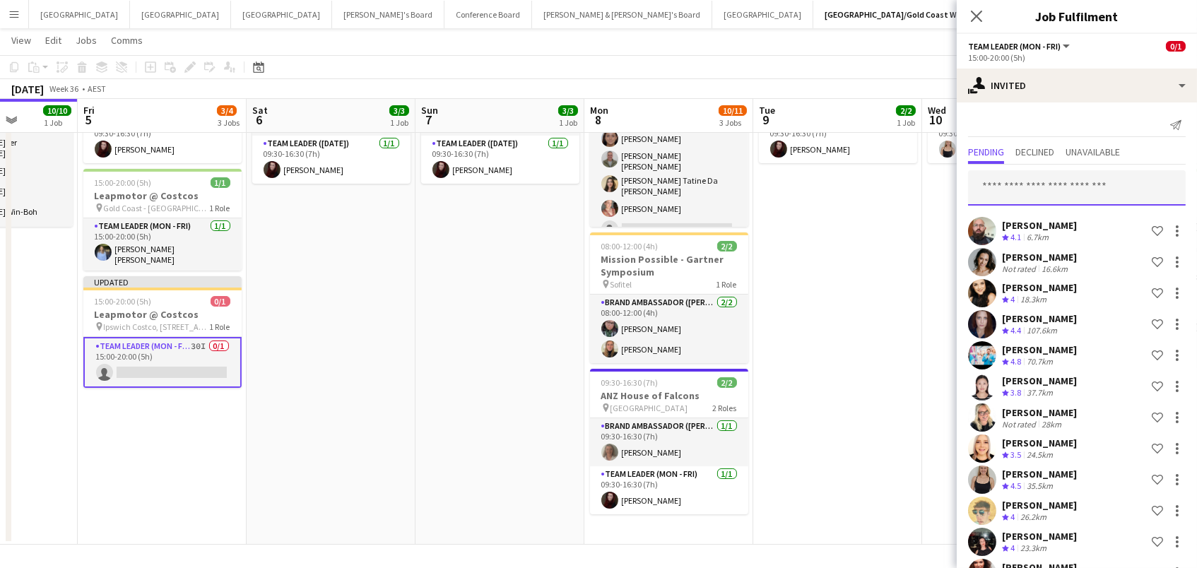
click at [1098, 196] on input "text" at bounding box center [1077, 187] width 218 height 35
type input "*"
click at [892, 95] on div "[DATE] Week 36 • AEST Publish 1 job Revert 1 job" at bounding box center [598, 89] width 1197 height 20
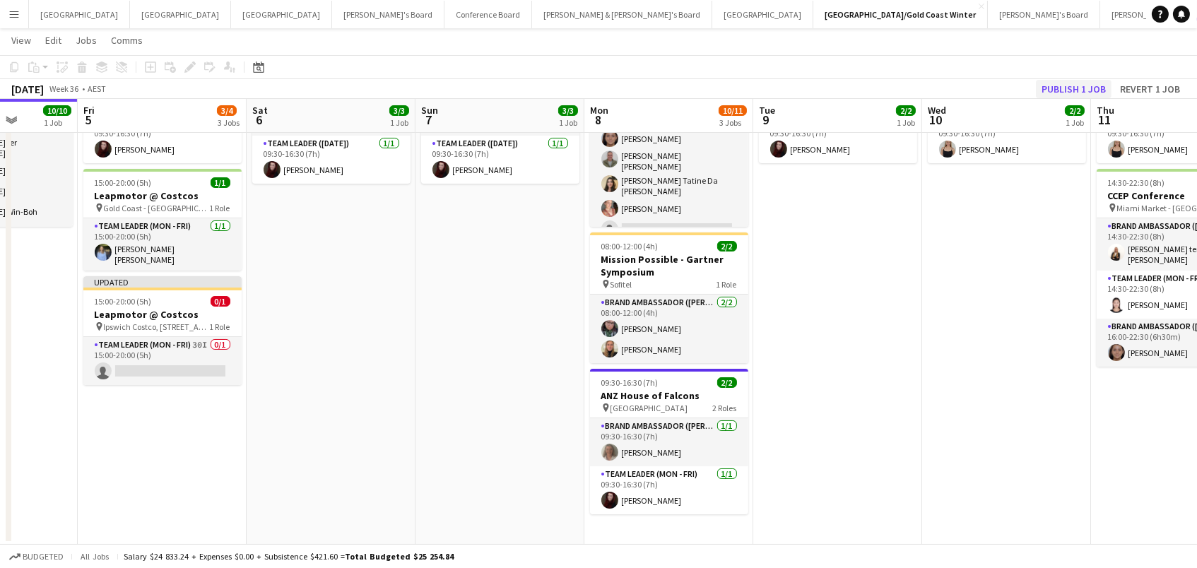
click at [1077, 91] on button "Publish 1 job" at bounding box center [1074, 89] width 76 height 18
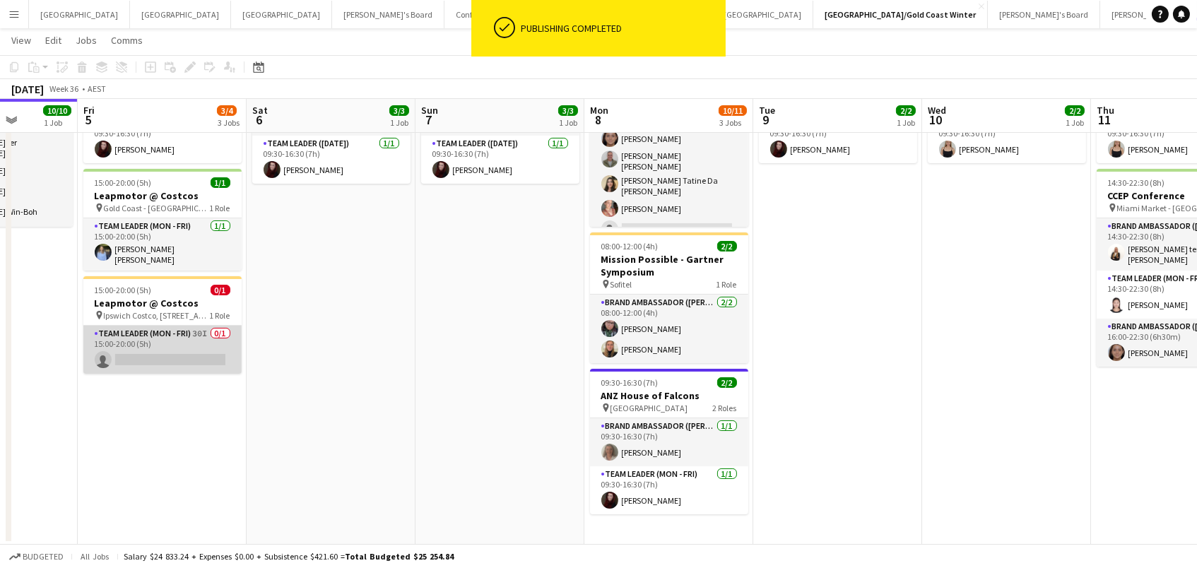
click at [148, 355] on app-card-role "Team Leader (Mon - Fri) 30I 0/1 15:00-20:00 (5h) single-neutral-actions" at bounding box center [162, 350] width 158 height 48
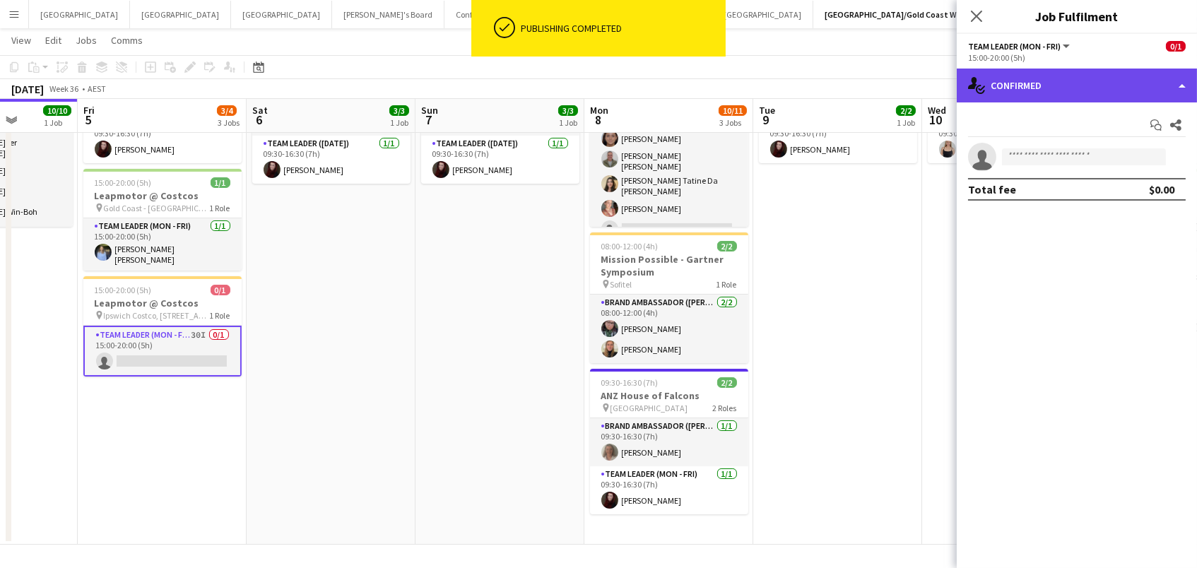
click at [1077, 83] on div "single-neutral-actions-check-2 Confirmed" at bounding box center [1076, 86] width 240 height 34
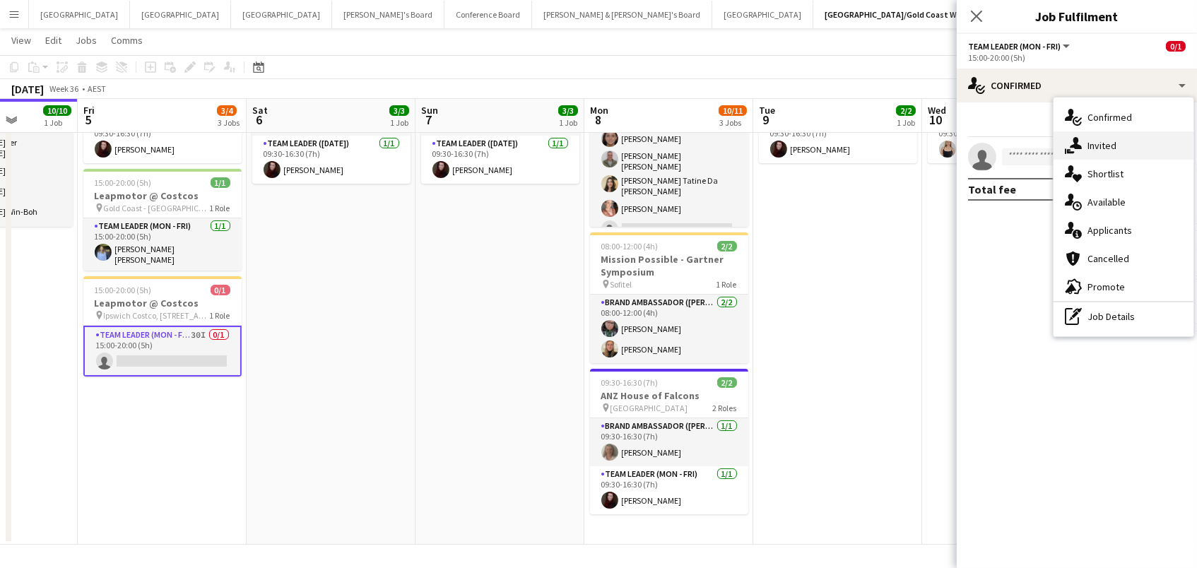
click at [1113, 143] on span "Invited" at bounding box center [1101, 145] width 29 height 13
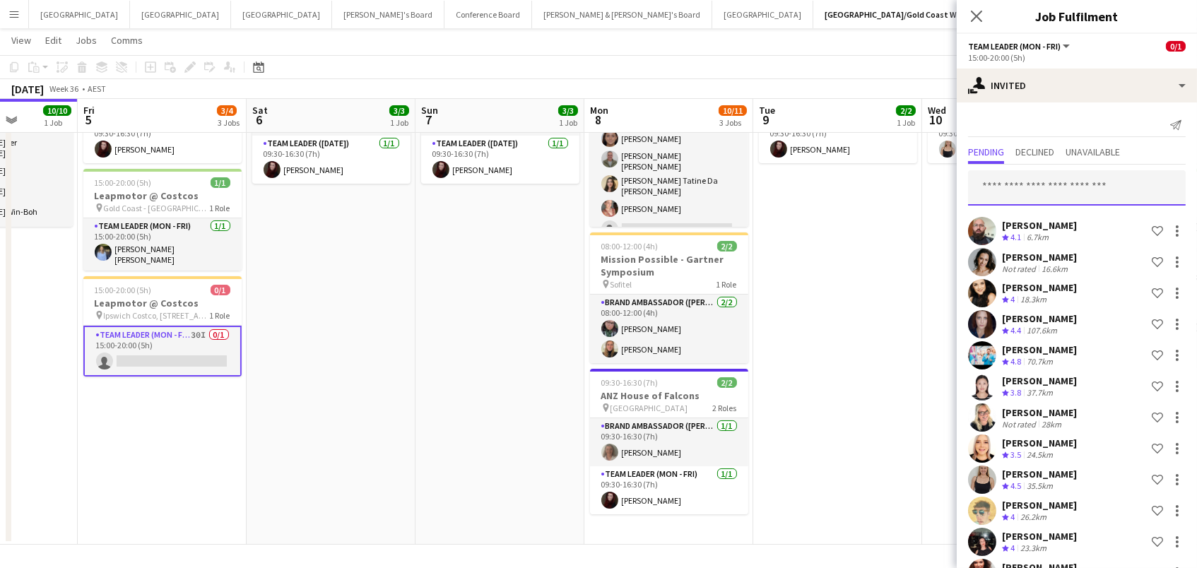
click at [1101, 182] on input "text" at bounding box center [1077, 187] width 218 height 35
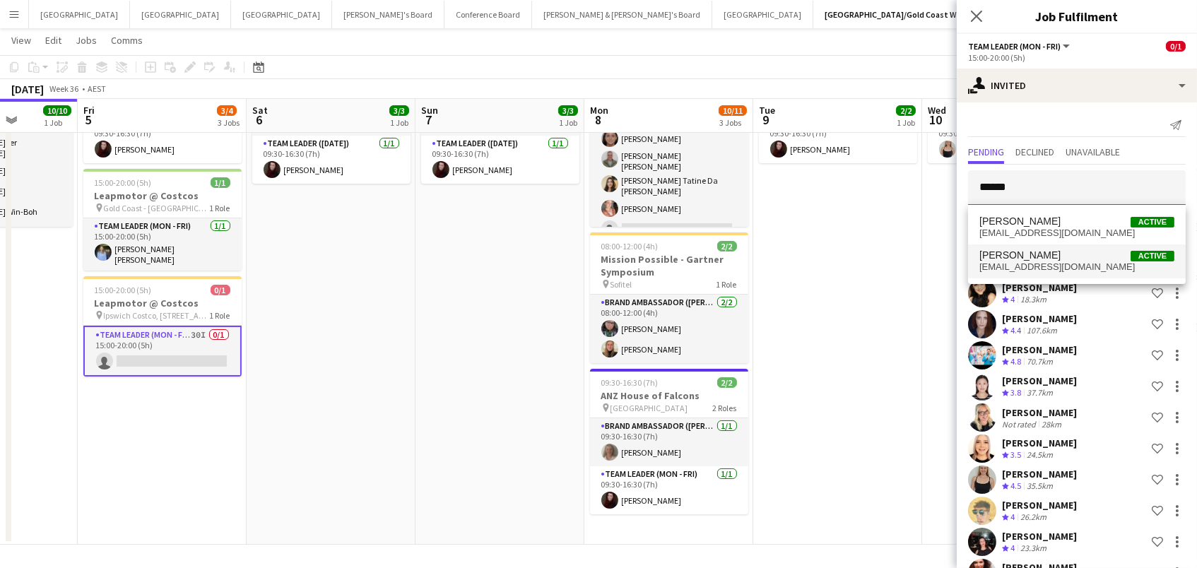
type input "******"
click at [1108, 256] on span "[PERSON_NAME] Active" at bounding box center [1076, 255] width 195 height 12
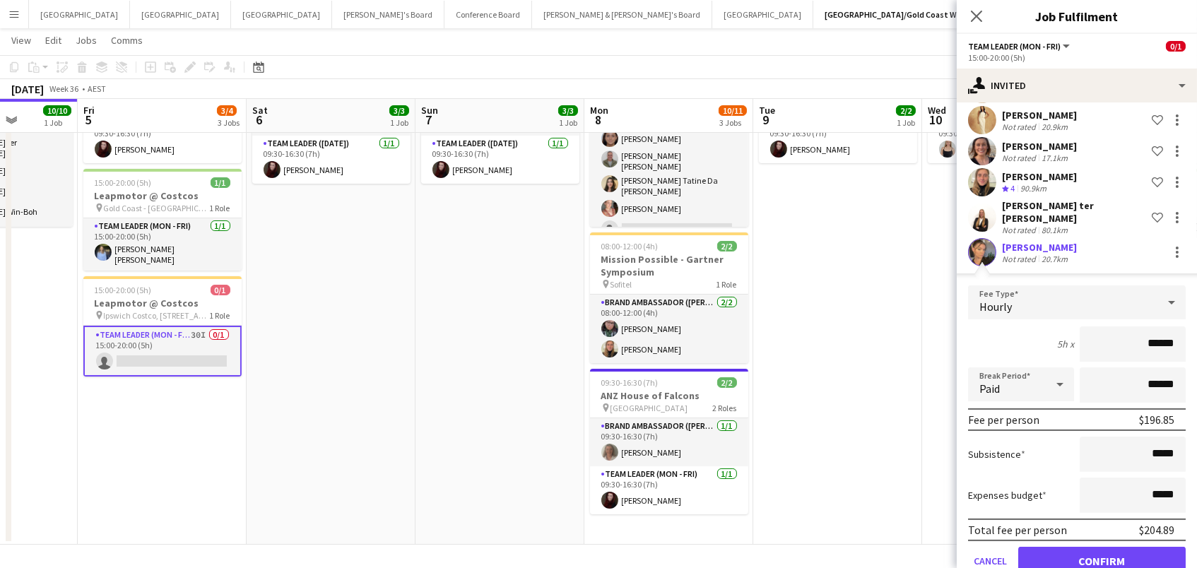
click at [1101, 550] on button "Confirm" at bounding box center [1101, 561] width 167 height 28
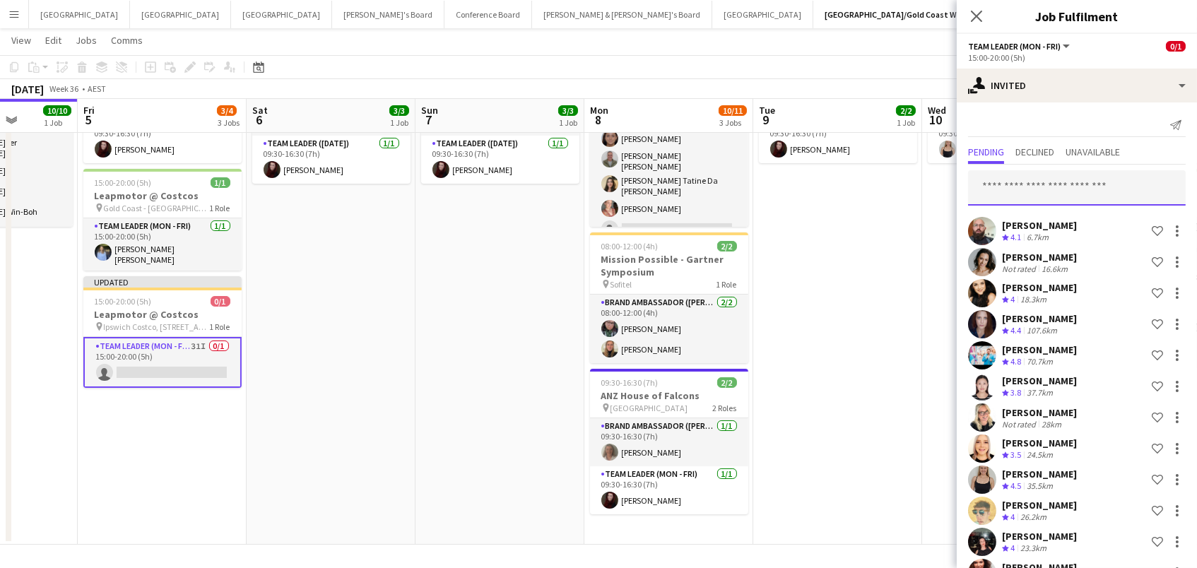
click at [1077, 189] on input "text" at bounding box center [1077, 187] width 218 height 35
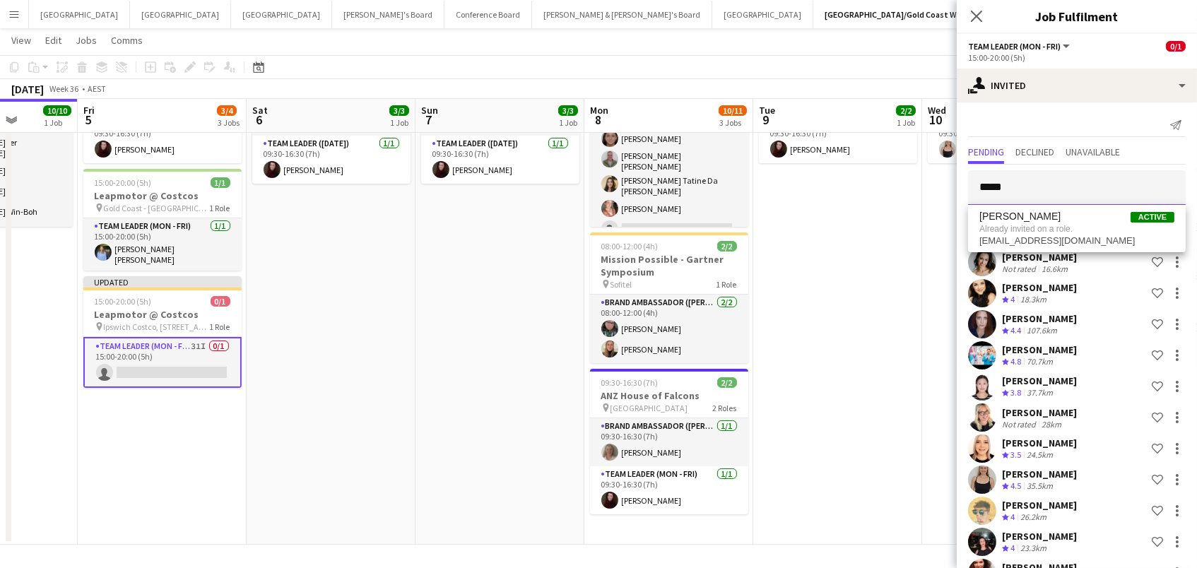
type input "****"
drag, startPoint x: 1077, startPoint y: 189, endPoint x: 1085, endPoint y: 220, distance: 32.9
click at [1085, 220] on span "[PERSON_NAME] Active" at bounding box center [1076, 217] width 195 height 12
drag, startPoint x: 1072, startPoint y: 183, endPoint x: 713, endPoint y: 126, distance: 364.0
click at [713, 126] on body "Menu Boards Boards Boards All jobs Status Workforce Workforce My Workforce Recr…" at bounding box center [598, 211] width 1197 height 715
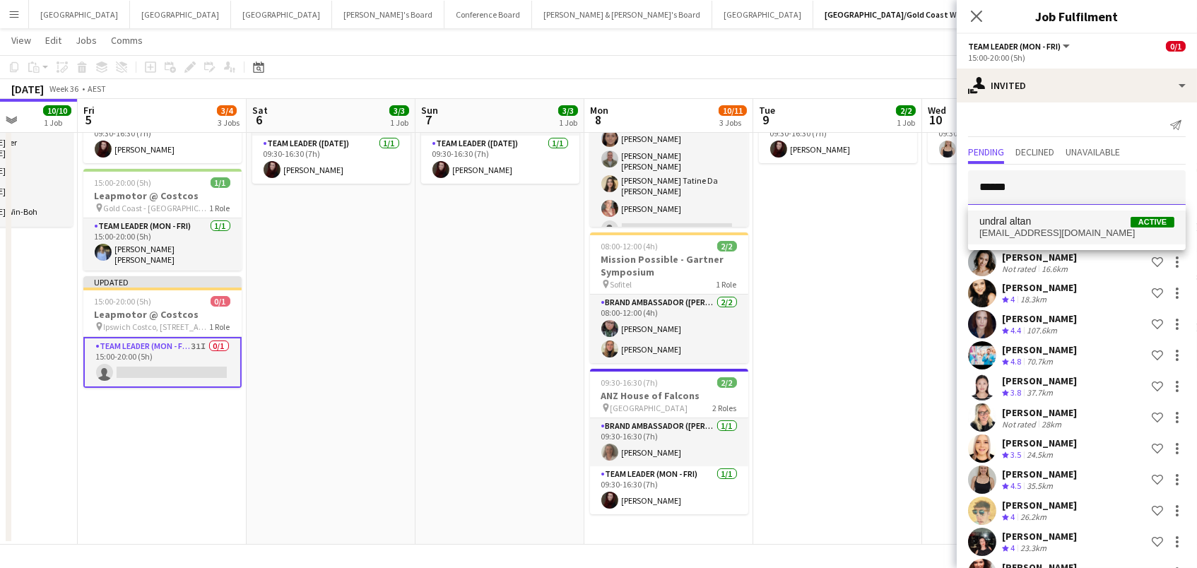
type input "******"
drag, startPoint x: 1033, startPoint y: 225, endPoint x: 1090, endPoint y: 225, distance: 57.2
click at [1090, 225] on span "undral altan Active" at bounding box center [1076, 221] width 195 height 12
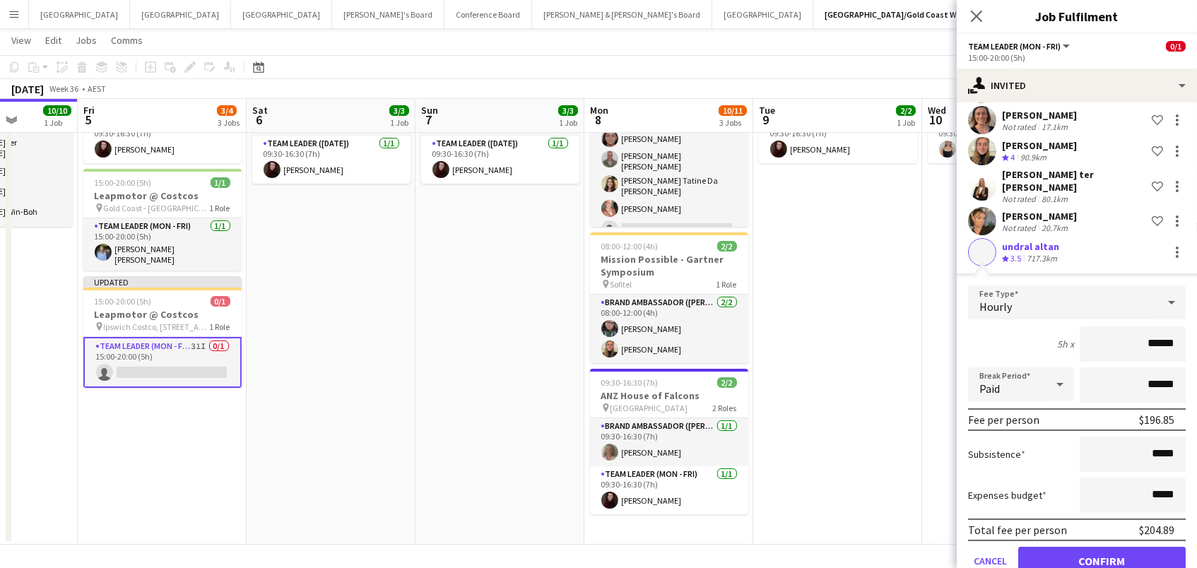
click at [1101, 550] on button "Confirm" at bounding box center [1101, 561] width 167 height 28
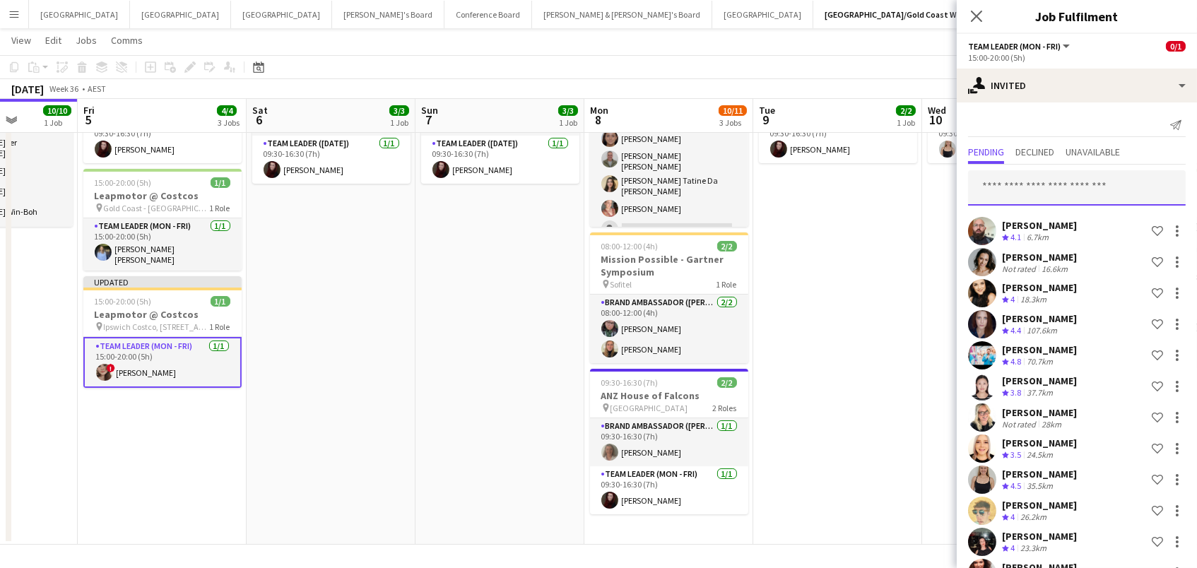
click at [1033, 181] on input "text" at bounding box center [1077, 187] width 218 height 35
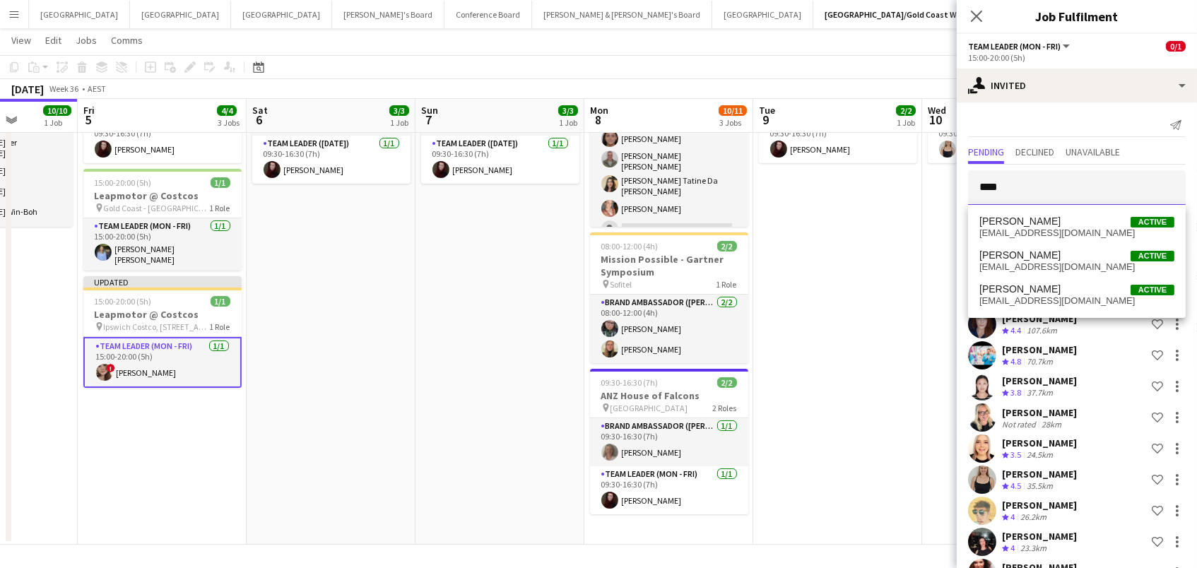
type input "****"
drag, startPoint x: 1035, startPoint y: 186, endPoint x: 1051, endPoint y: 293, distance: 107.9
click at [1051, 293] on span "[PERSON_NAME] Active" at bounding box center [1076, 289] width 195 height 12
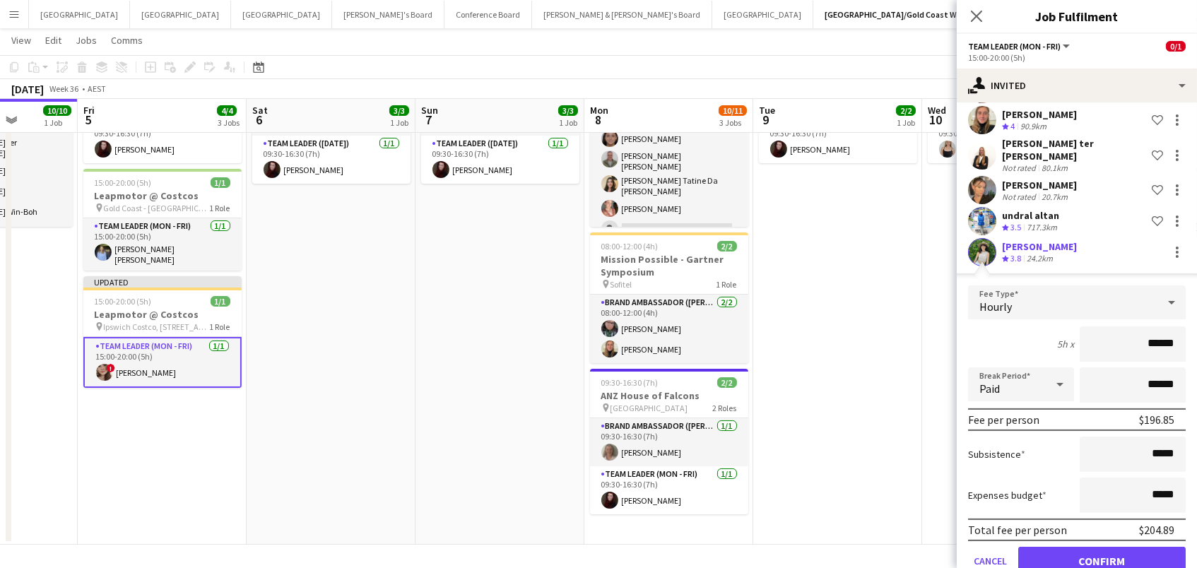
click at [1101, 550] on button "Confirm" at bounding box center [1101, 561] width 167 height 28
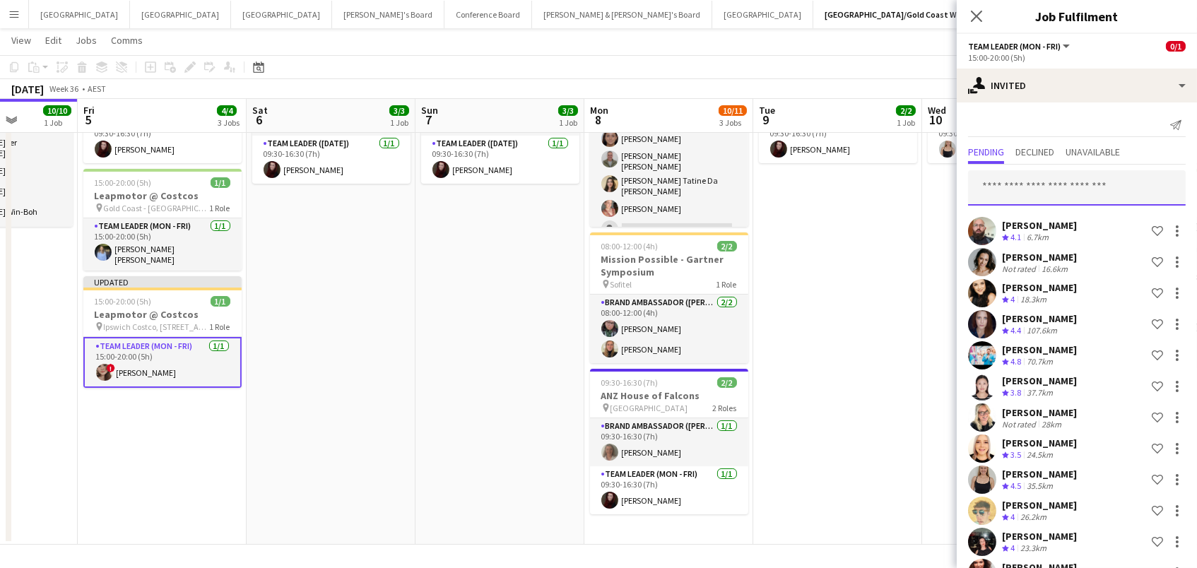
click at [1028, 177] on input "text" at bounding box center [1077, 187] width 218 height 35
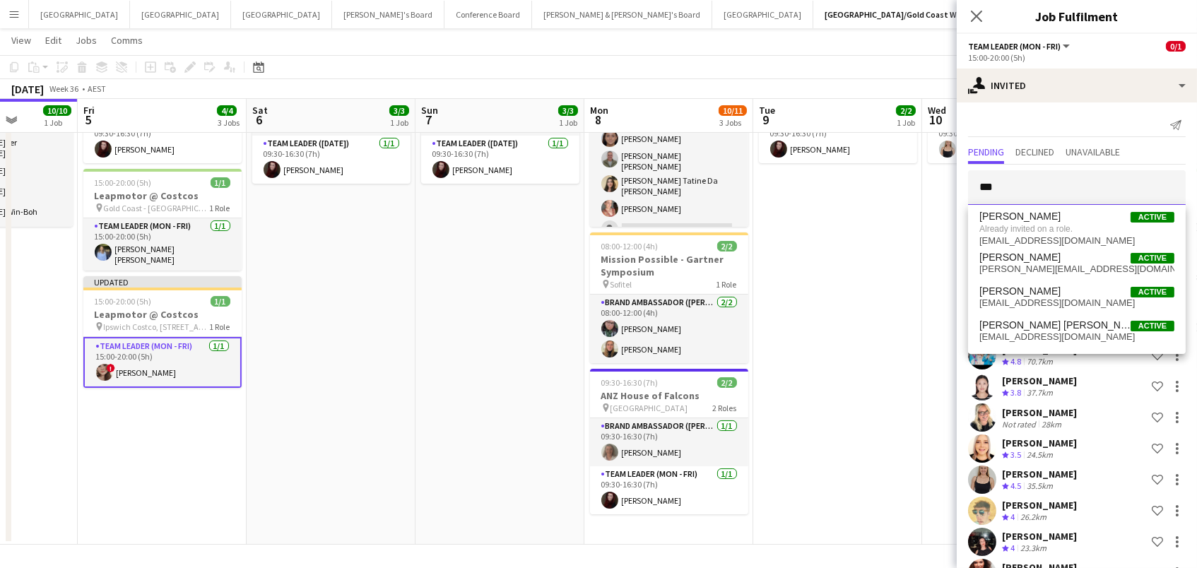
drag, startPoint x: 1052, startPoint y: 182, endPoint x: 807, endPoint y: 168, distance: 244.8
click at [807, 168] on body "Menu Boards Boards Boards All jobs Status Workforce Workforce My Workforce Recr…" at bounding box center [598, 211] width 1197 height 715
type input "***"
click at [446, 290] on app-date-cell "09:30-16:30 (7h) 3/3 ANZ House of Falcons pin Brisbane 2 Roles Brand Ambassador…" at bounding box center [499, 278] width 169 height 533
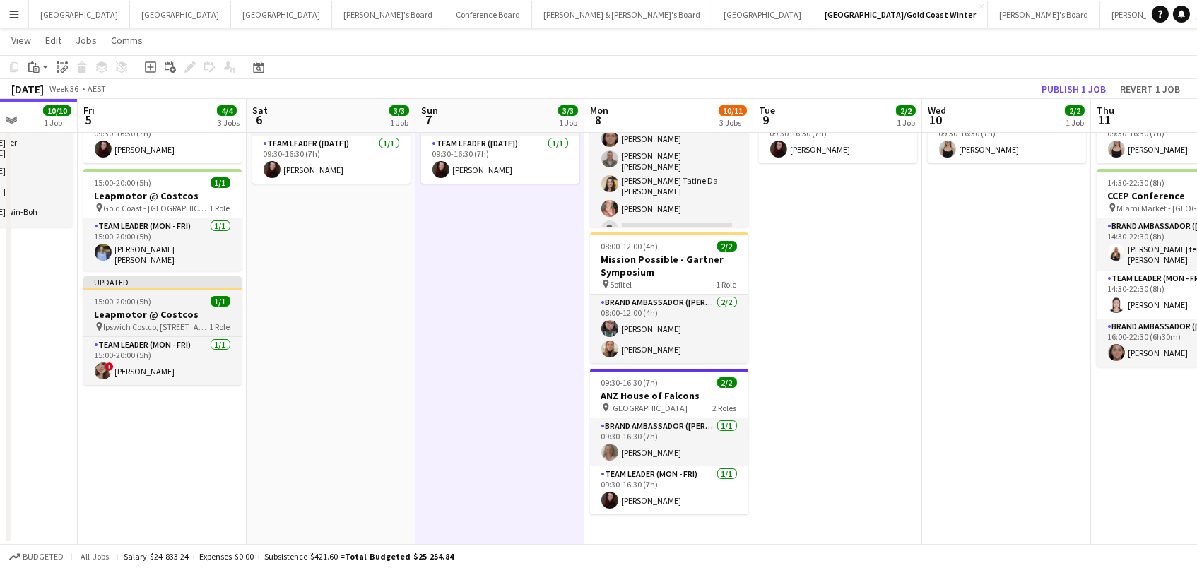
click at [154, 308] on h3 "Leapmotor @ Costcos" at bounding box center [162, 314] width 158 height 13
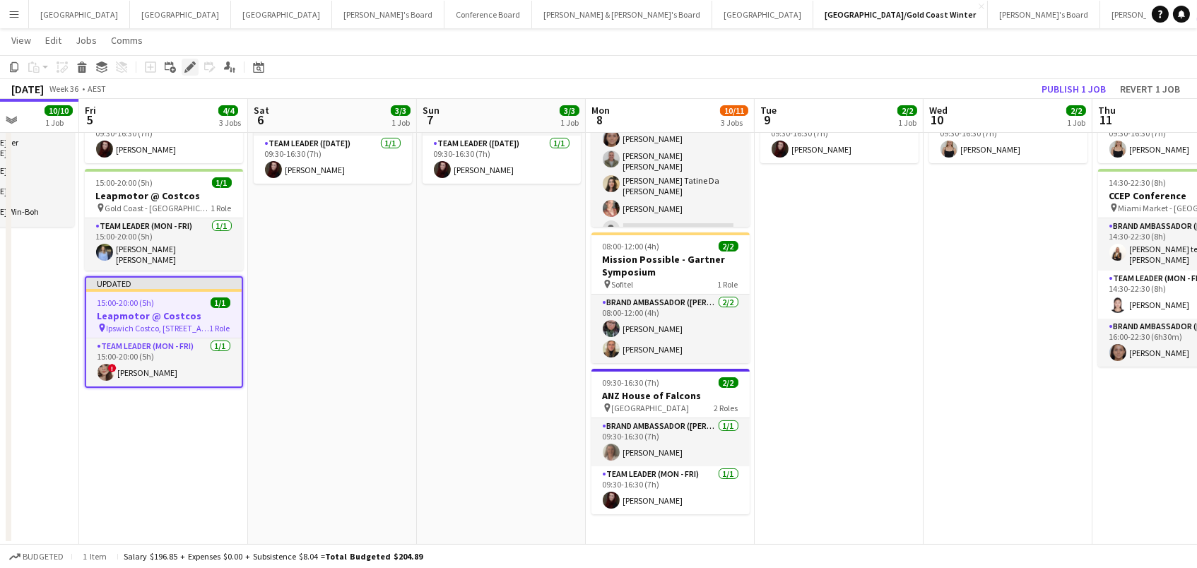
click at [187, 70] on icon "Edit" at bounding box center [189, 66] width 11 height 11
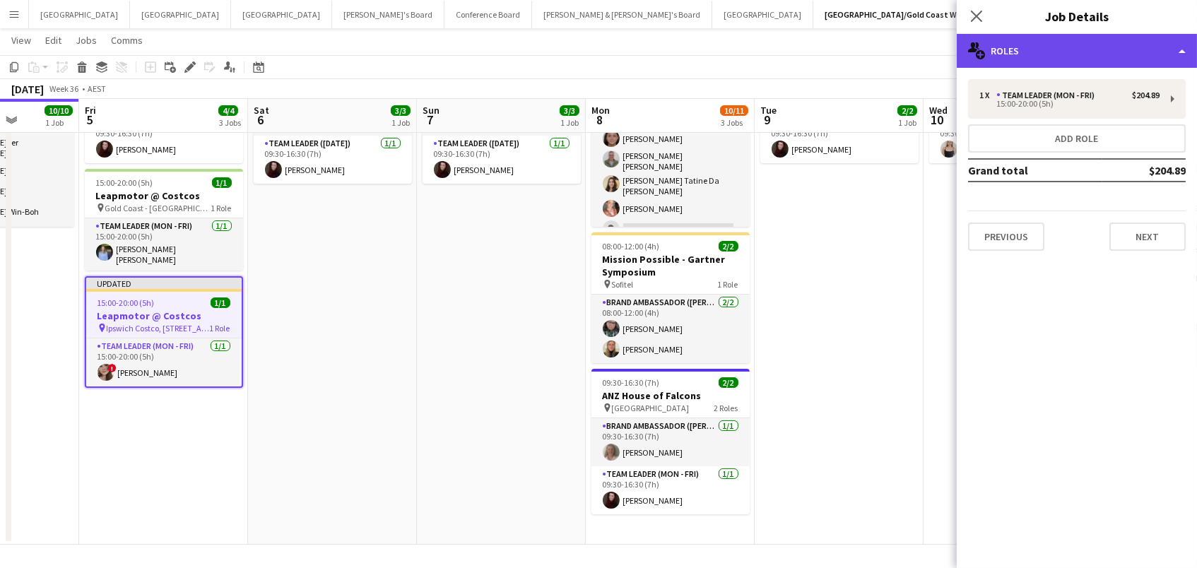
click at [995, 45] on div "multiple-users-add Roles" at bounding box center [1076, 51] width 240 height 34
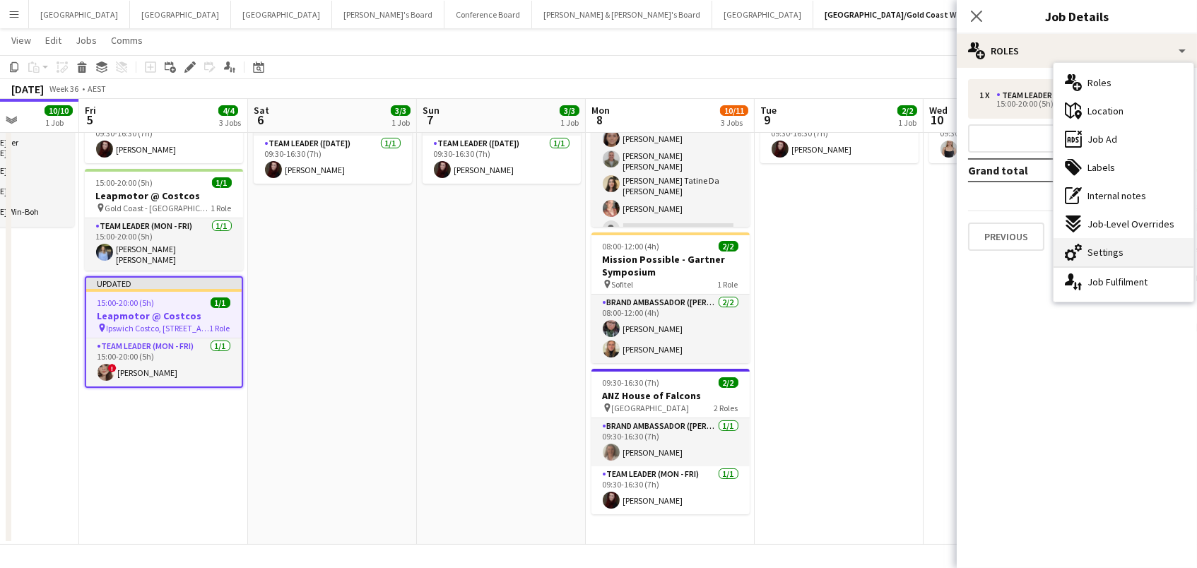
click at [1150, 258] on div "cog-double-3 Settings" at bounding box center [1123, 252] width 140 height 28
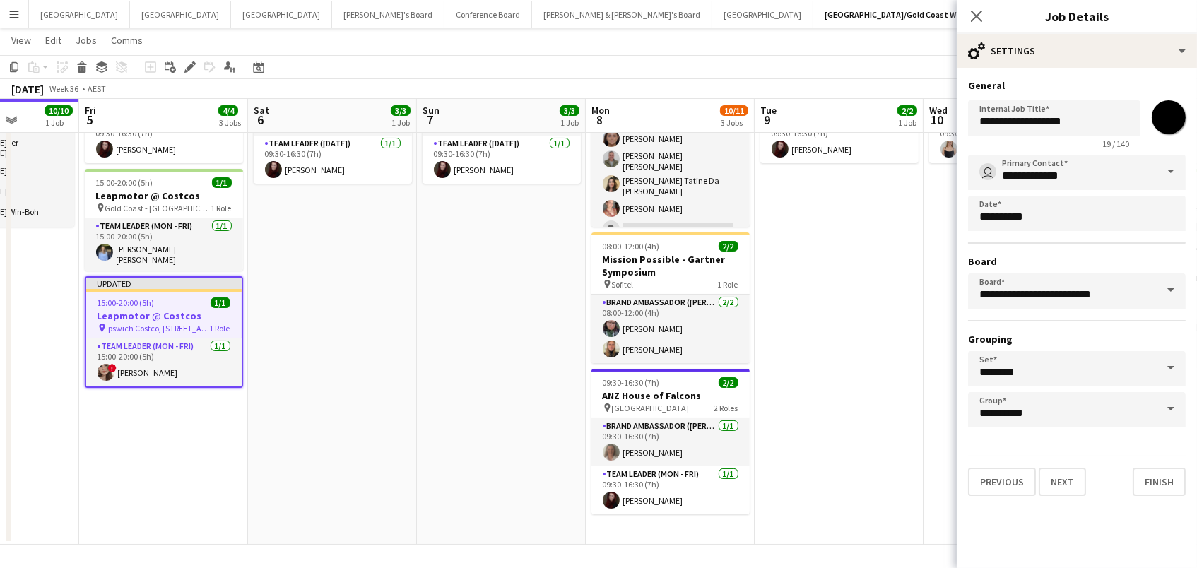
click at [1175, 123] on input "*******" at bounding box center [1168, 117] width 51 height 51
type input "*******"
click at [814, 266] on app-date-cell "09:30-16:30 (7h) 2/2 ANZ House of Falcons pin Brisbane 2 Roles Brand Ambassador…" at bounding box center [838, 278] width 169 height 533
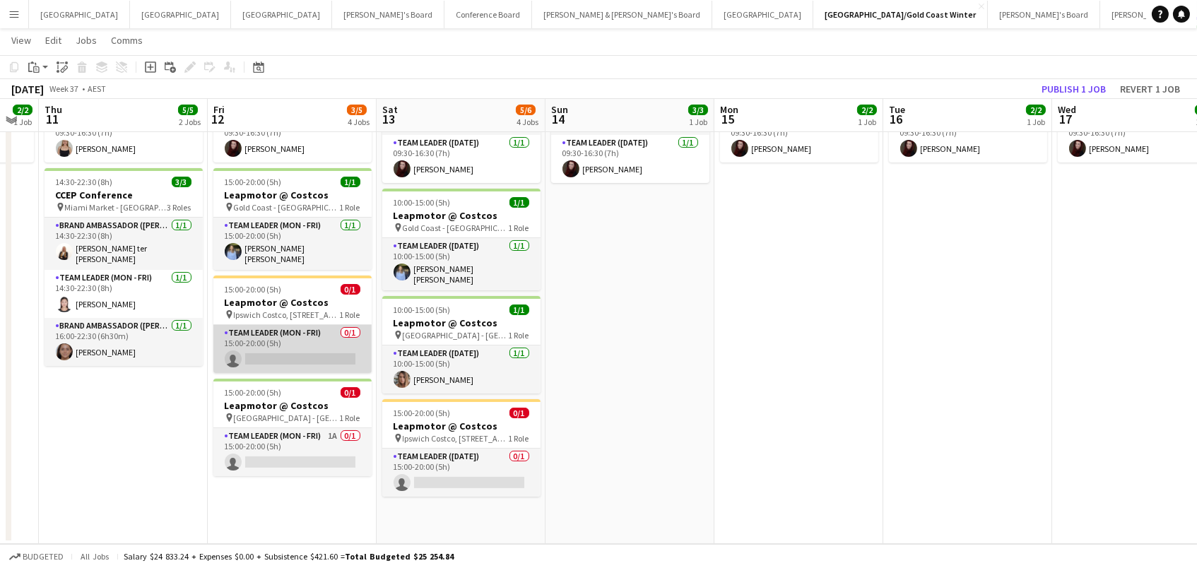
scroll to position [146, 0]
click at [268, 336] on app-card-role "Team Leader (Mon - Fri) 0/1 15:00-20:00 (5h) single-neutral-actions" at bounding box center [292, 350] width 158 height 48
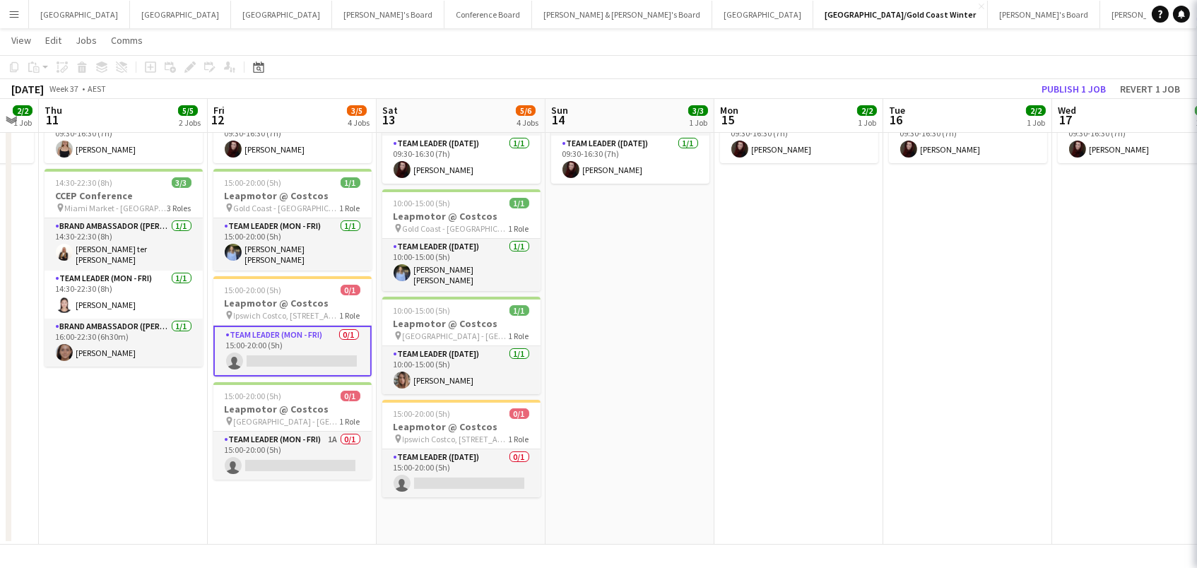
scroll to position [0, 467]
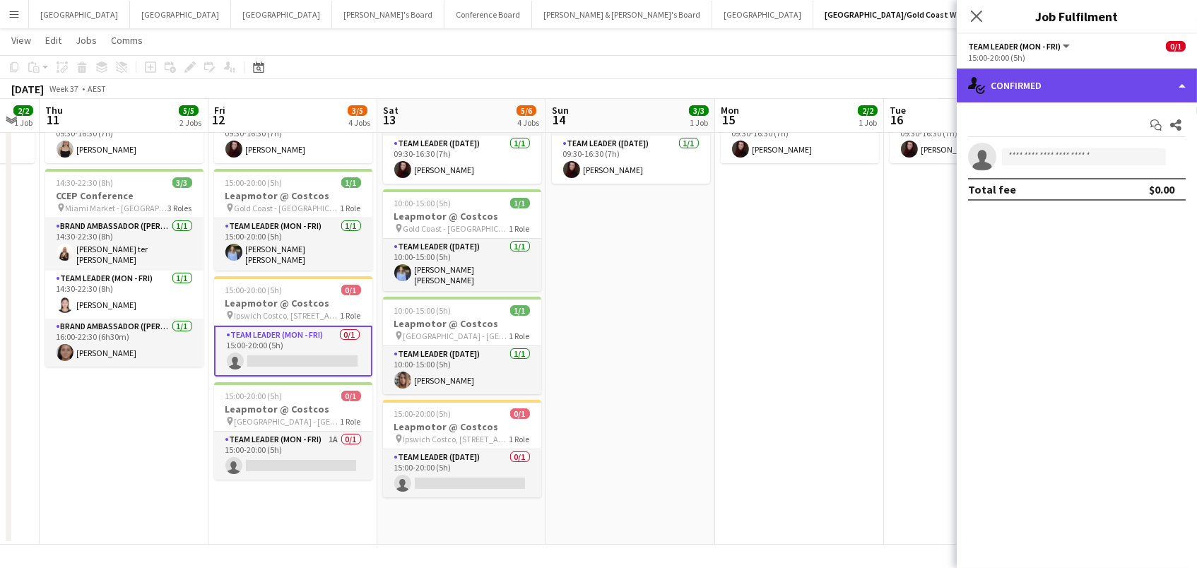
click at [1015, 96] on div "single-neutral-actions-check-2 Confirmed" at bounding box center [1076, 86] width 240 height 34
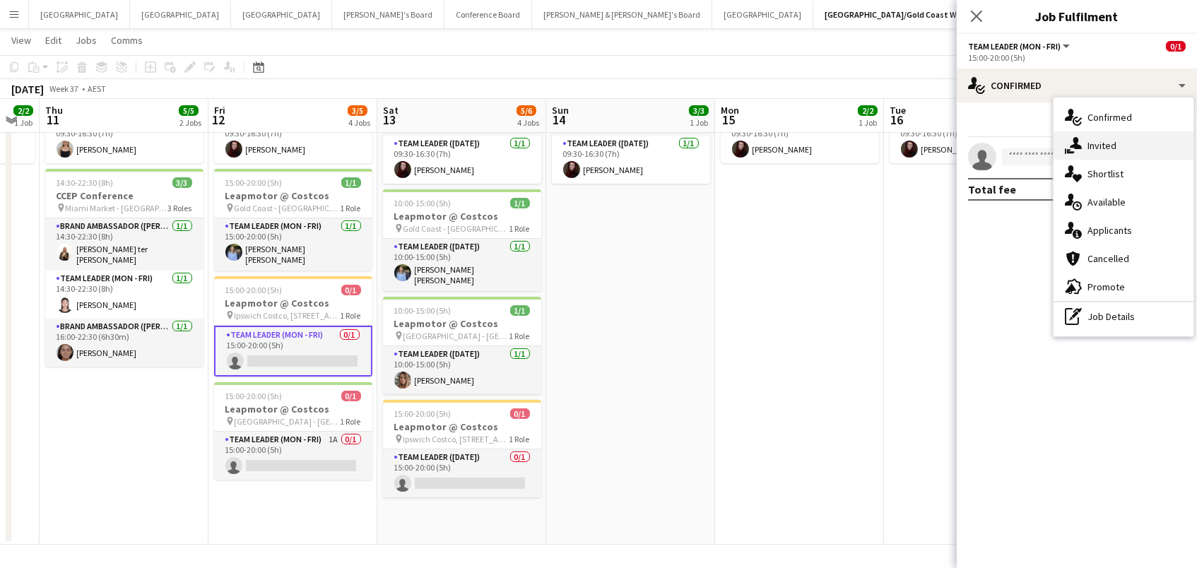
click at [1101, 145] on span "Invited" at bounding box center [1101, 145] width 29 height 13
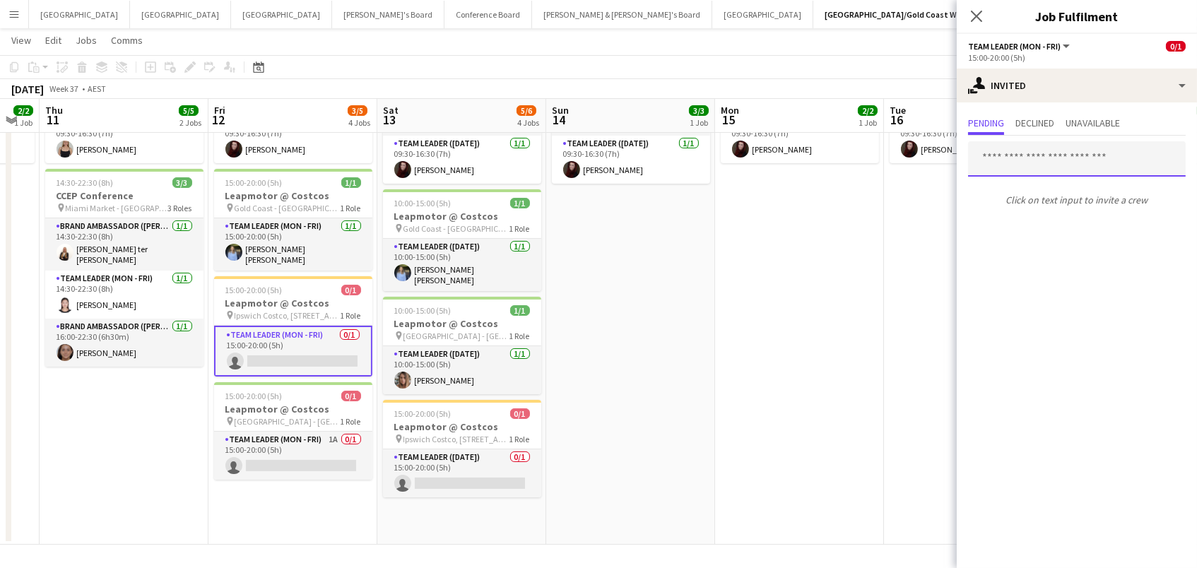
click at [987, 155] on input "text" at bounding box center [1077, 158] width 218 height 35
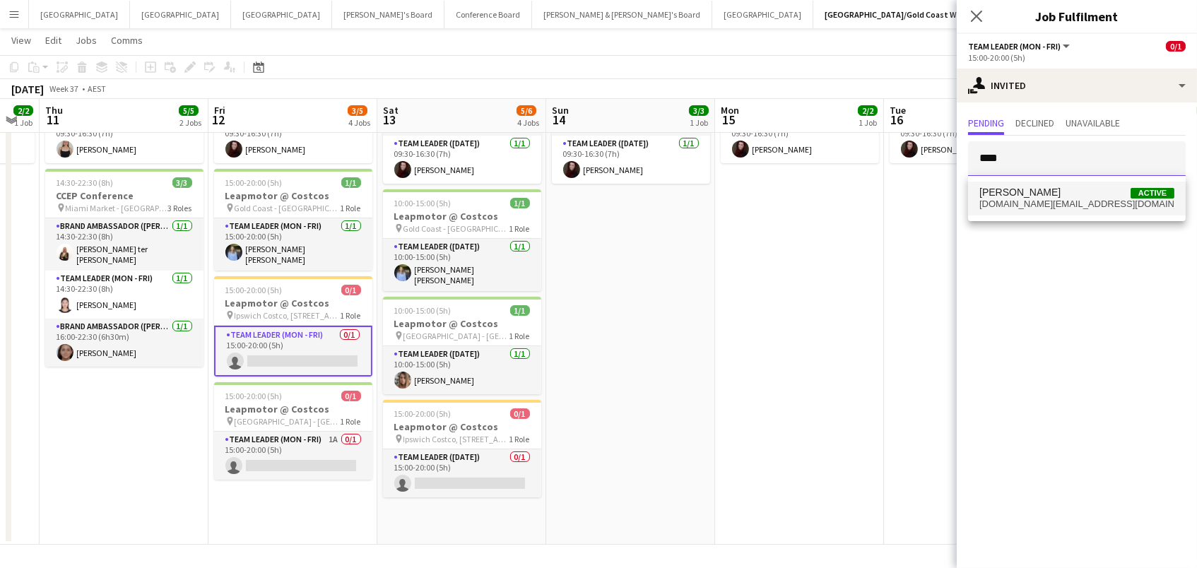
type input "****"
click at [1019, 210] on span "[DOMAIN_NAME][EMAIL_ADDRESS][DOMAIN_NAME]" at bounding box center [1076, 203] width 195 height 11
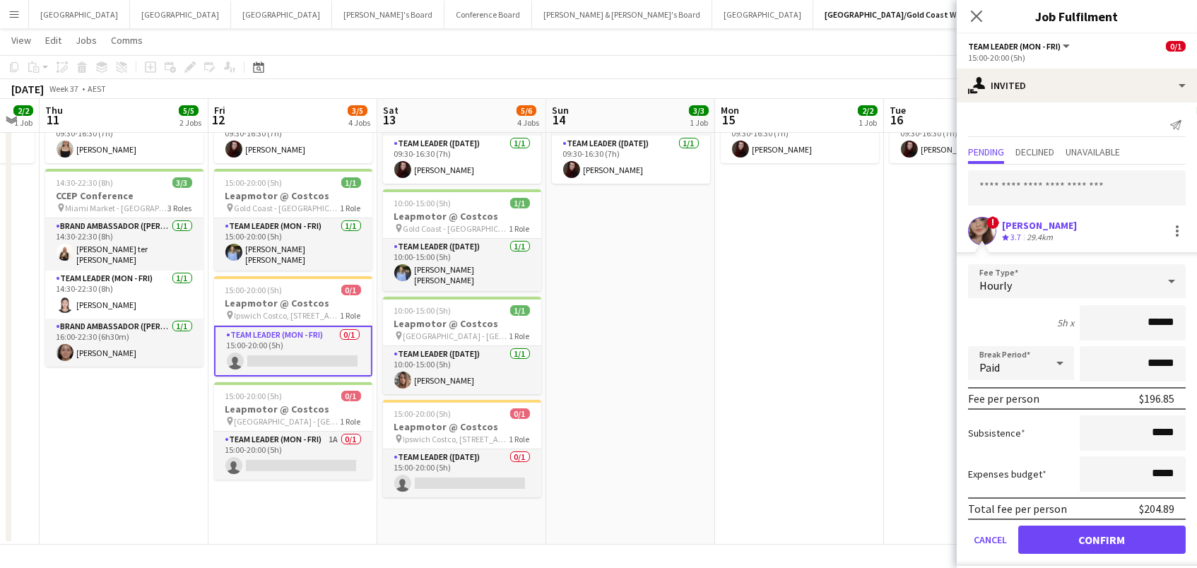
click at [1101, 538] on button "Confirm" at bounding box center [1101, 540] width 167 height 28
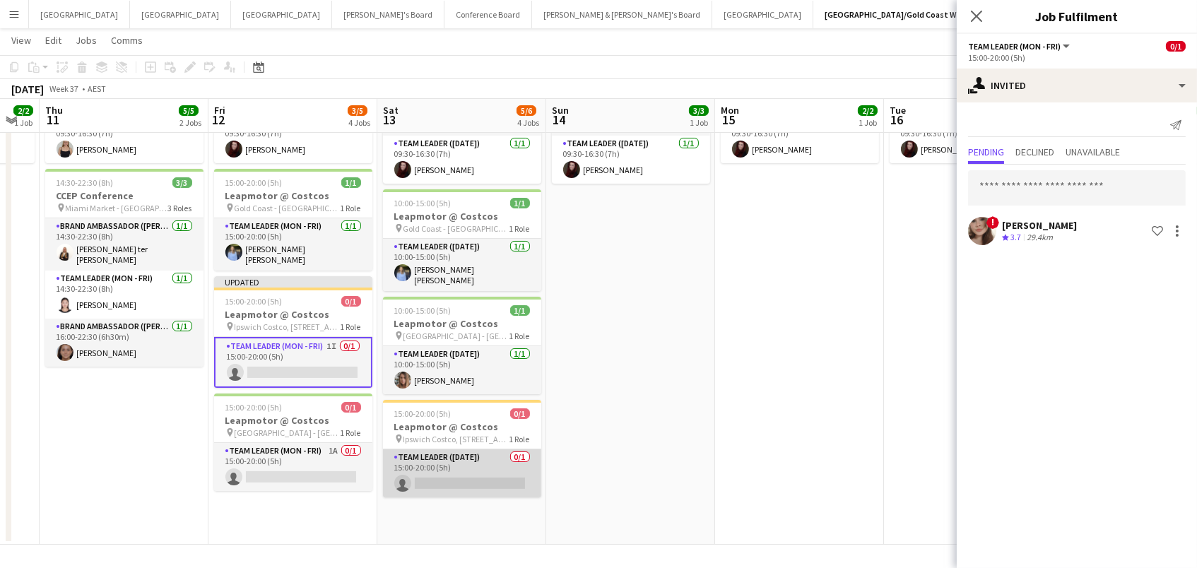
click at [432, 466] on app-card-role "Team Leader ([DATE]) 0/1 15:00-20:00 (5h) single-neutral-actions" at bounding box center [462, 473] width 158 height 48
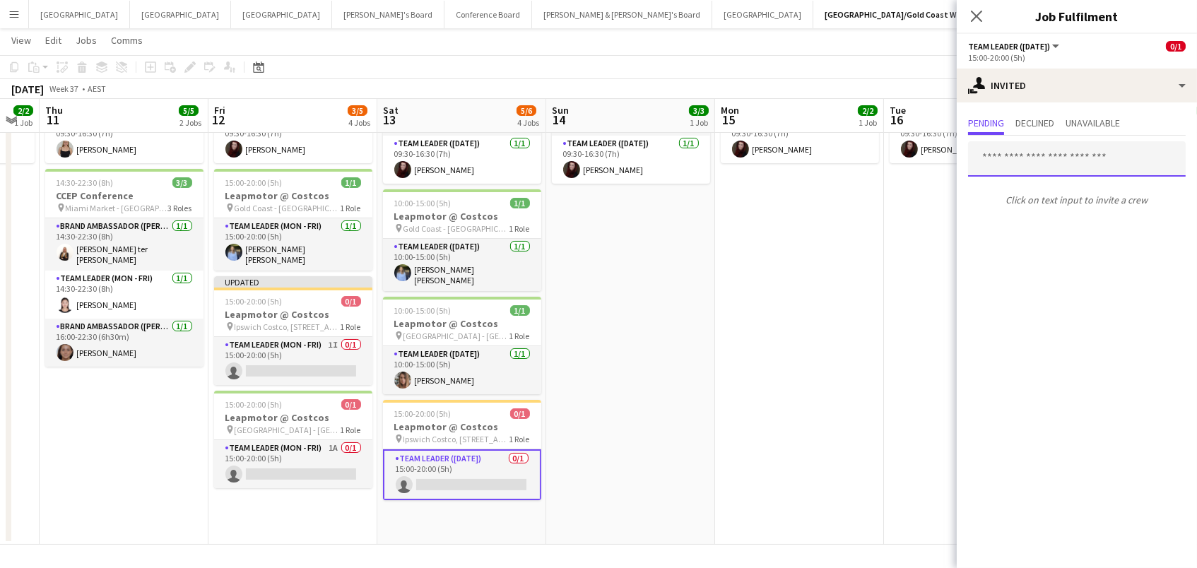
click at [988, 154] on input "text" at bounding box center [1077, 158] width 218 height 35
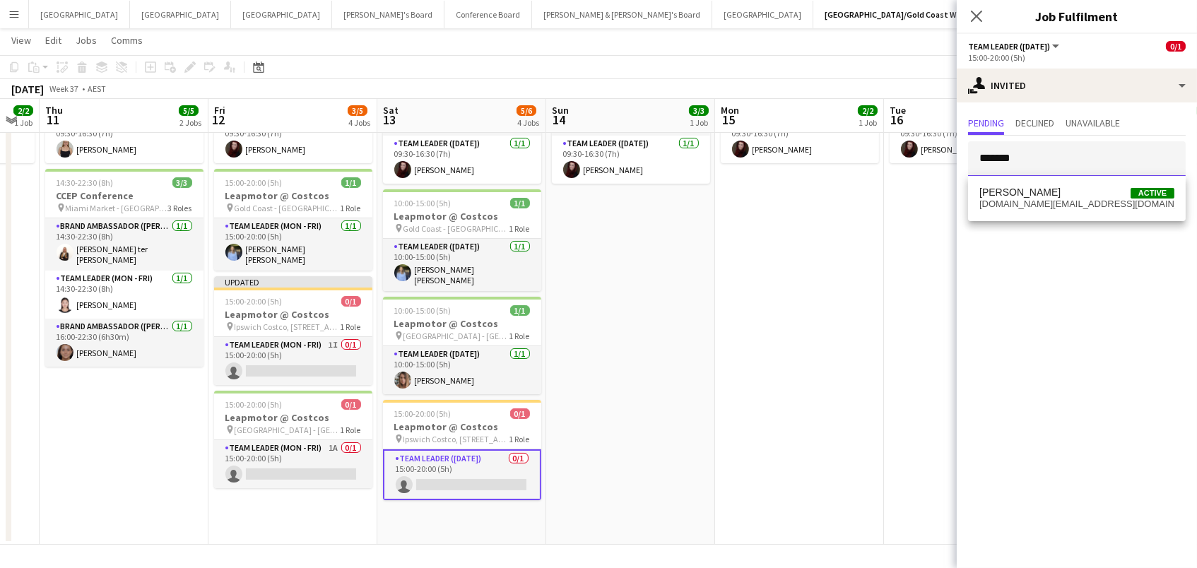
type input "*******"
drag, startPoint x: 999, startPoint y: 166, endPoint x: 1002, endPoint y: 197, distance: 31.3
click at [1002, 197] on span "[PERSON_NAME]" at bounding box center [1019, 192] width 81 height 12
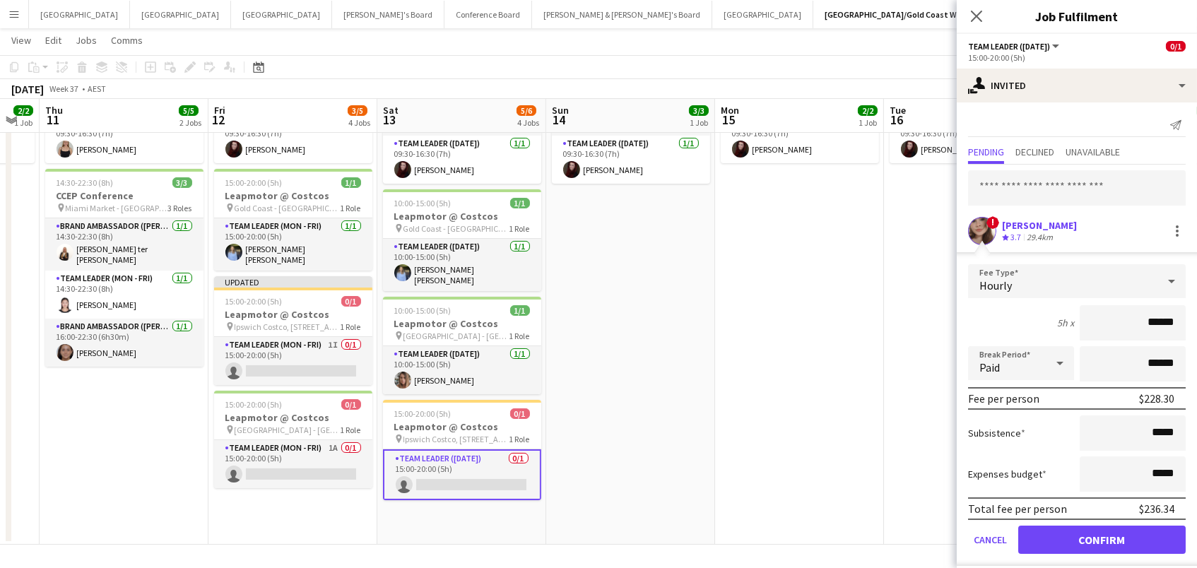
click at [1101, 538] on button "Confirm" at bounding box center [1101, 540] width 167 height 28
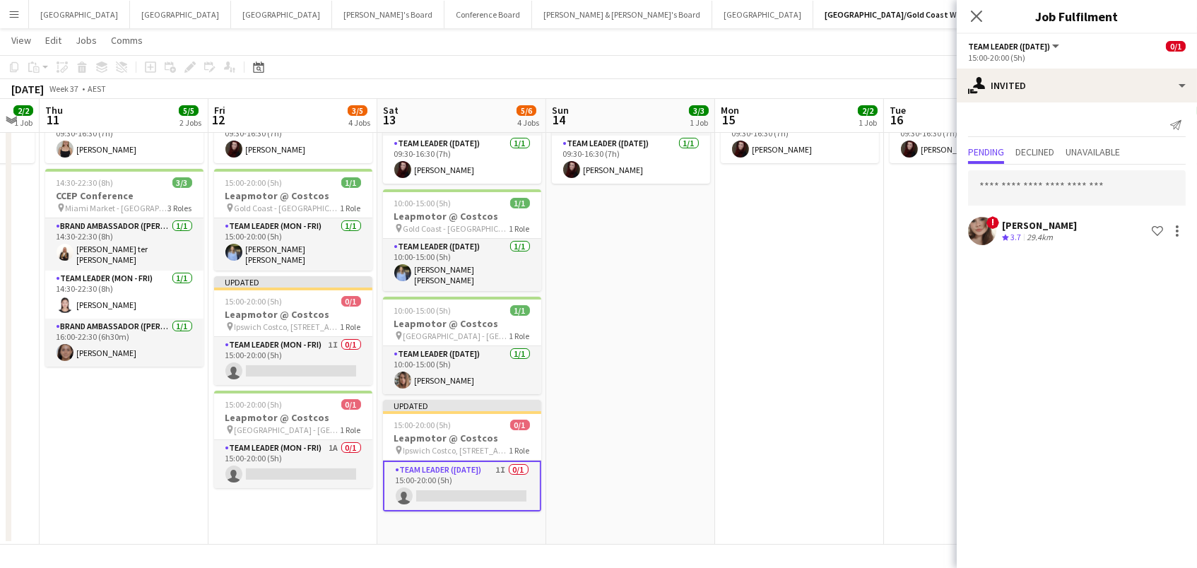
click at [751, 238] on app-date-cell "09:30-16:30 (7h) 2/2 ANZ House of Falcons pin Brisbane 2 Roles Brand Ambassador…" at bounding box center [799, 278] width 169 height 533
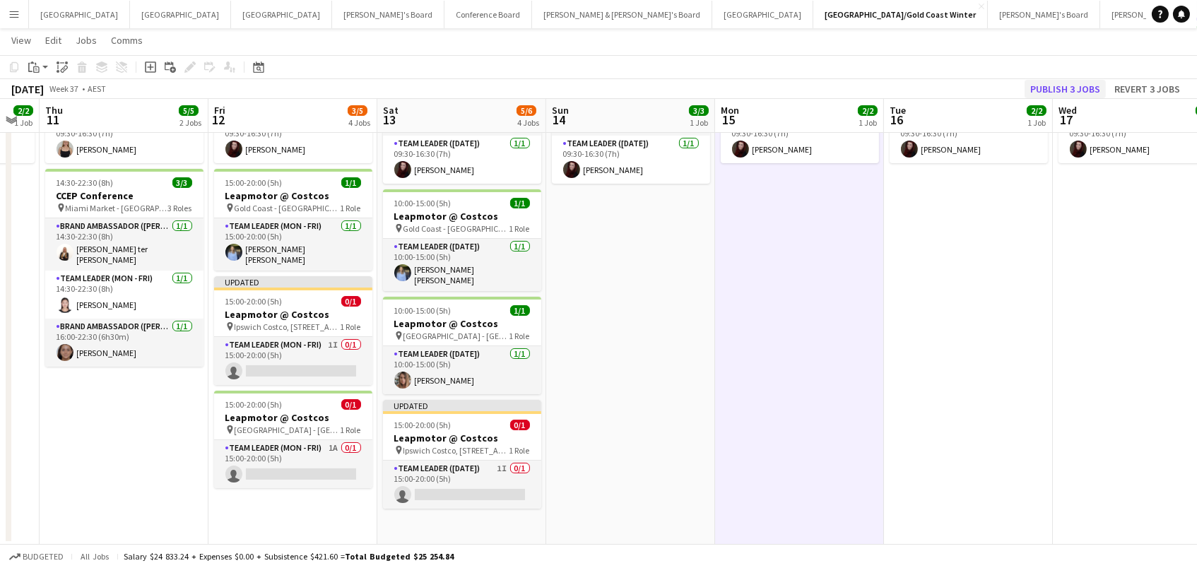
click at [1079, 83] on button "Publish 3 jobs" at bounding box center [1064, 89] width 81 height 18
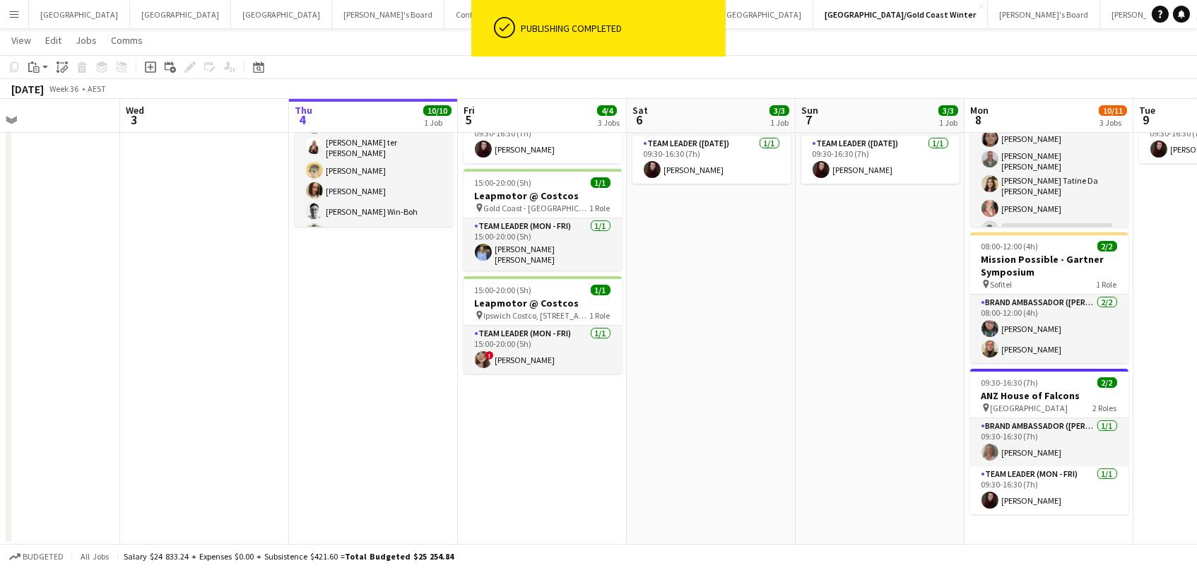
scroll to position [0, 304]
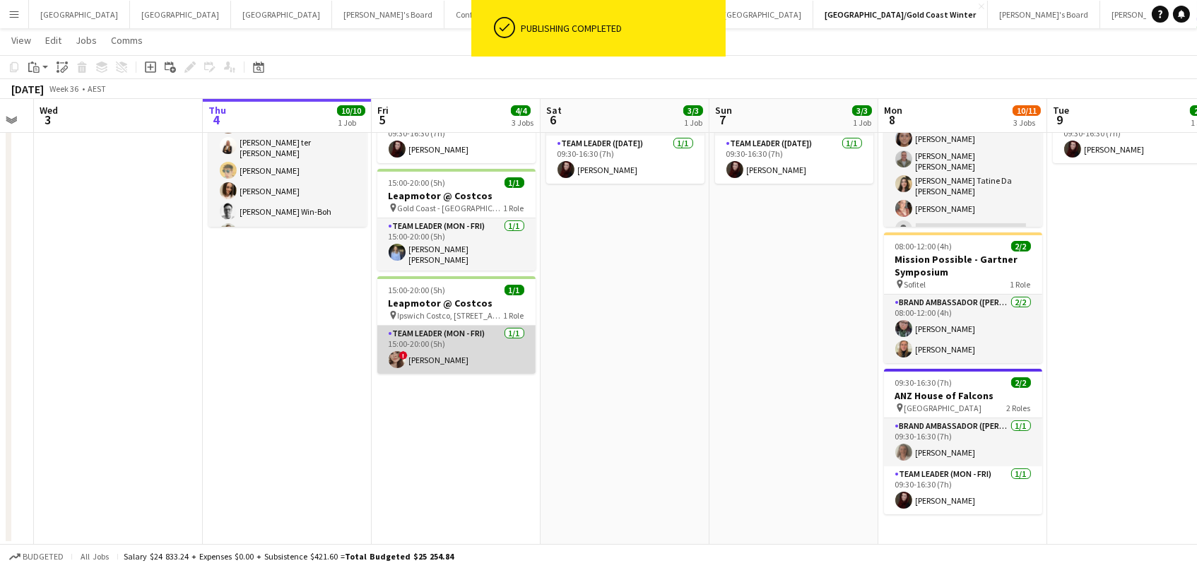
click at [415, 331] on app-card-role "Team Leader (Mon - Fri) [DATE] 15:00-20:00 (5h) ! [PERSON_NAME]" at bounding box center [456, 350] width 158 height 48
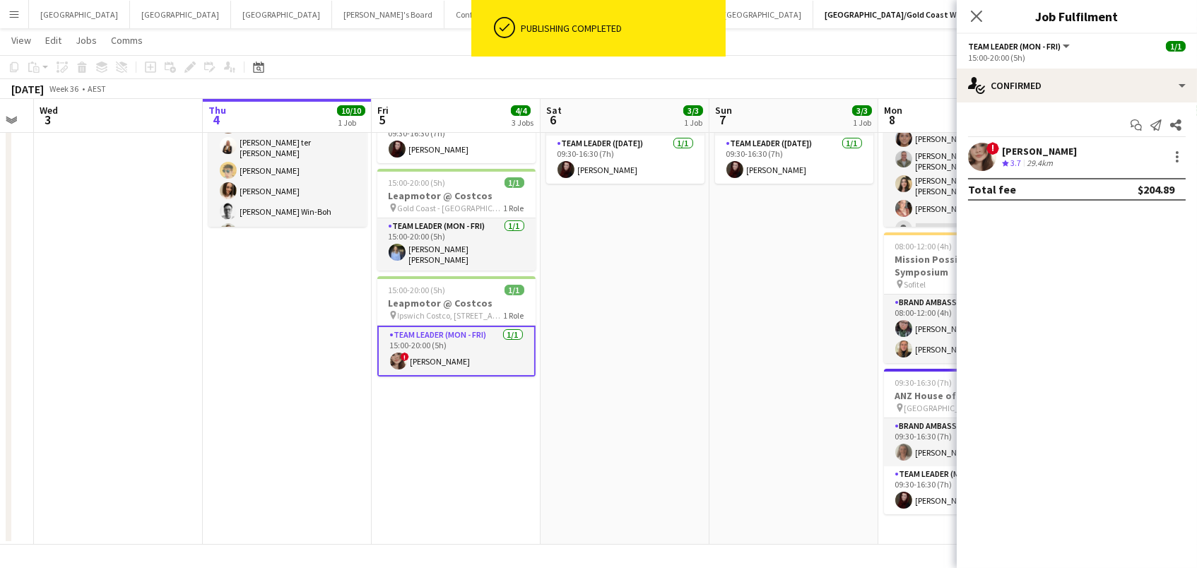
click at [1005, 166] on app-icon "Crew rating" at bounding box center [1005, 163] width 7 height 11
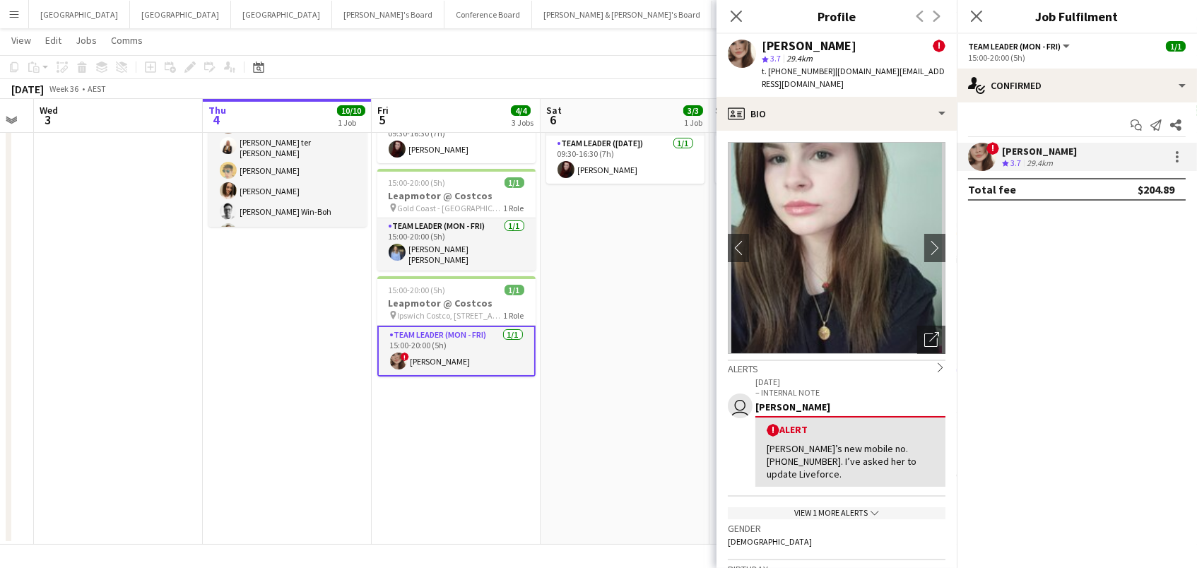
click at [786, 73] on span "t. [PHONE_NUMBER]" at bounding box center [797, 71] width 73 height 11
copy span "610439107972"
click at [734, 20] on icon "Close pop-in" at bounding box center [735, 15] width 13 height 13
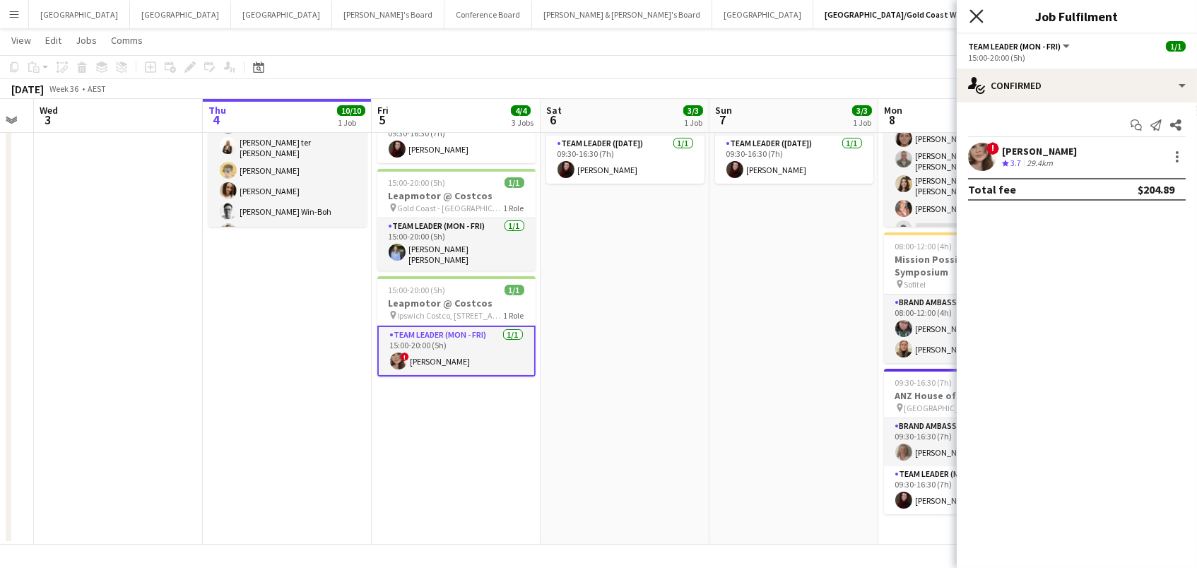
click at [976, 15] on icon at bounding box center [975, 15] width 13 height 13
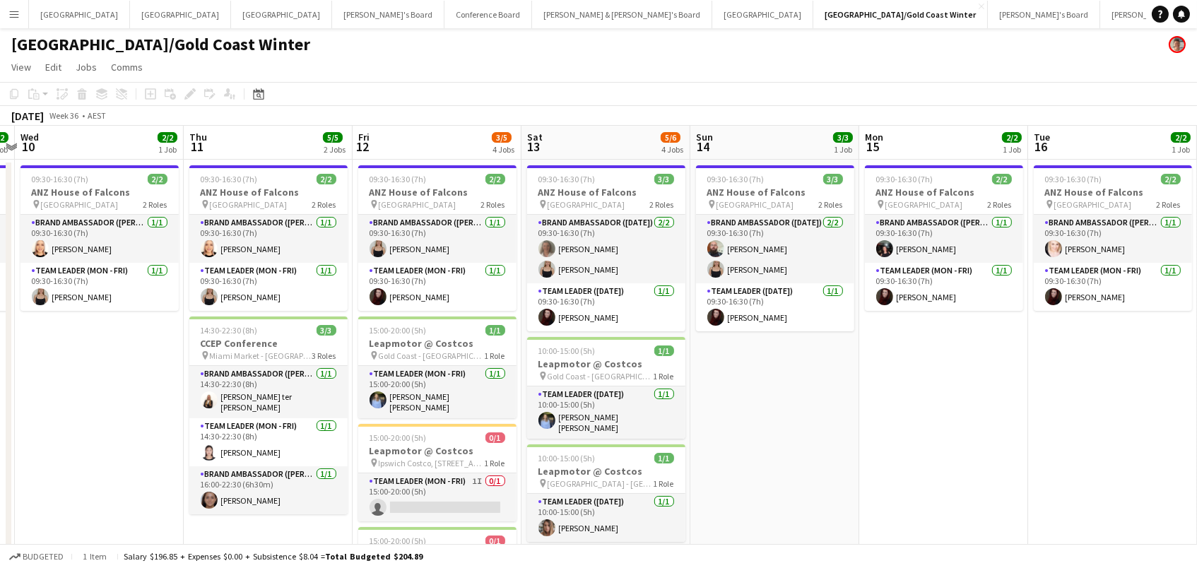
scroll to position [0, 353]
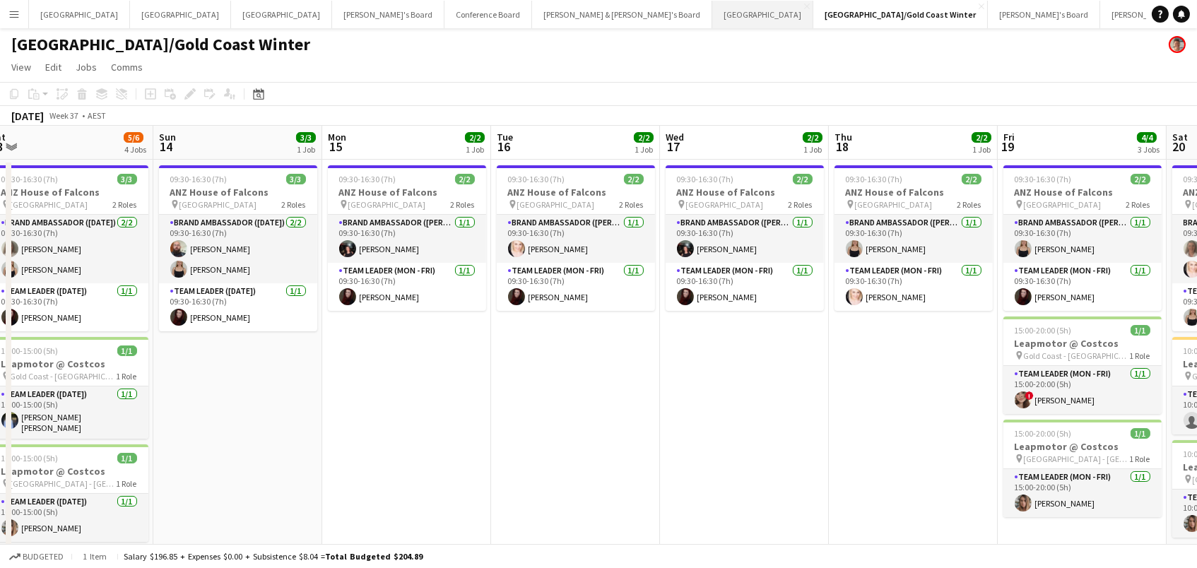
click at [712, 13] on button "Sydney Close" at bounding box center [762, 15] width 101 height 28
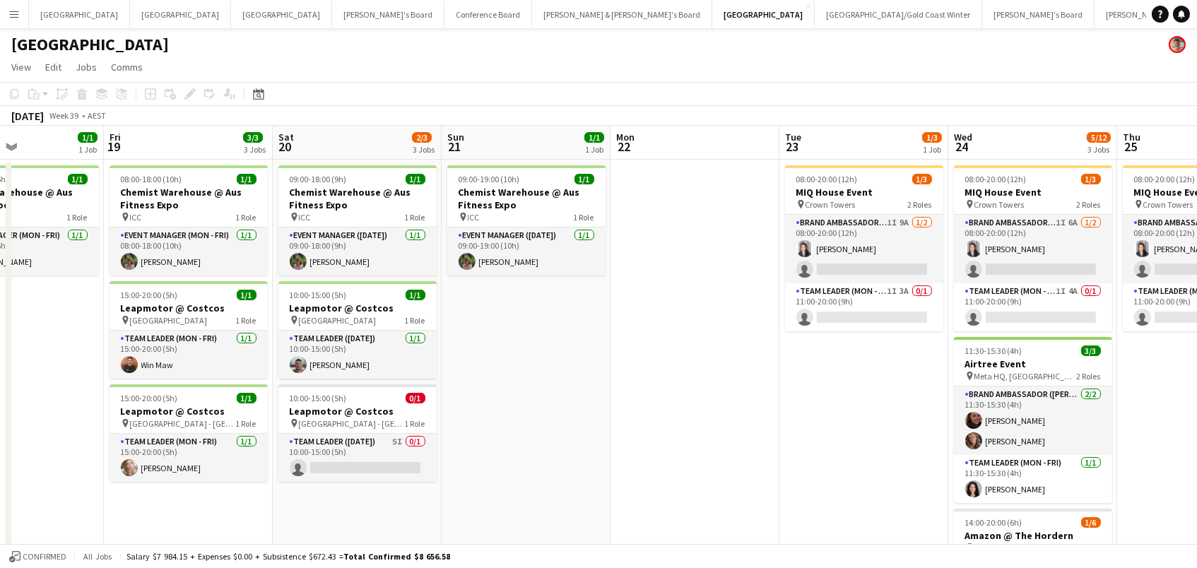
scroll to position [0, 349]
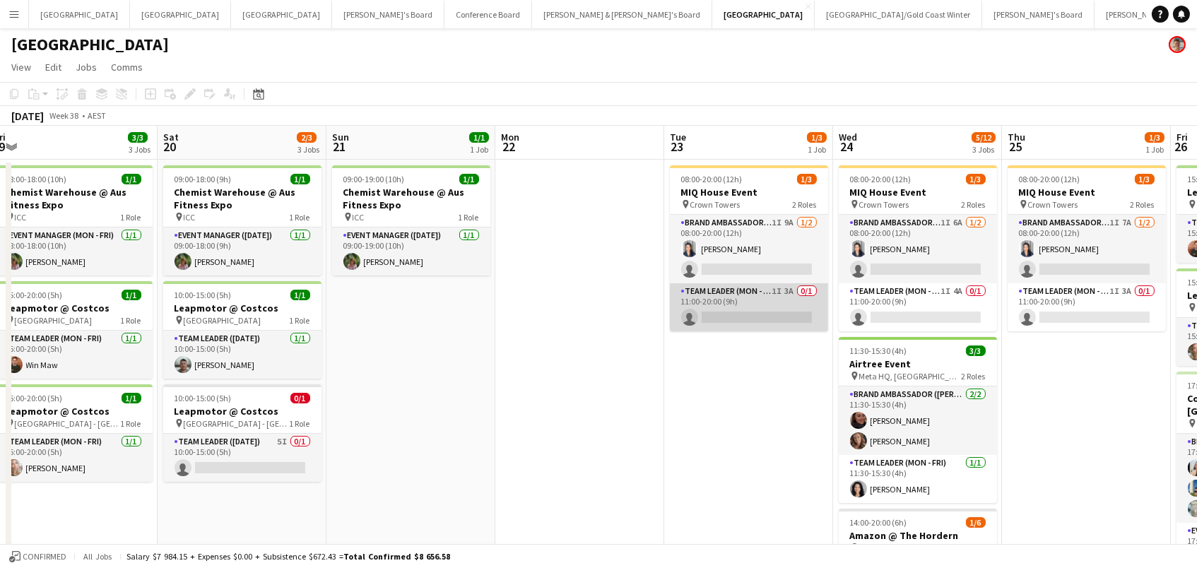
click at [754, 302] on app-card-role "Team Leader (Mon - Fri) 1I 3A 0/1 11:00-20:00 (9h) single-neutral-actions" at bounding box center [749, 307] width 158 height 48
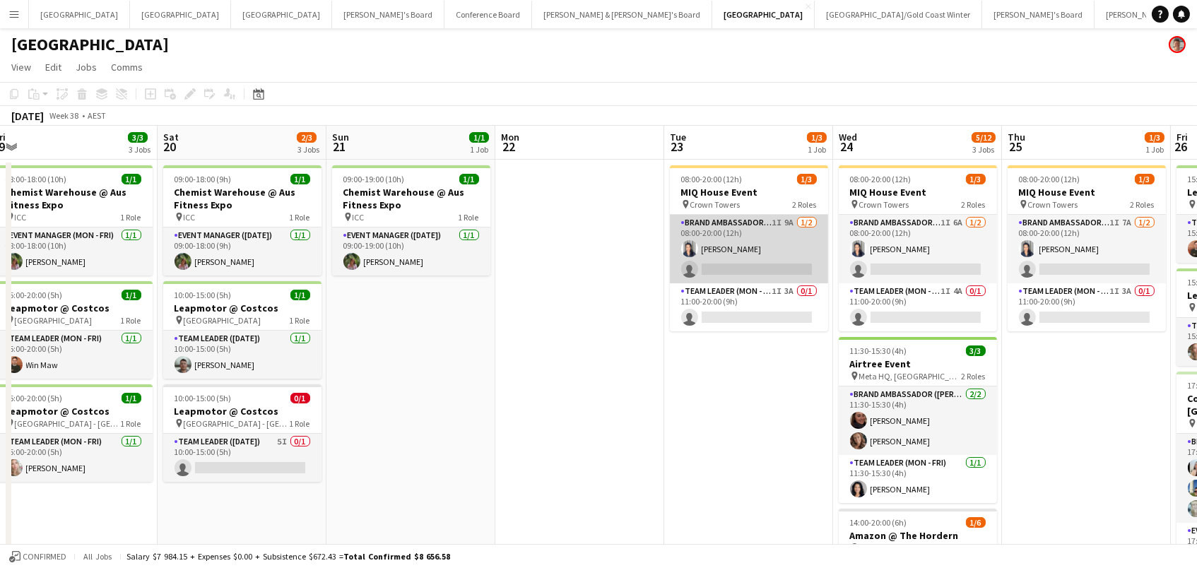
scroll to position [0, 348]
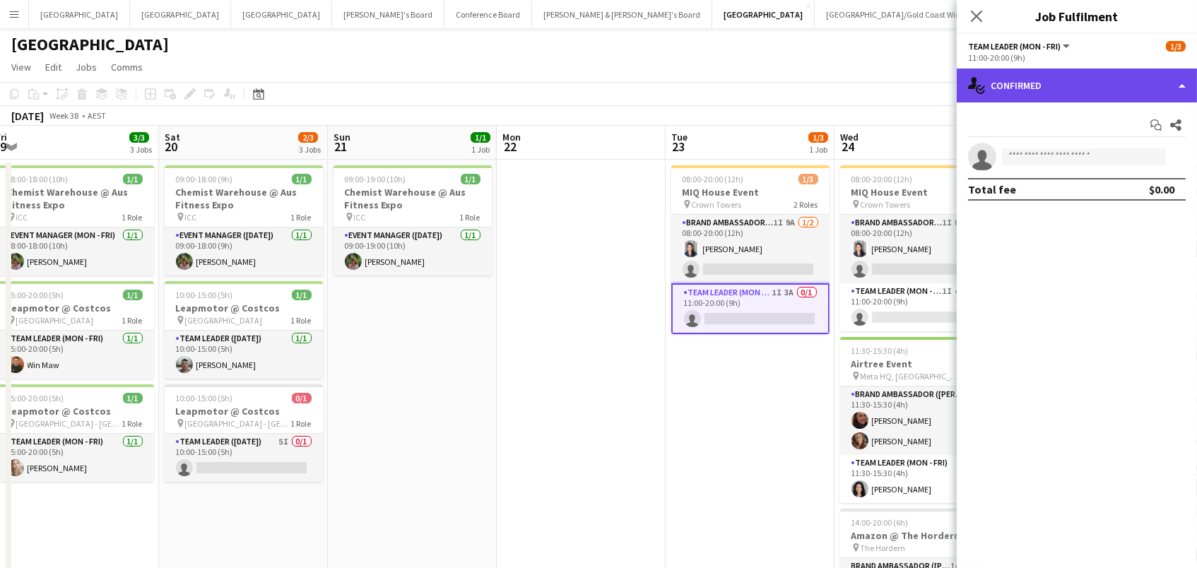
click at [1122, 78] on div "single-neutral-actions-check-2 Confirmed" at bounding box center [1076, 86] width 240 height 34
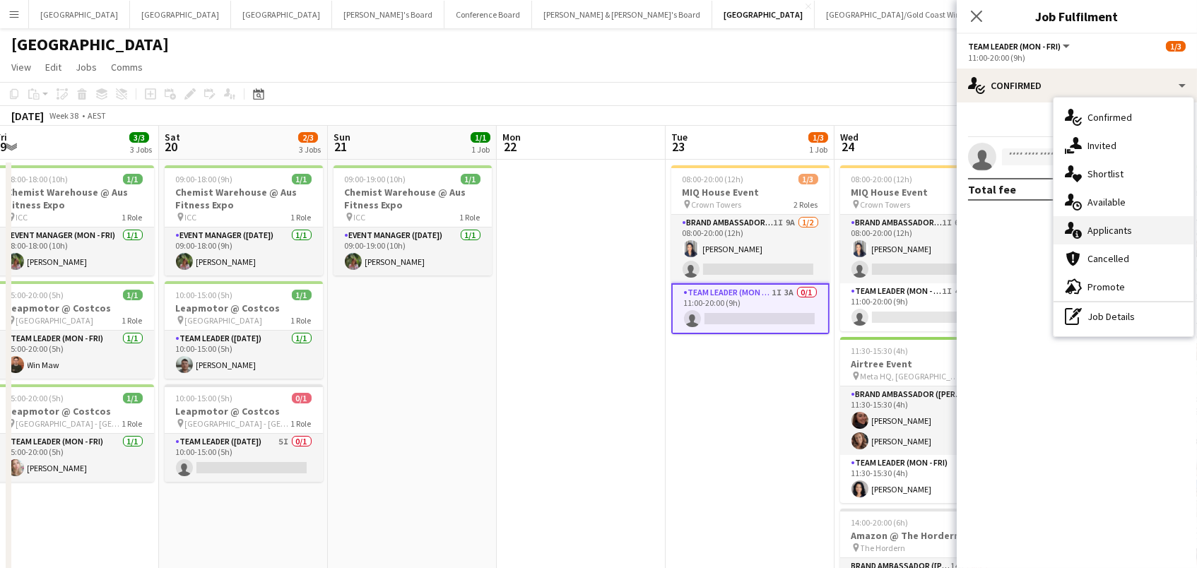
click at [1134, 237] on div "single-neutral-actions-information Applicants" at bounding box center [1123, 230] width 140 height 28
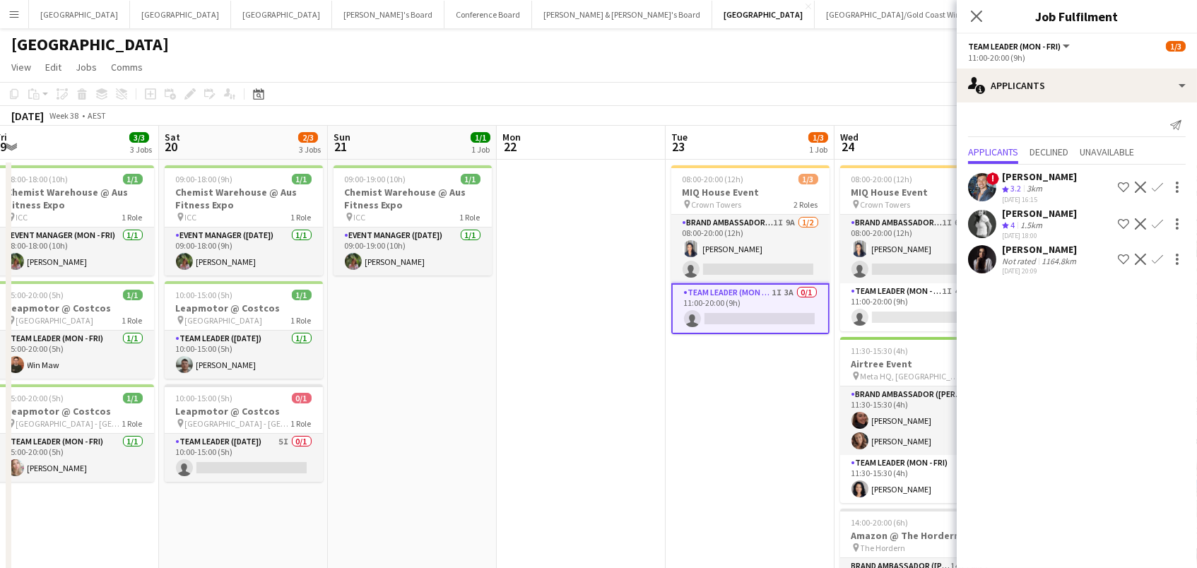
click at [976, 264] on app-user-avatar at bounding box center [982, 259] width 28 height 28
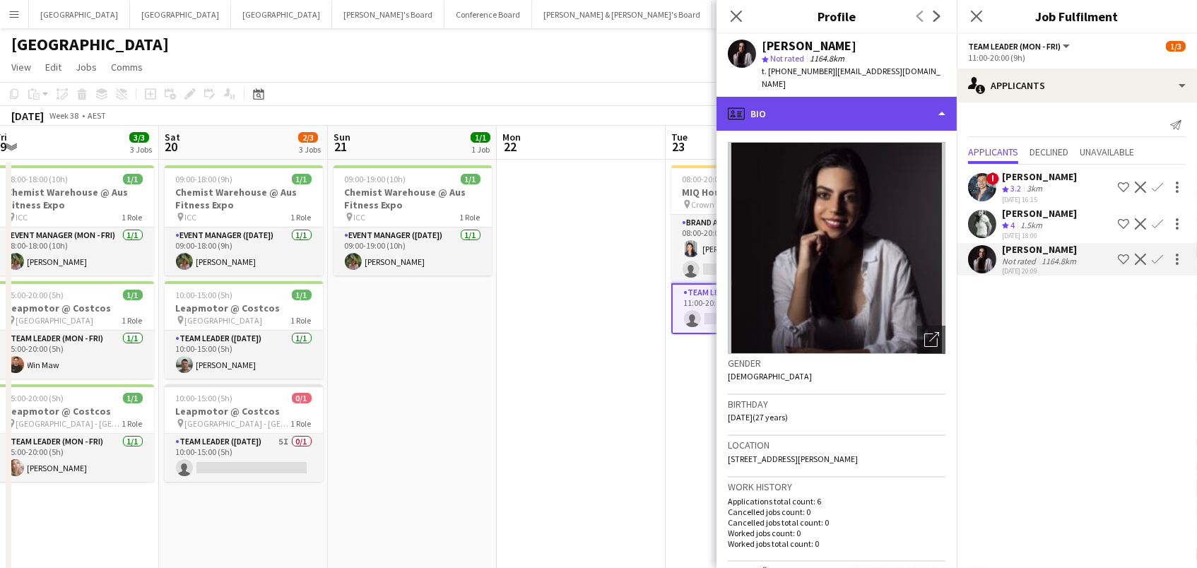
click at [856, 102] on div "profile Bio" at bounding box center [836, 114] width 240 height 34
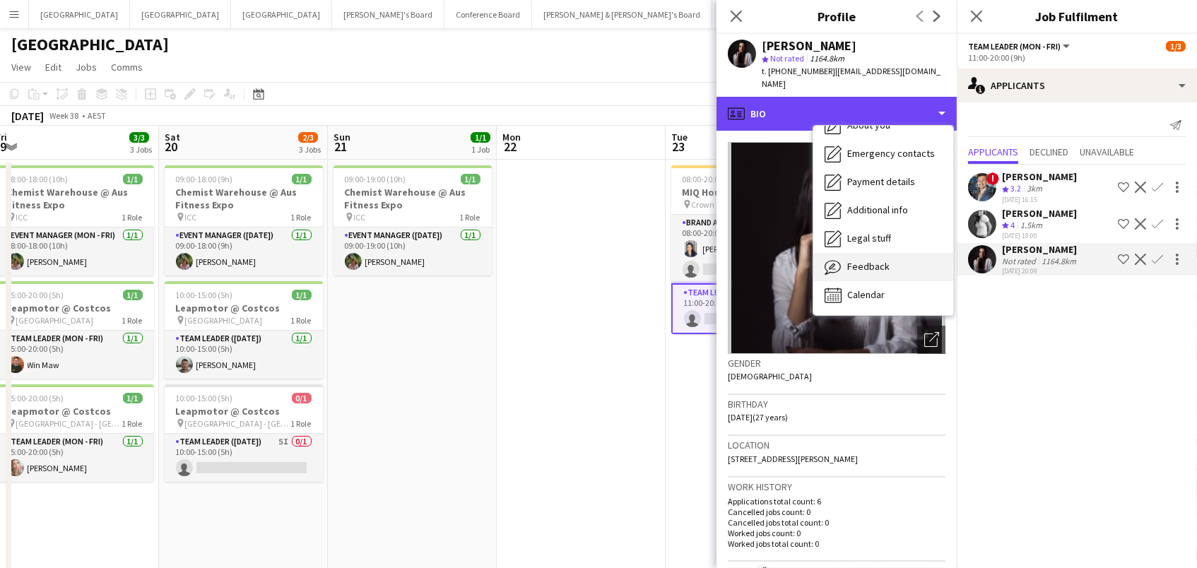
scroll to position [104, 0]
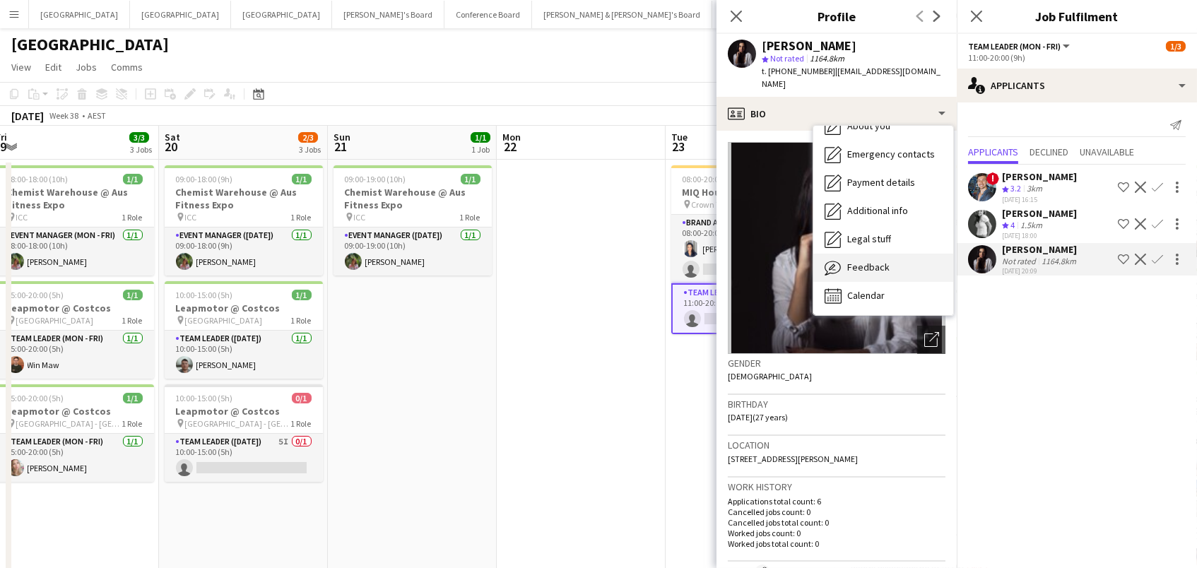
click at [910, 260] on div "Feedback Feedback" at bounding box center [883, 268] width 140 height 28
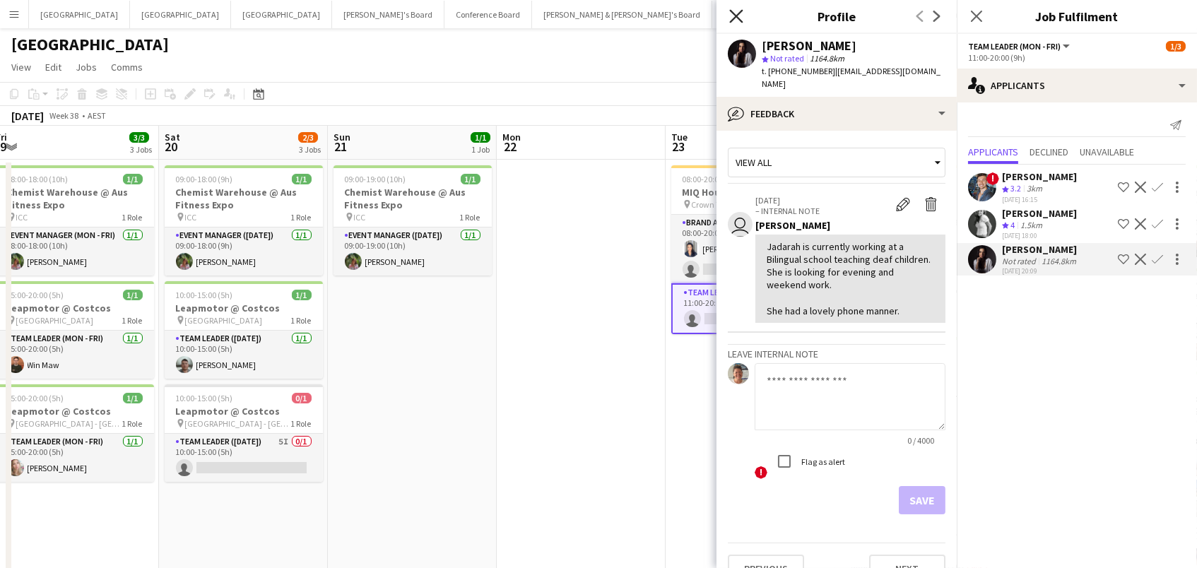
click at [736, 22] on icon "Close pop-in" at bounding box center [735, 15] width 13 height 13
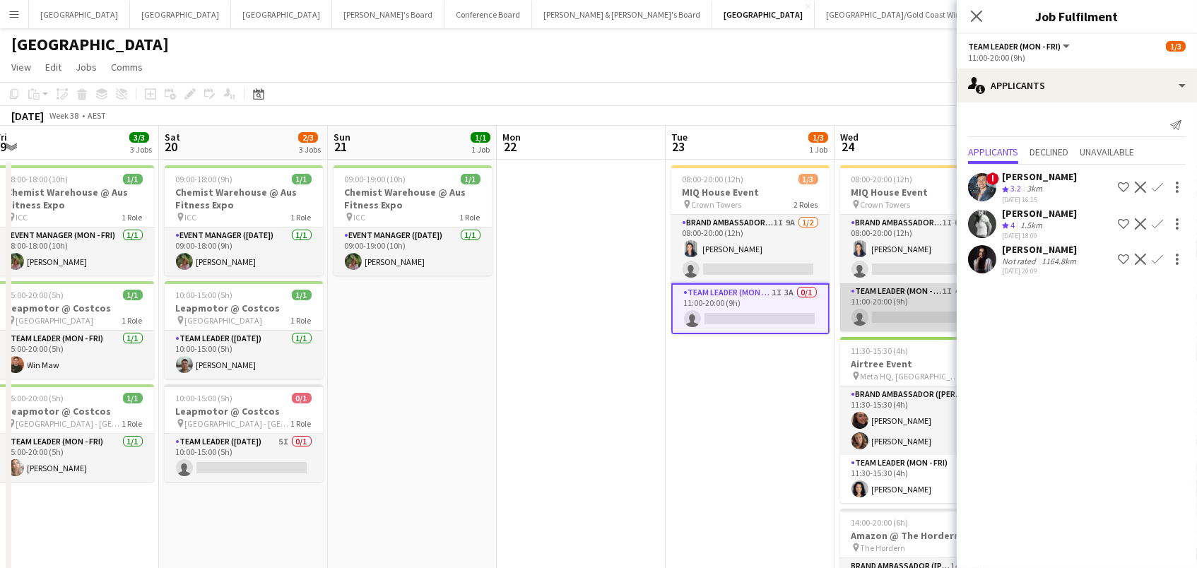
click at [925, 293] on app-card-role "Team Leader (Mon - Fri) 1I 4A 0/1 11:00-20:00 (9h) single-neutral-actions" at bounding box center [919, 307] width 158 height 48
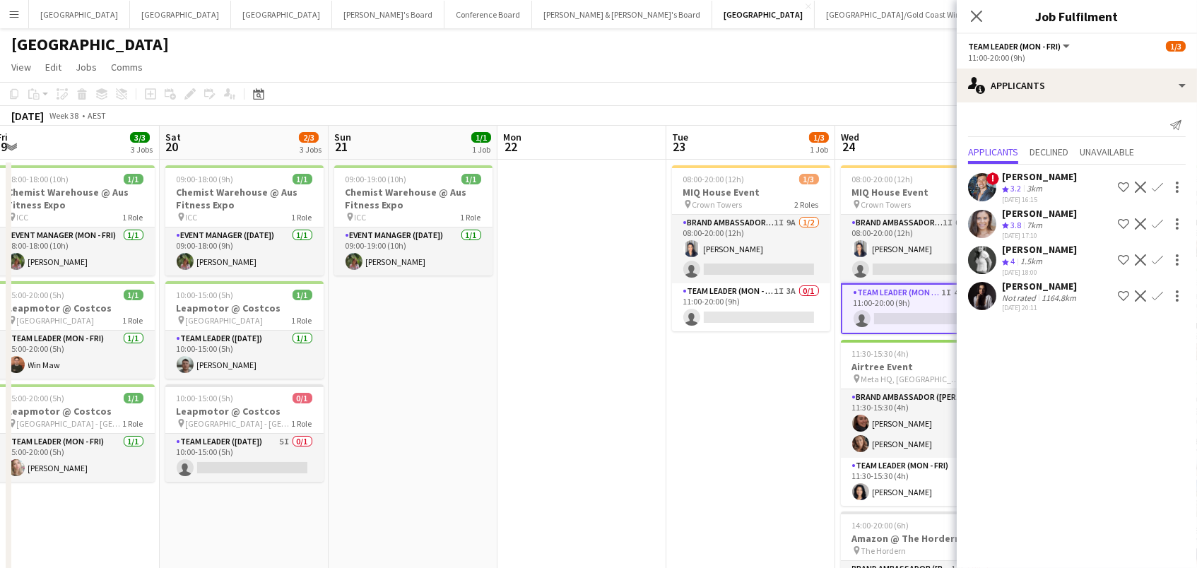
click at [1011, 305] on div "! [PERSON_NAME] Crew rating 3.2 3km [DATE] 16:15 Shortlist crew Decline Confirm…" at bounding box center [1076, 240] width 240 height 150
click at [1012, 295] on div "Not rated" at bounding box center [1020, 297] width 37 height 11
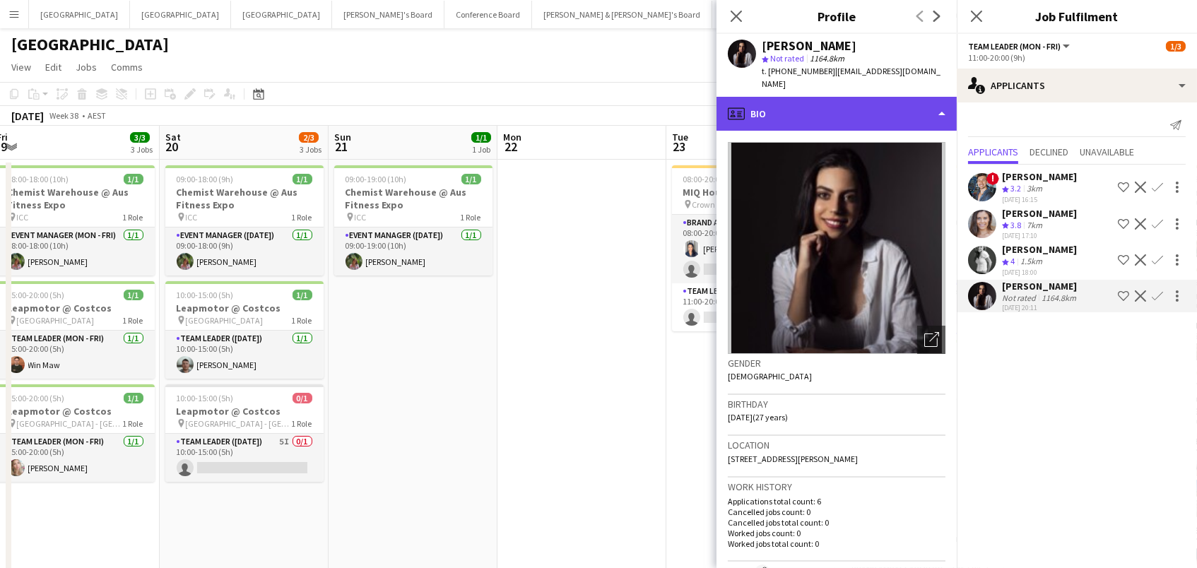
click at [903, 106] on div "profile Bio" at bounding box center [836, 114] width 240 height 34
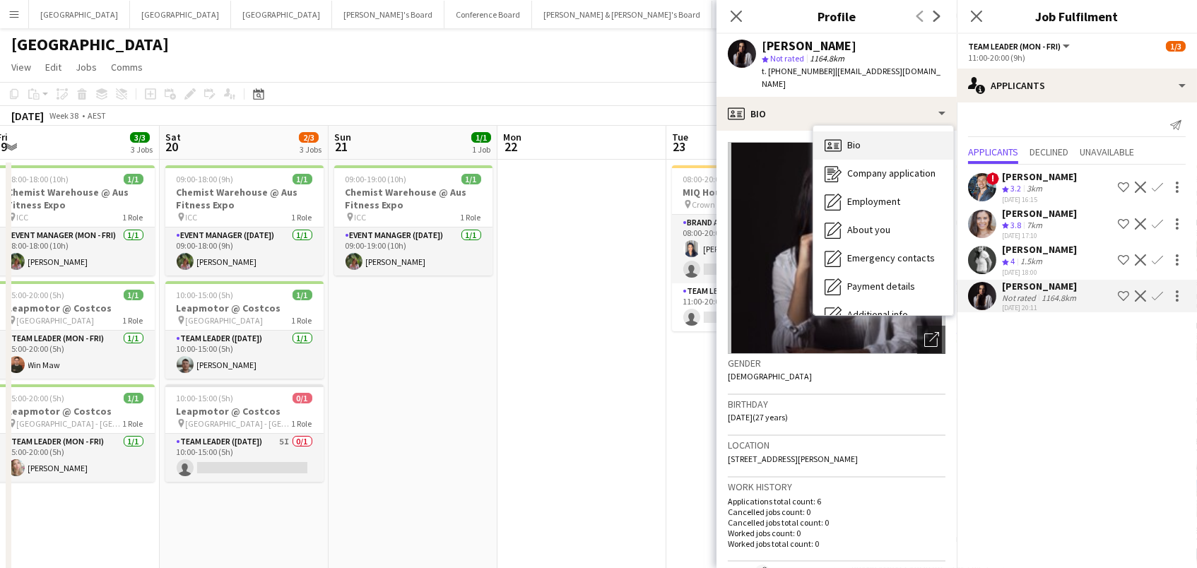
click at [867, 136] on div "Bio Bio" at bounding box center [883, 145] width 140 height 28
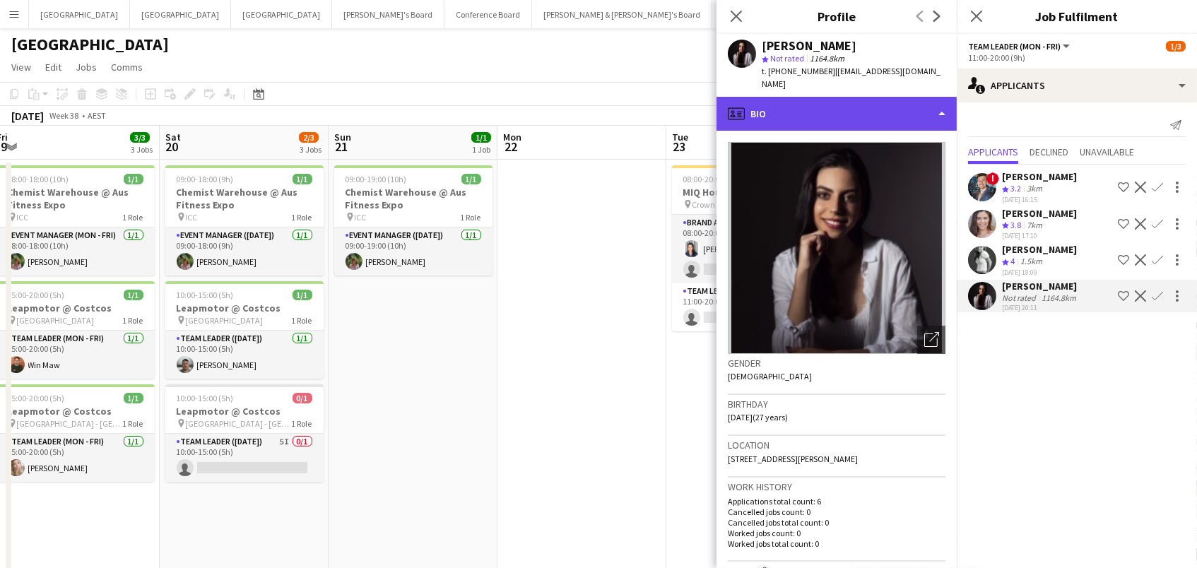
click at [861, 97] on div "profile Bio" at bounding box center [836, 114] width 240 height 34
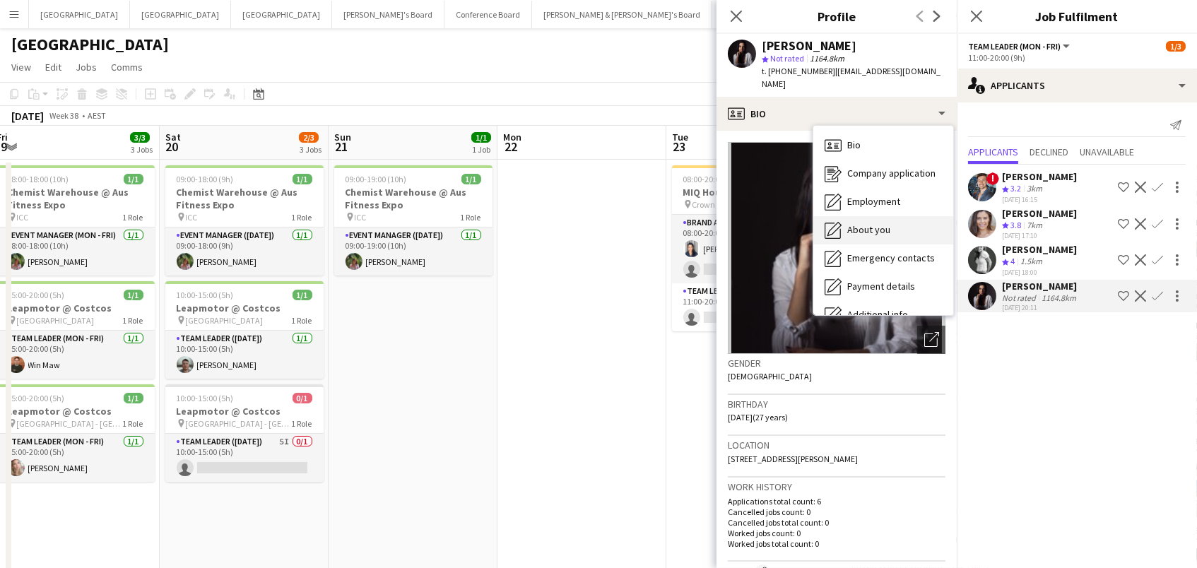
click at [891, 216] on div "About you About you" at bounding box center [883, 230] width 140 height 28
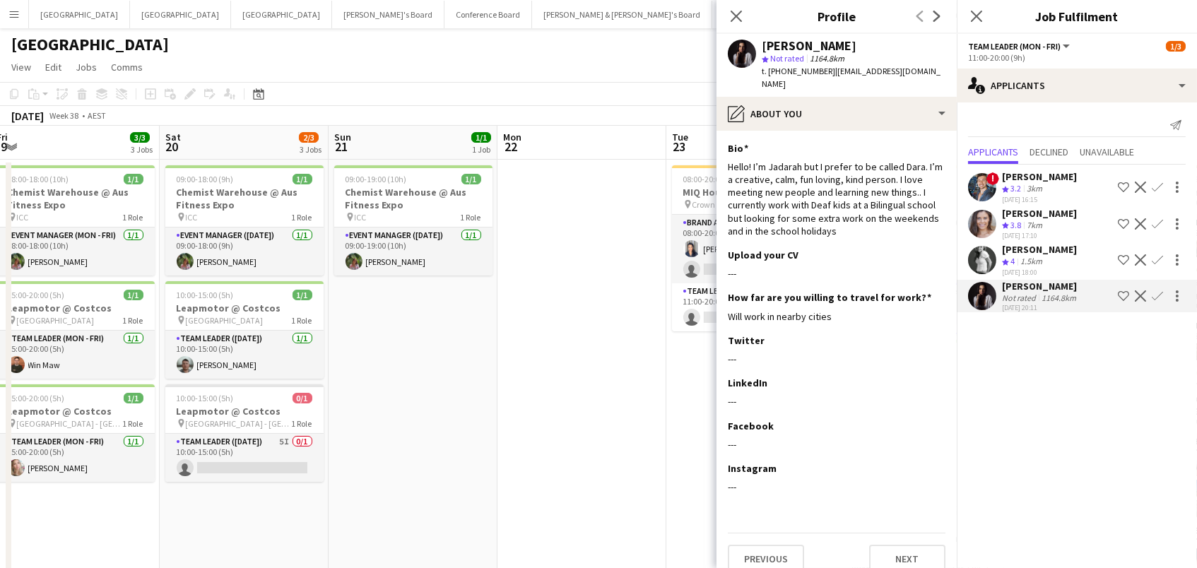
click at [1146, 289] on button "Decline" at bounding box center [1140, 296] width 17 height 17
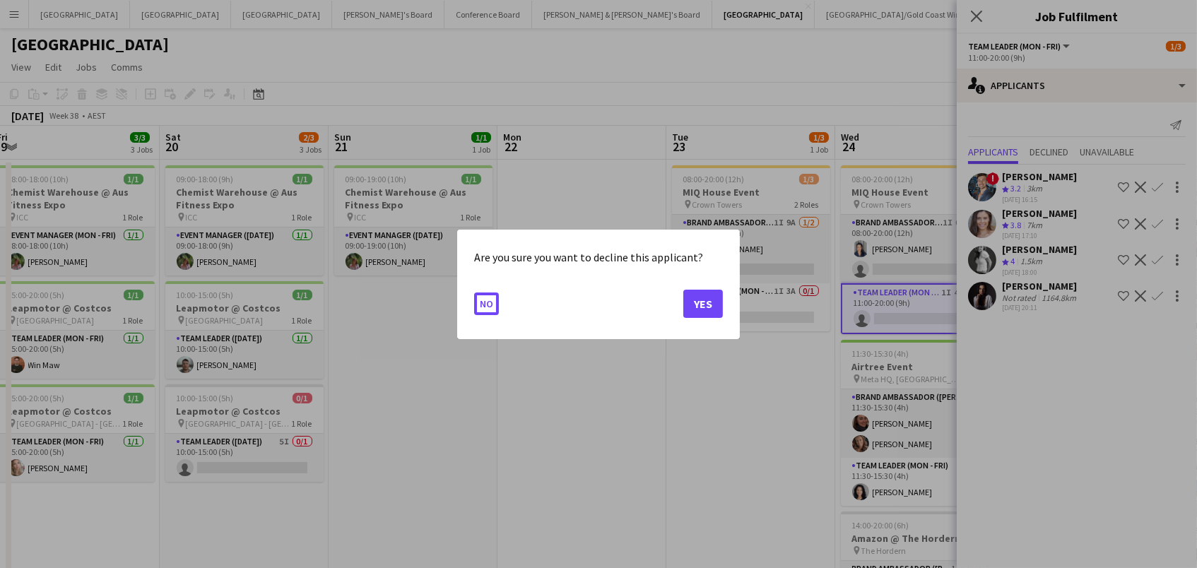
click at [485, 303] on button "No" at bounding box center [486, 303] width 25 height 23
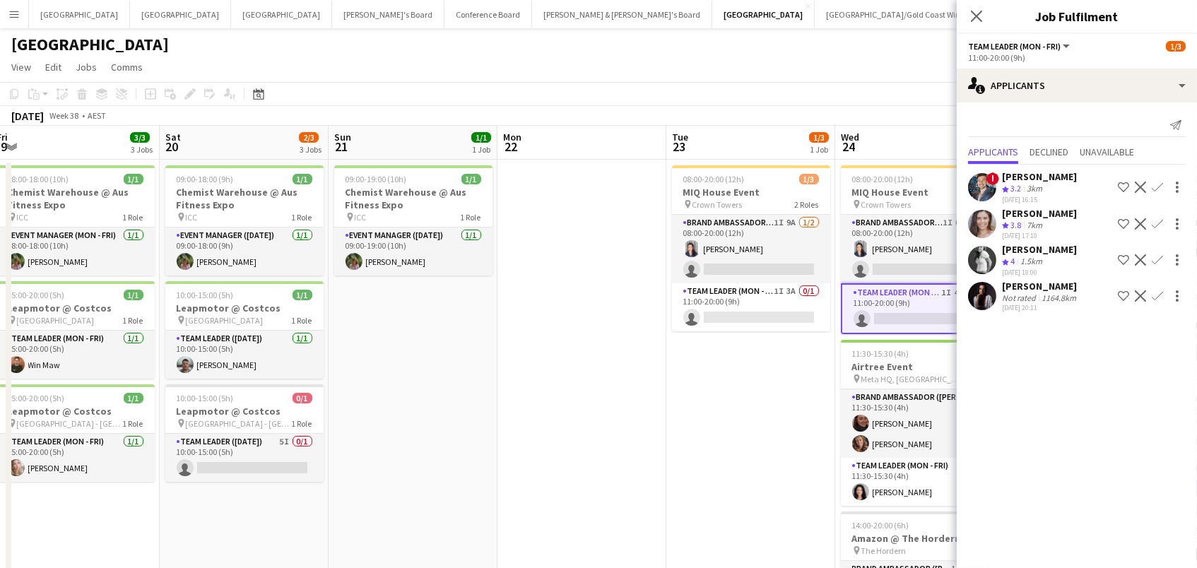
click at [1141, 290] on app-icon "Decline" at bounding box center [1139, 295] width 11 height 11
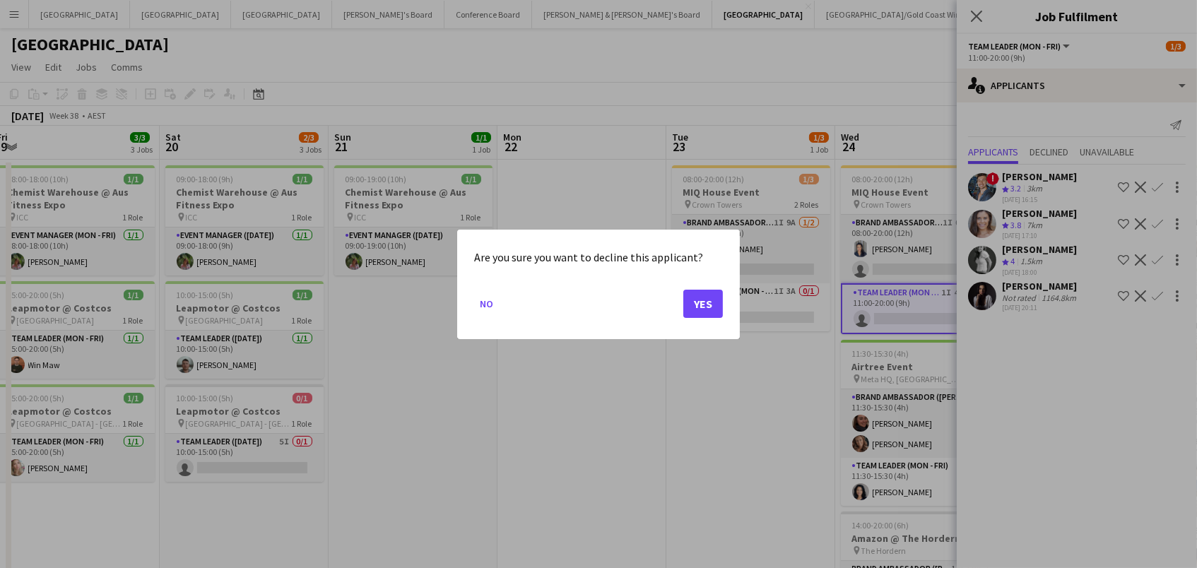
click at [705, 299] on button "Yes" at bounding box center [703, 303] width 40 height 28
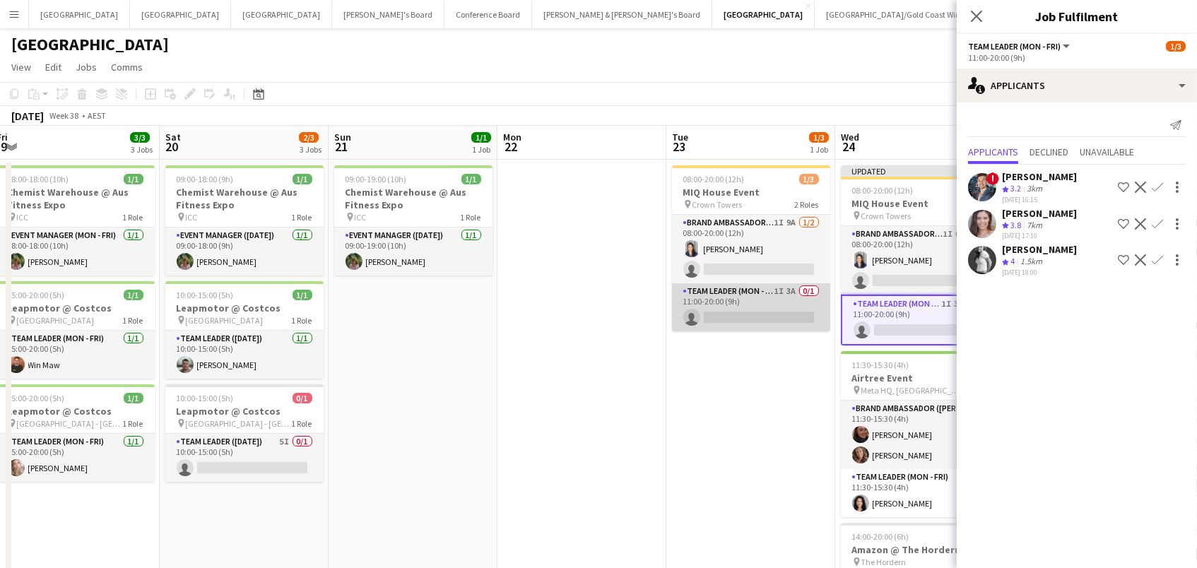
click at [707, 299] on app-card-role "Team Leader (Mon - Fri) 1I 3A 0/1 11:00-20:00 (9h) single-neutral-actions" at bounding box center [751, 307] width 158 height 48
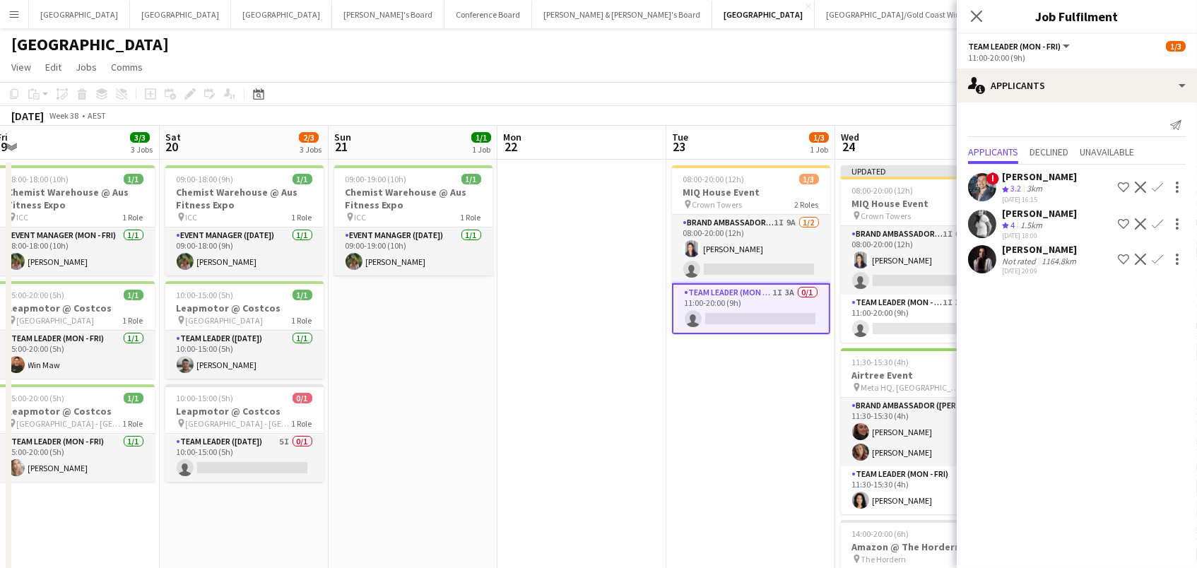
click at [1142, 254] on app-icon "Decline" at bounding box center [1139, 259] width 11 height 11
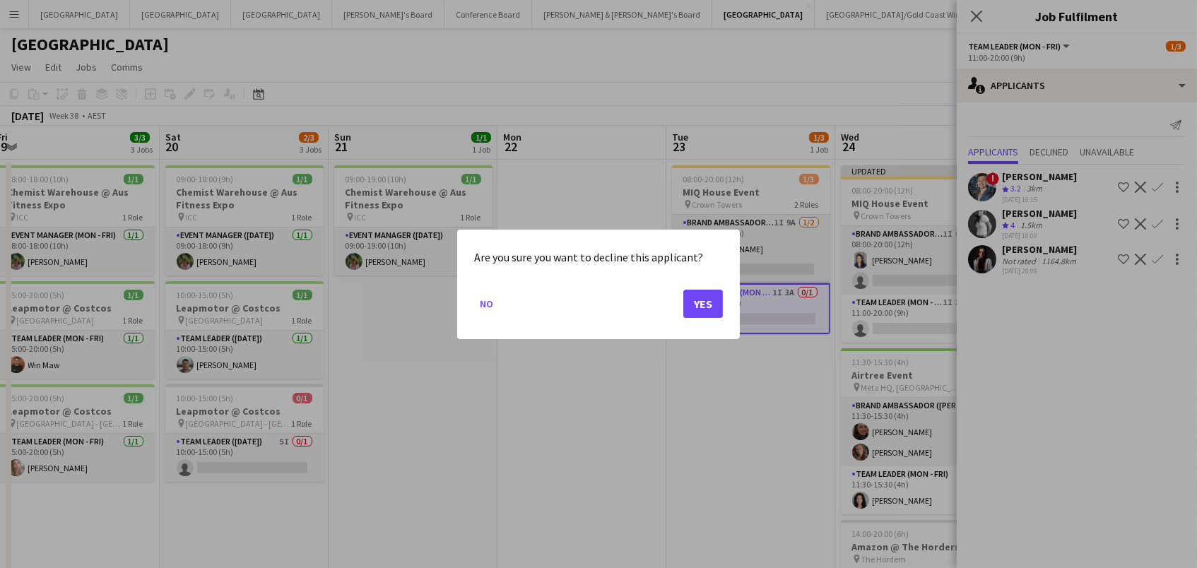
click at [711, 302] on button "Yes" at bounding box center [703, 303] width 40 height 28
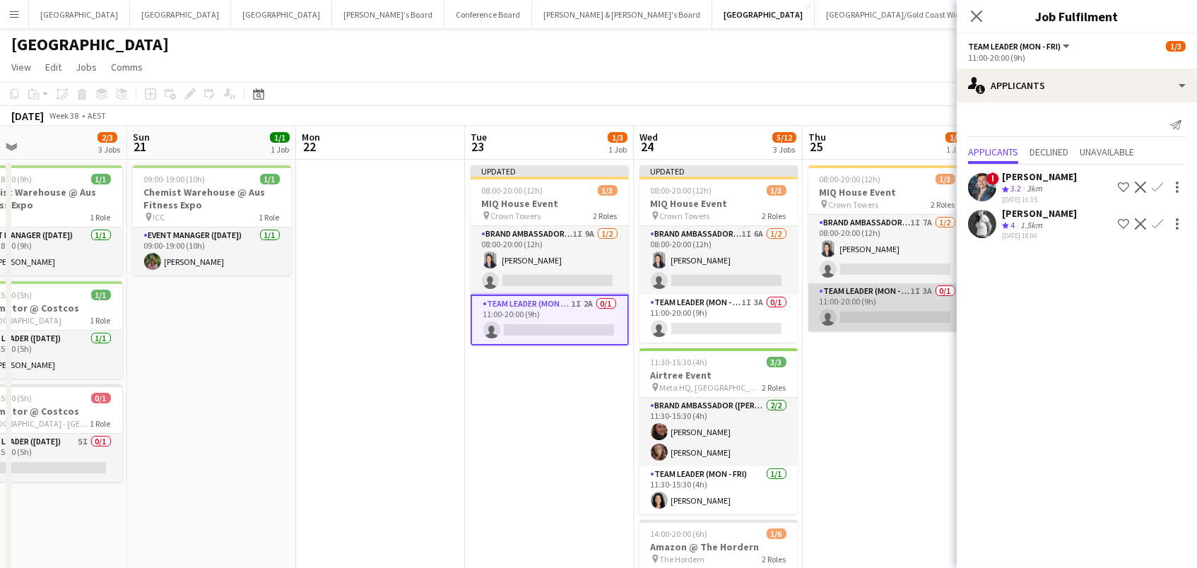
scroll to position [0, 547]
click at [881, 310] on app-card-role "Team Leader (Mon - Fri) 1I 3A 0/1 11:00-20:00 (9h) single-neutral-actions" at bounding box center [888, 307] width 158 height 48
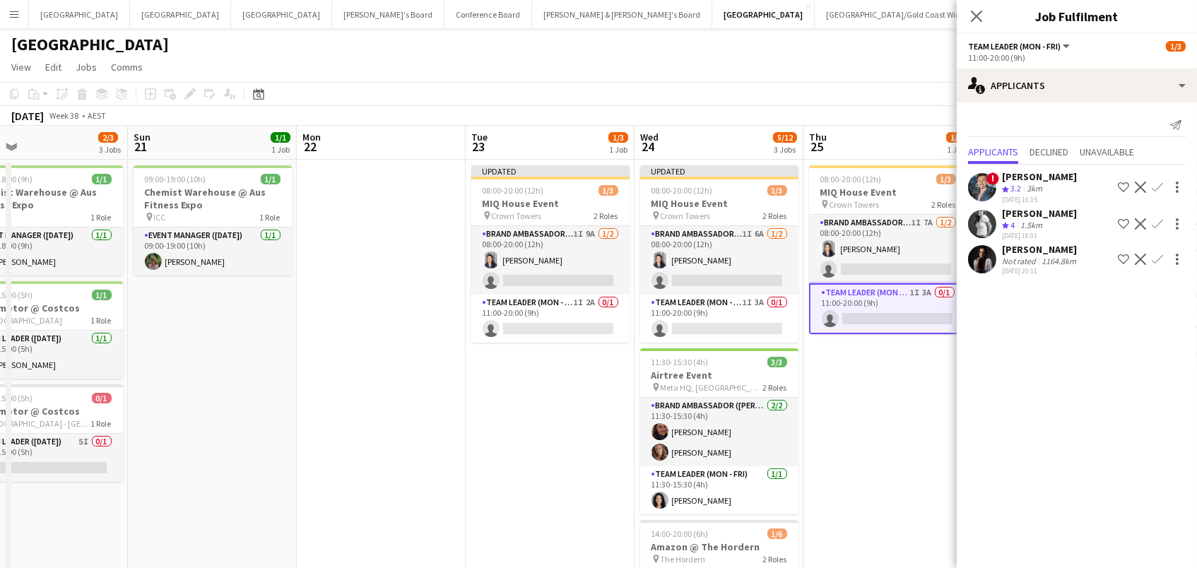
click at [1142, 251] on button "Decline" at bounding box center [1140, 259] width 17 height 17
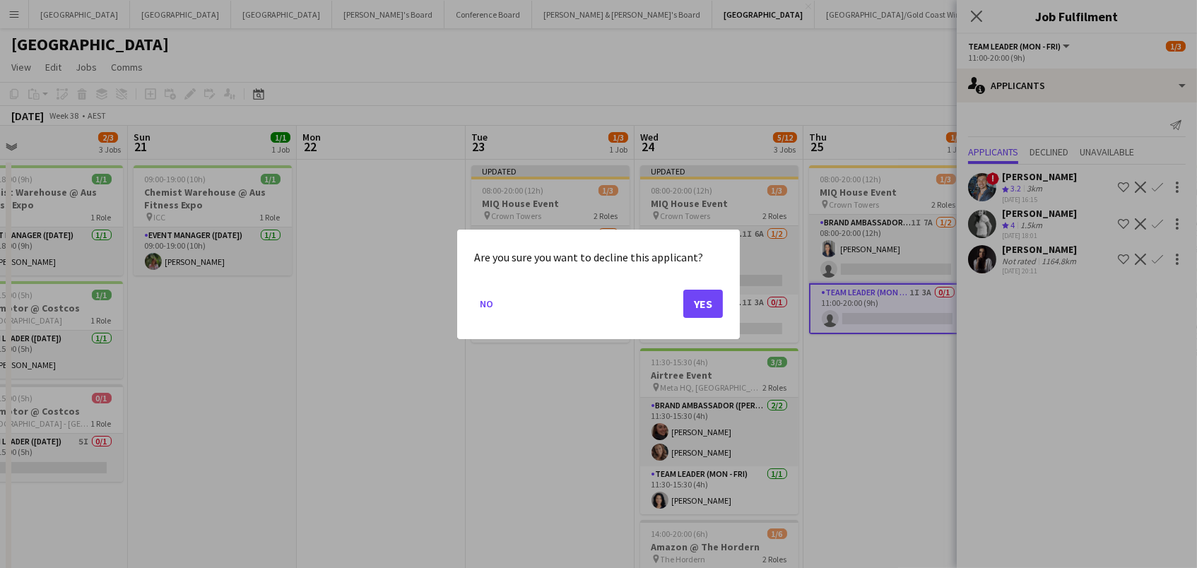
click at [696, 300] on button "Yes" at bounding box center [703, 303] width 40 height 28
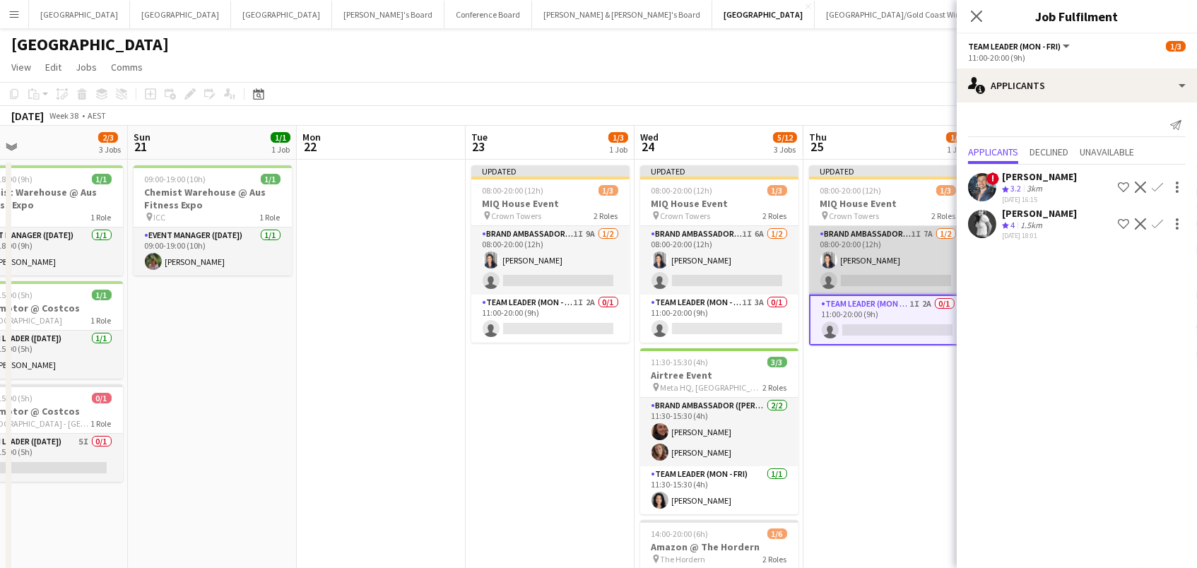
click at [873, 239] on app-card-role "Brand Ambassador (Mon - Fri) 1I 7A [DATE] 08:00-20:00 (12h) [PERSON_NAME] singl…" at bounding box center [888, 260] width 158 height 69
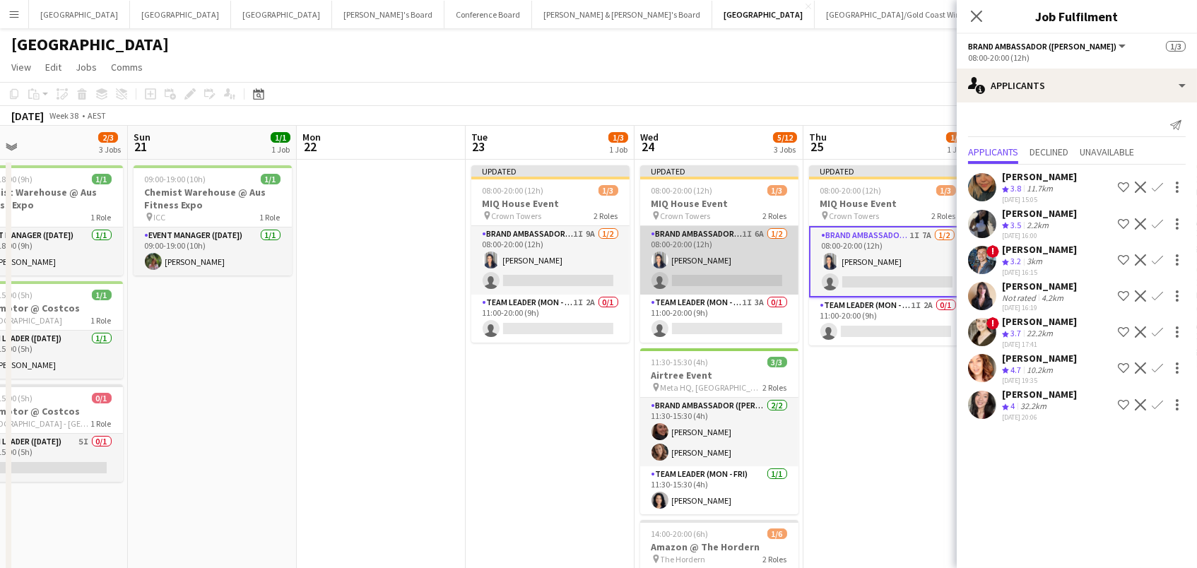
click at [766, 237] on app-card-role "Brand Ambassador (Mon - Fri) 1I 6A [DATE] 08:00-20:00 (12h) [PERSON_NAME] singl…" at bounding box center [719, 260] width 158 height 69
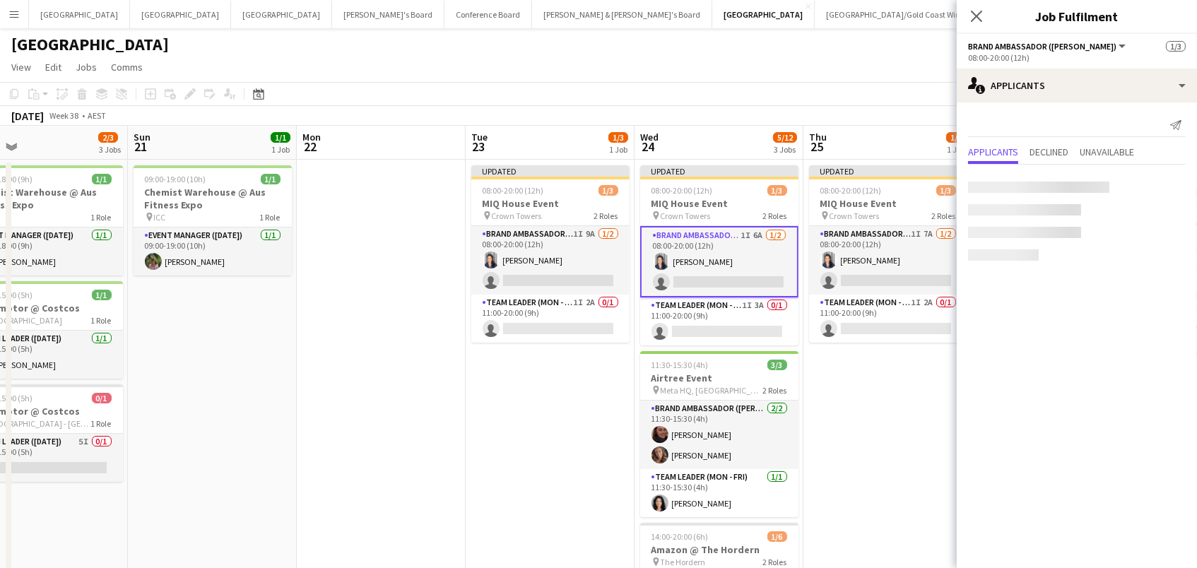
scroll to position [0, 547]
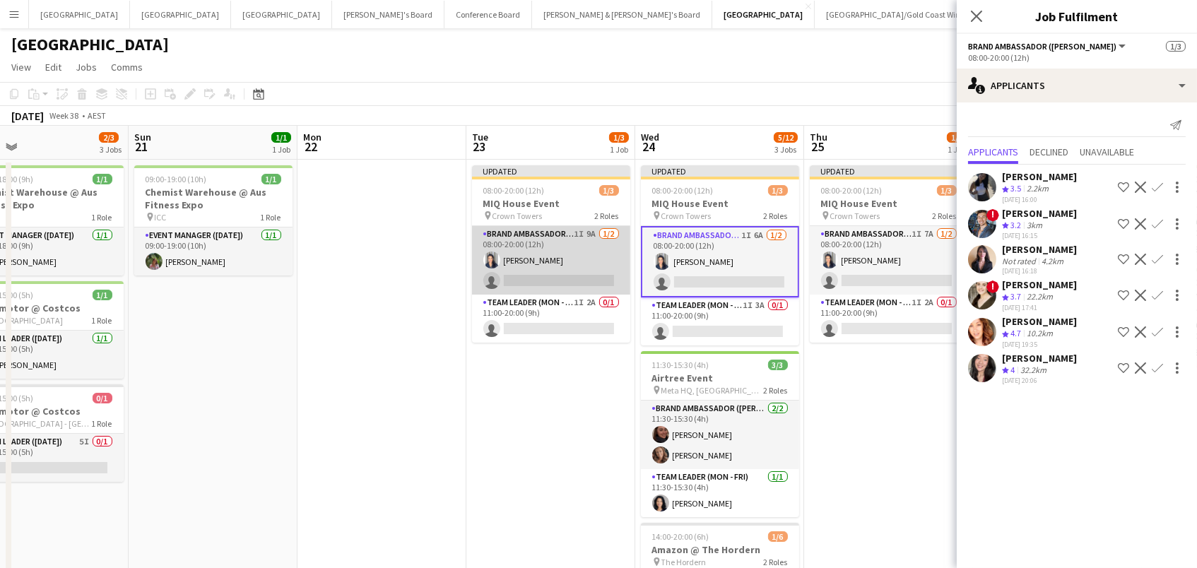
click at [526, 255] on app-card-role "Brand Ambassador (Mon - Fri) 1I 9A [DATE] 08:00-20:00 (12h) [PERSON_NAME] singl…" at bounding box center [551, 260] width 158 height 69
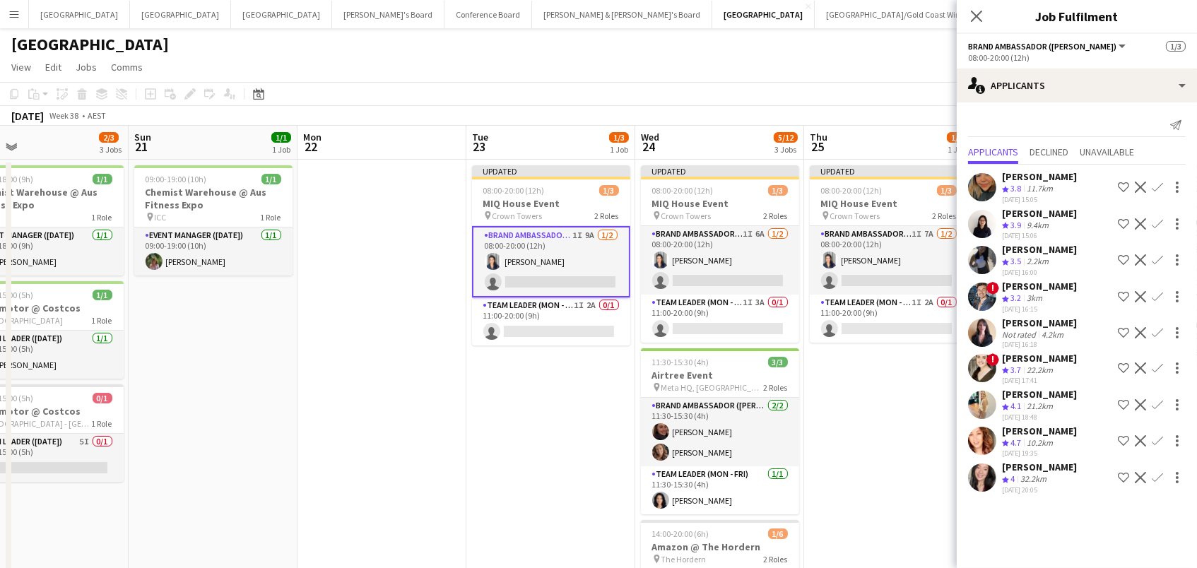
click at [1152, 446] on app-icon "Confirm" at bounding box center [1156, 440] width 11 height 11
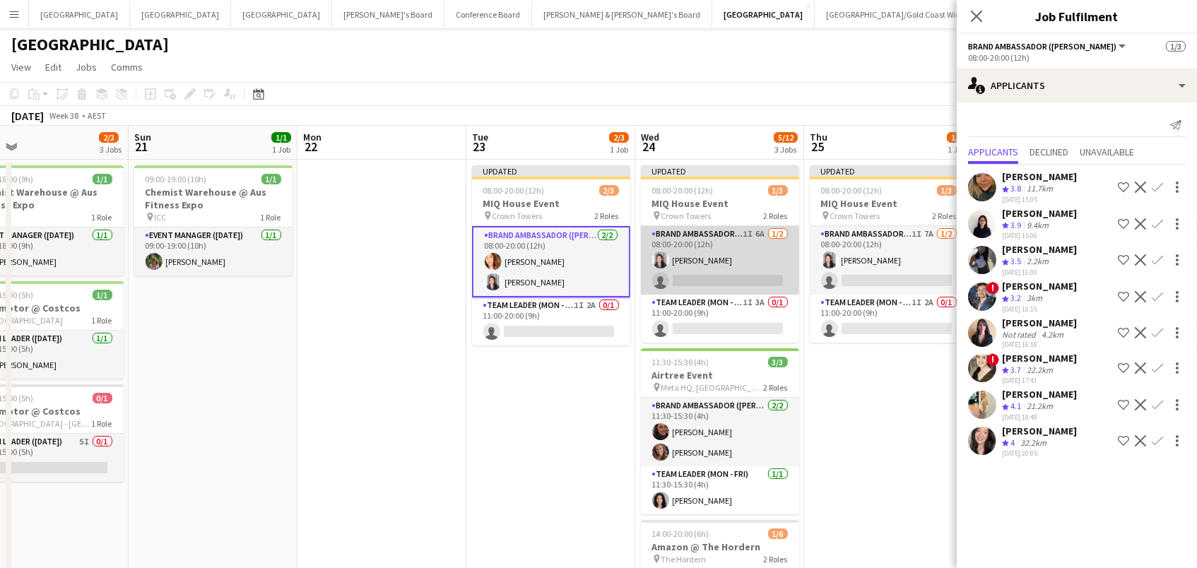
click at [761, 280] on app-card-role "Brand Ambassador (Mon - Fri) 1I 6A [DATE] 08:00-20:00 (12h) [PERSON_NAME] singl…" at bounding box center [720, 260] width 158 height 69
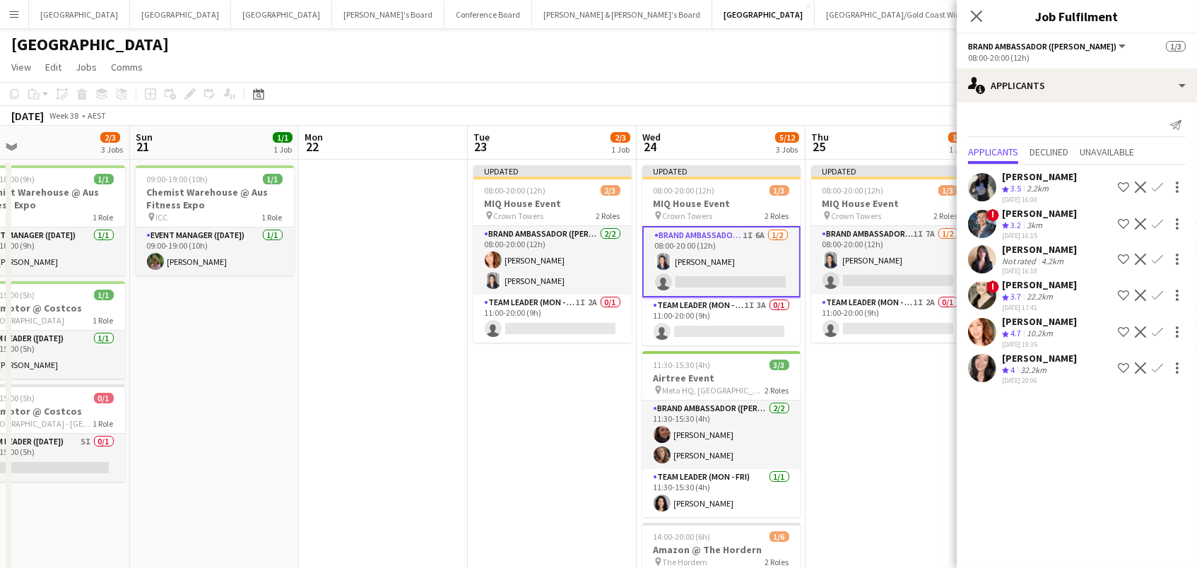
click at [1158, 336] on app-icon "Confirm" at bounding box center [1156, 331] width 11 height 11
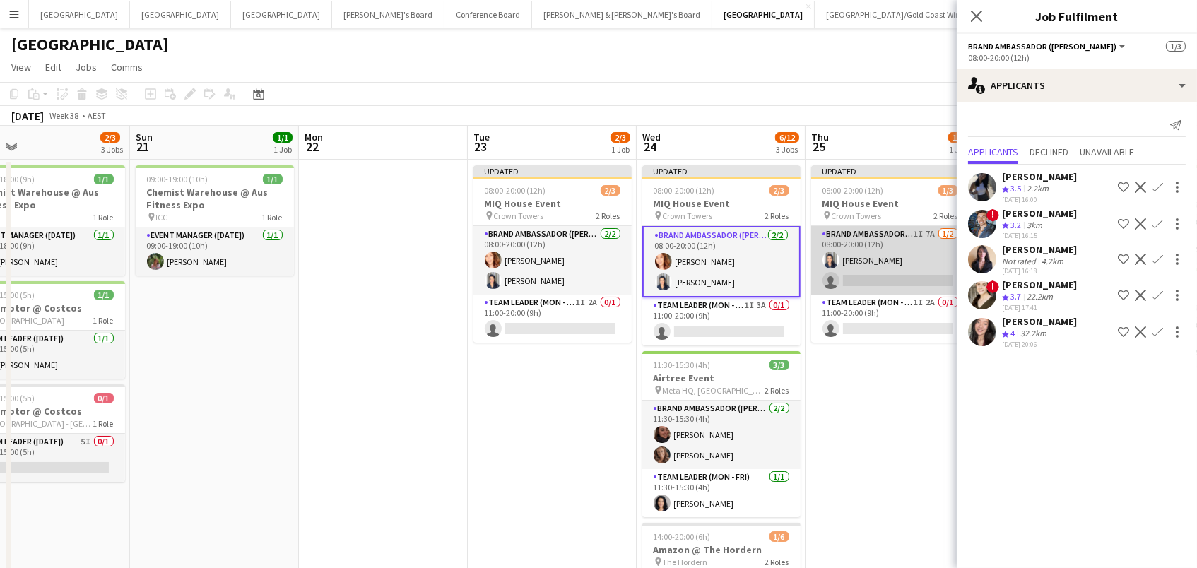
click at [878, 273] on app-card-role "Brand Ambassador (Mon - Fri) 1I 7A [DATE] 08:00-20:00 (12h) [PERSON_NAME] singl…" at bounding box center [890, 260] width 158 height 69
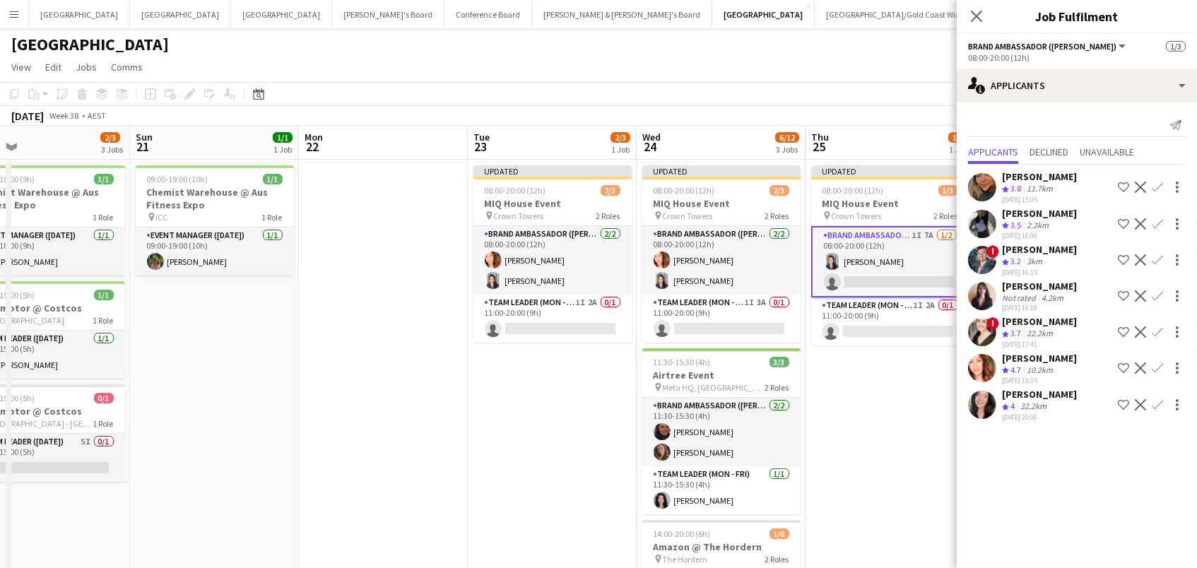
click at [1154, 374] on app-icon "Confirm" at bounding box center [1156, 367] width 11 height 11
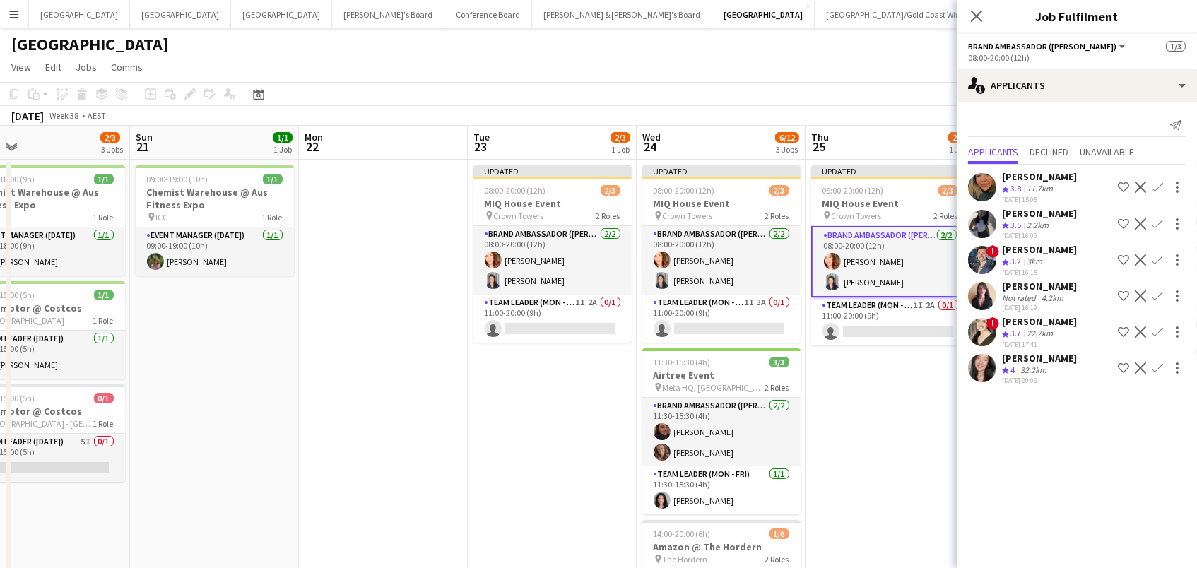
click at [764, 87] on app-toolbar "Copy Paste Paste Command V Paste with crew Command Shift V Paste linked Job [GE…" at bounding box center [598, 94] width 1197 height 24
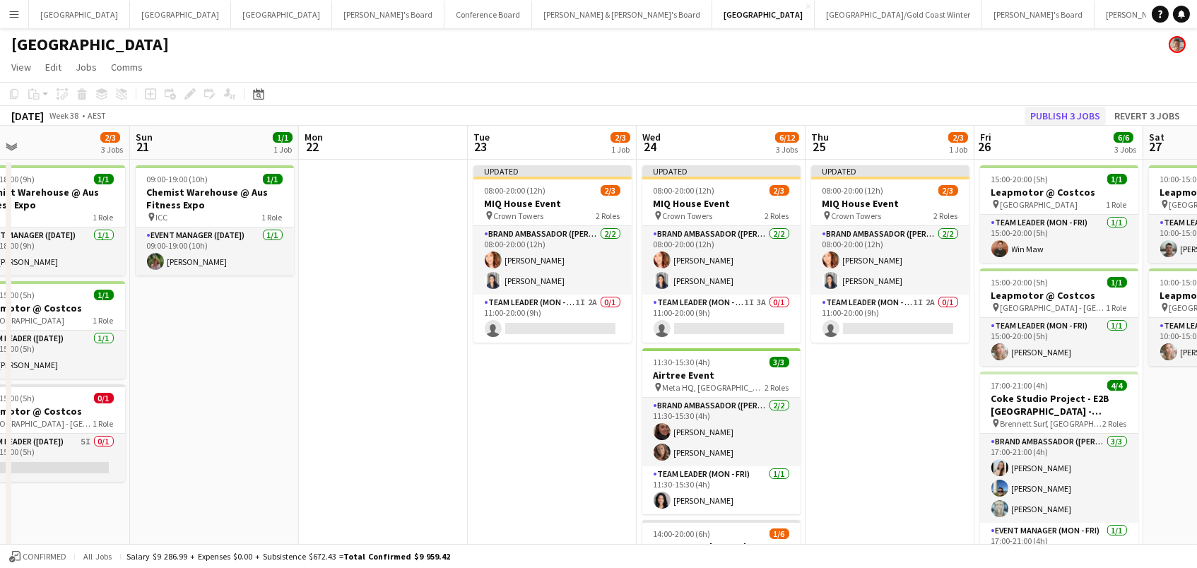
click at [1034, 112] on button "Publish 3 jobs" at bounding box center [1064, 116] width 81 height 18
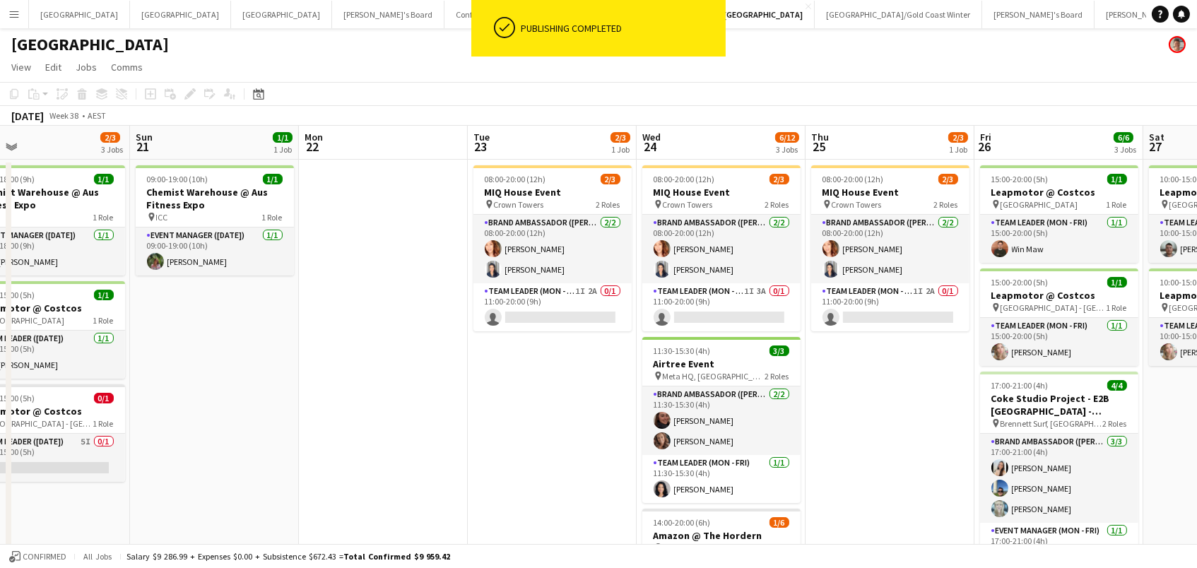
scroll to position [0, 0]
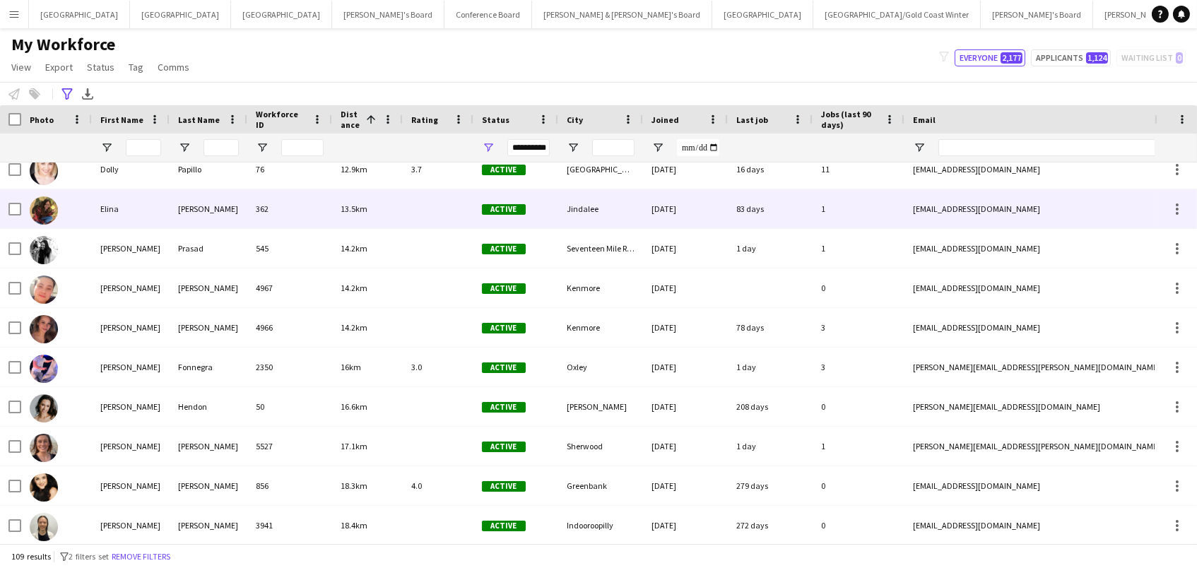
scroll to position [101, 0]
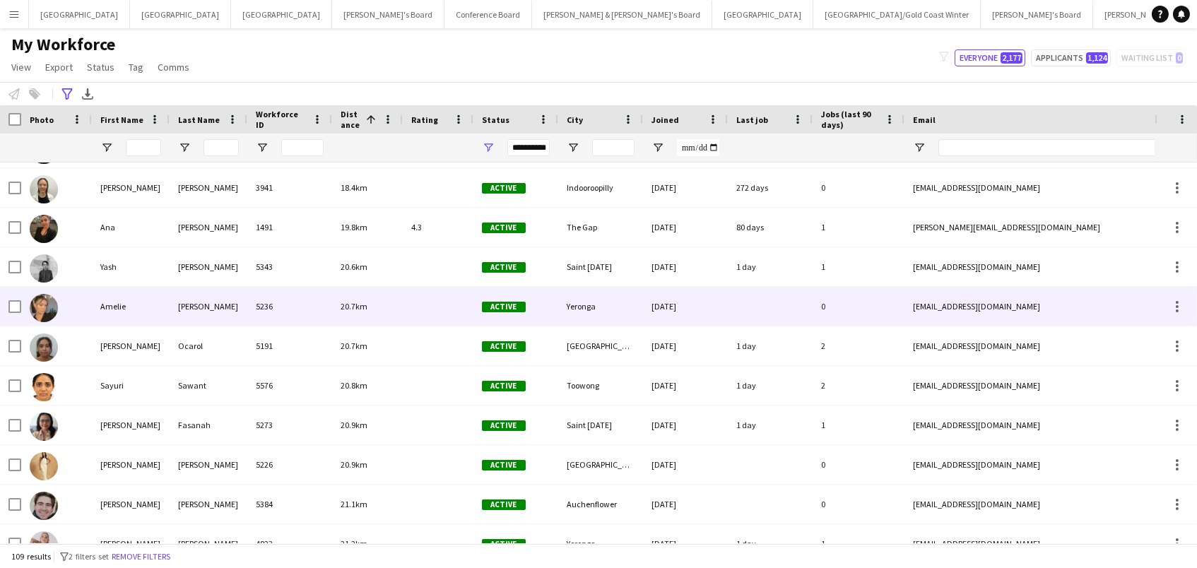
click at [170, 292] on div "Greenlees" at bounding box center [209, 306] width 78 height 39
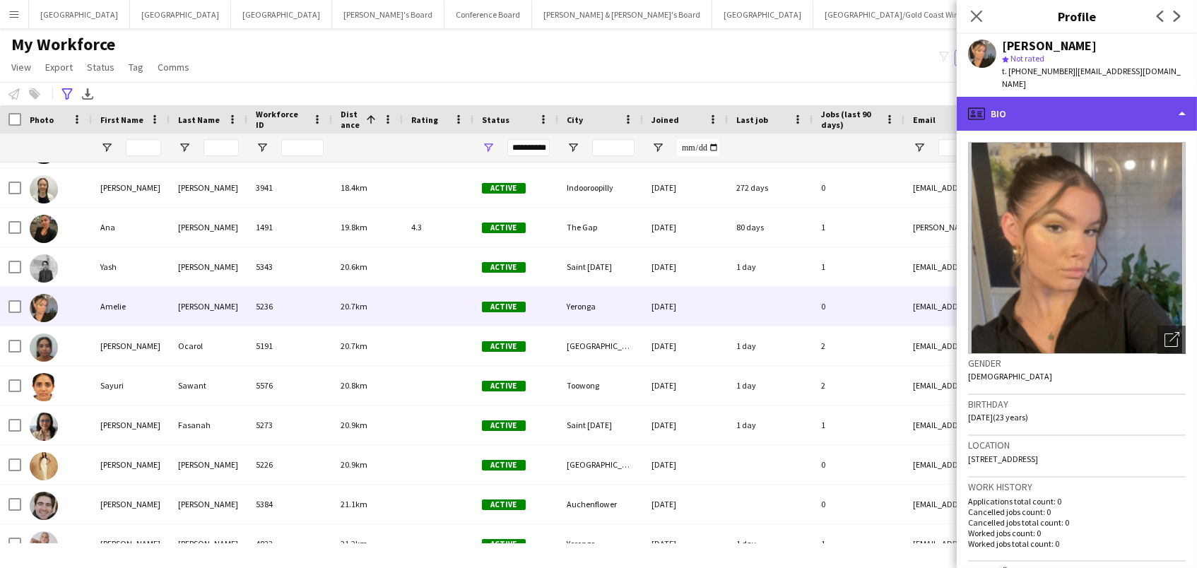
click at [1000, 97] on div "profile Bio" at bounding box center [1076, 114] width 240 height 34
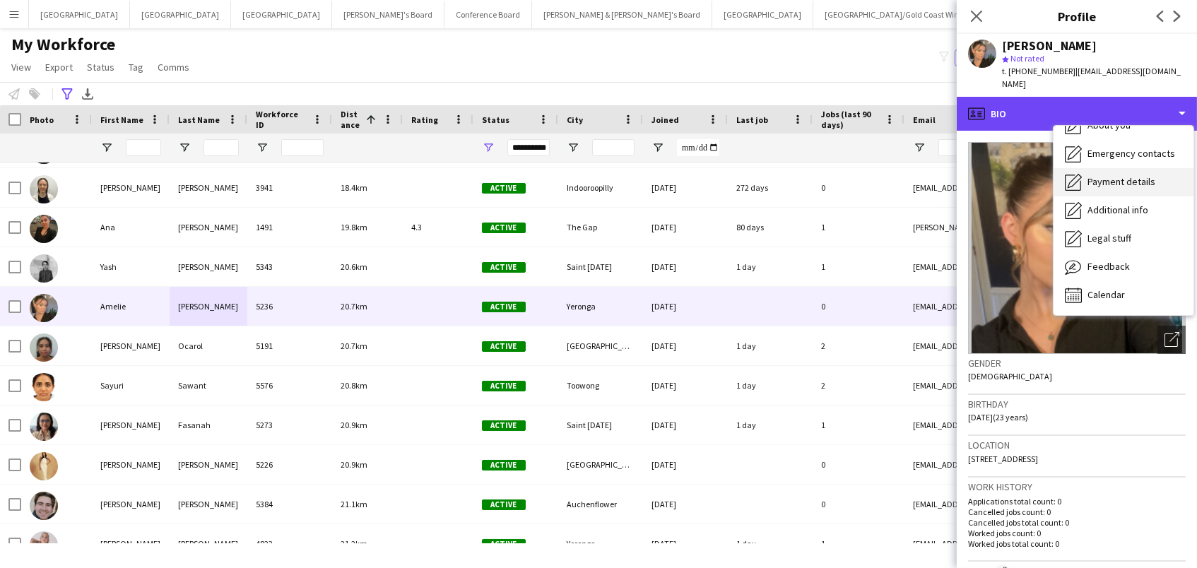
scroll to position [105, 0]
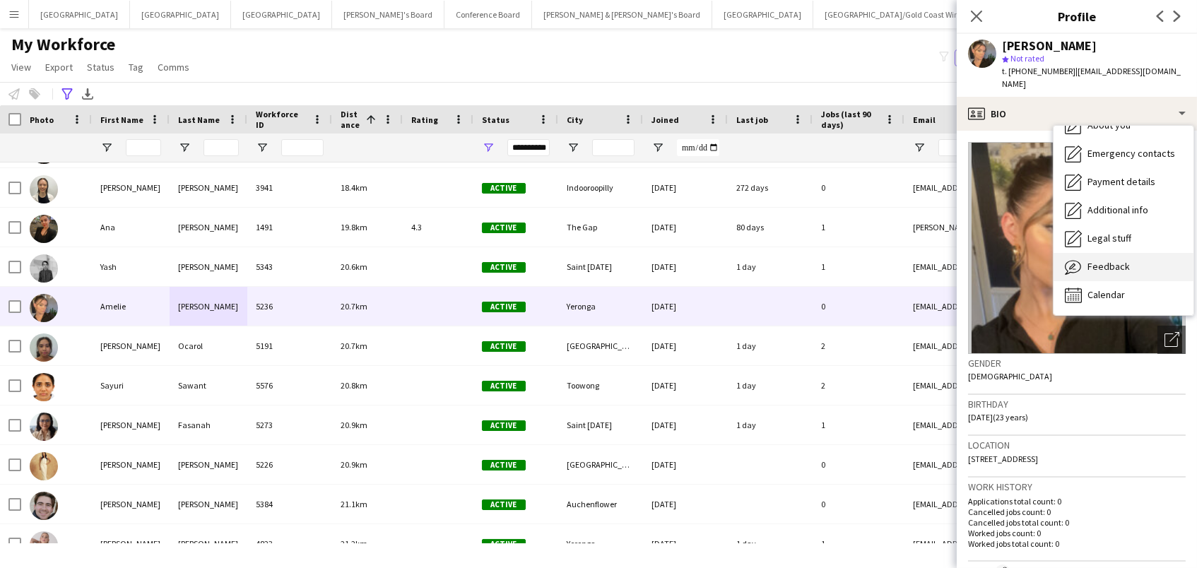
click at [1115, 261] on div "Feedback Feedback" at bounding box center [1123, 267] width 140 height 28
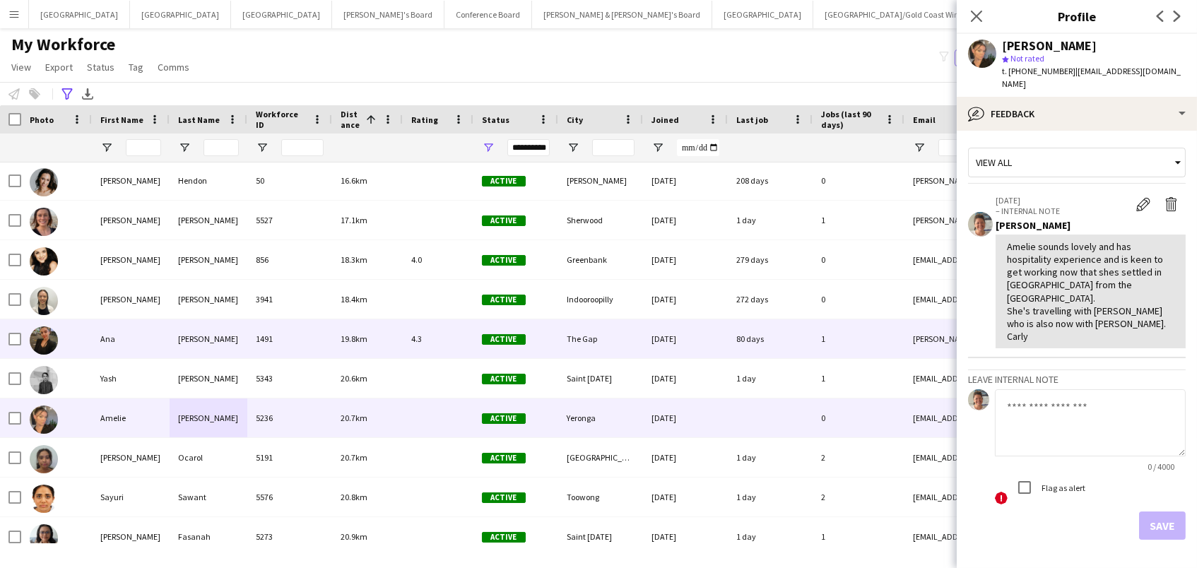
scroll to position [307, 0]
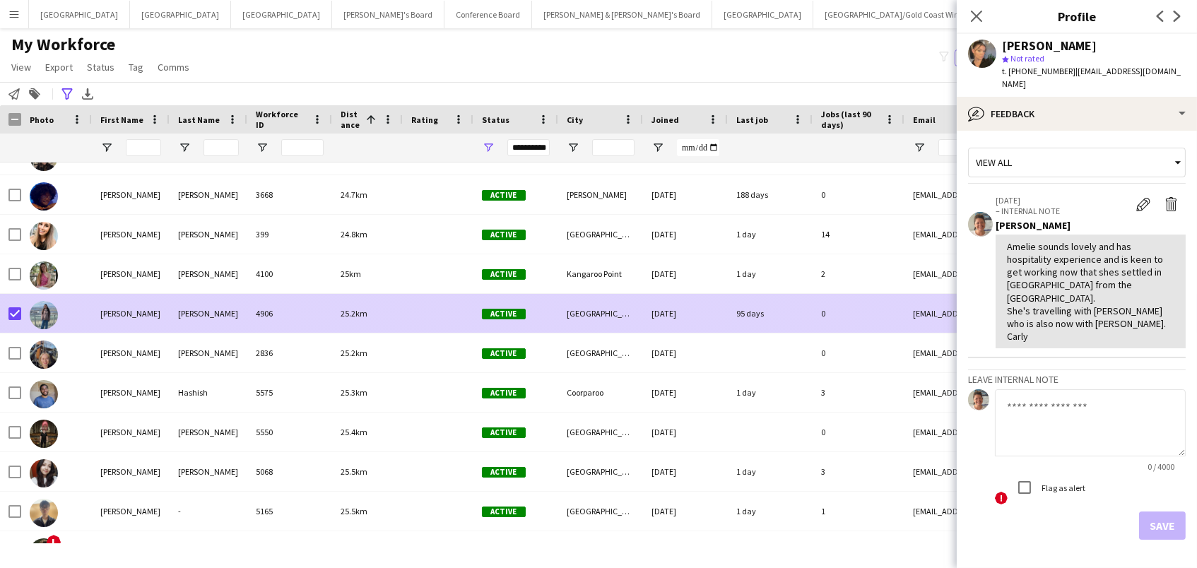
click at [256, 319] on div "4906" at bounding box center [289, 313] width 85 height 39
click at [1055, 389] on textarea at bounding box center [1090, 422] width 191 height 67
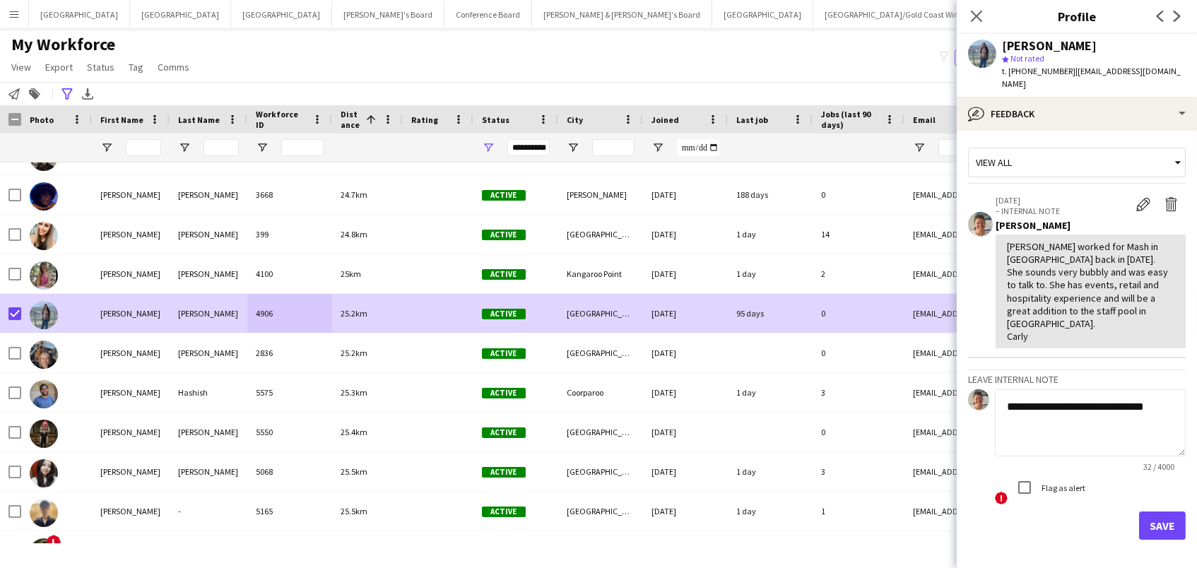
type textarea "**********"
click at [1155, 511] on button "Save" at bounding box center [1162, 525] width 47 height 28
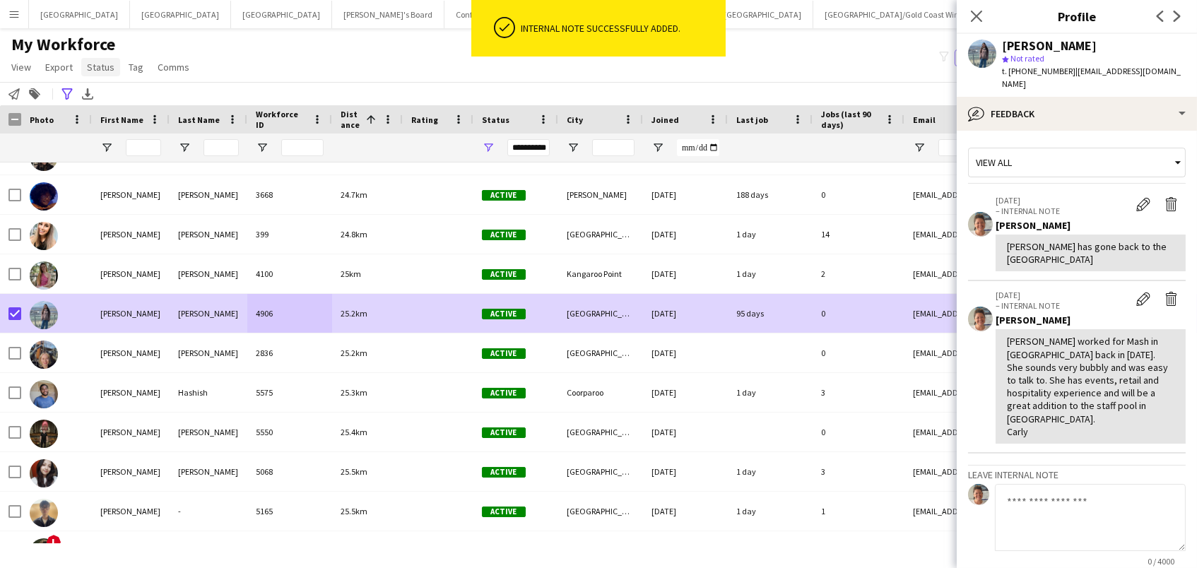
click at [101, 64] on span "Status" at bounding box center [101, 67] width 28 height 13
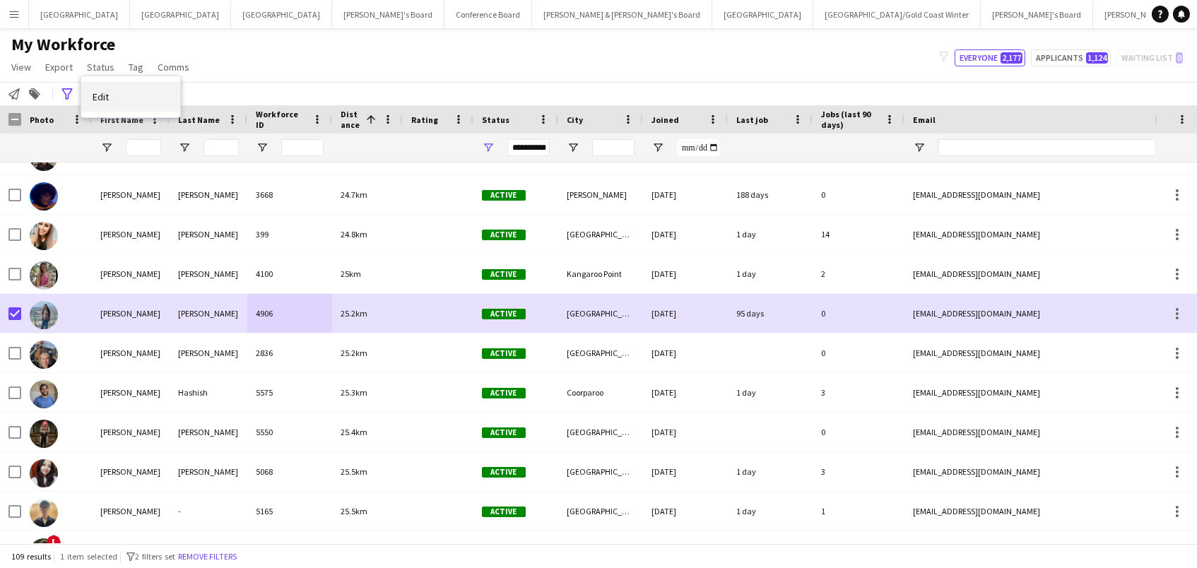
click at [114, 109] on link "Edit" at bounding box center [130, 97] width 99 height 30
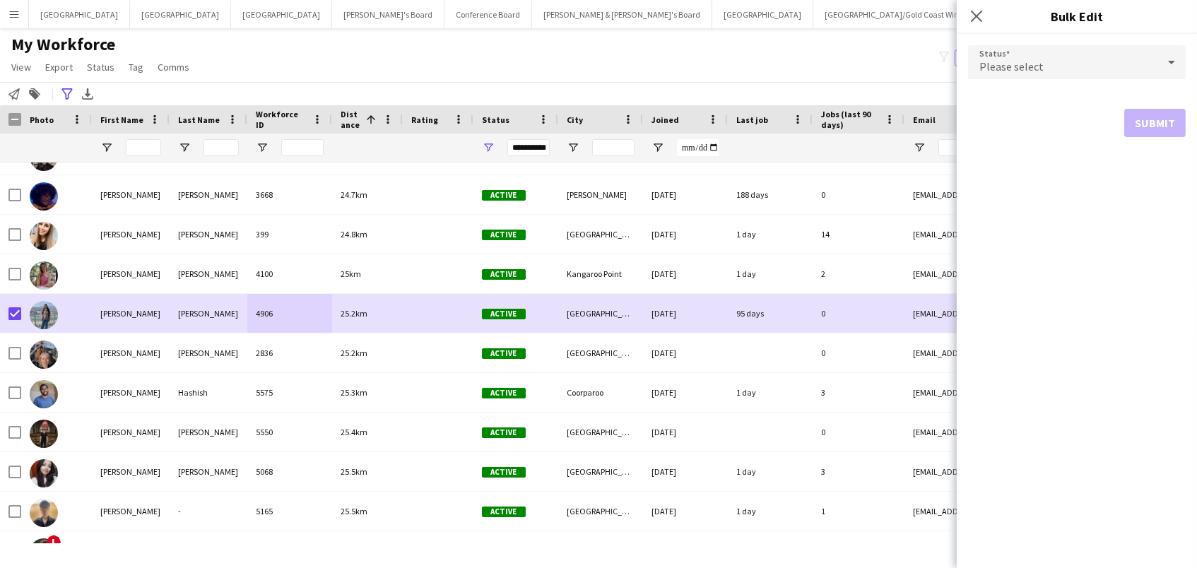
click at [1071, 66] on div "Please select" at bounding box center [1062, 62] width 189 height 34
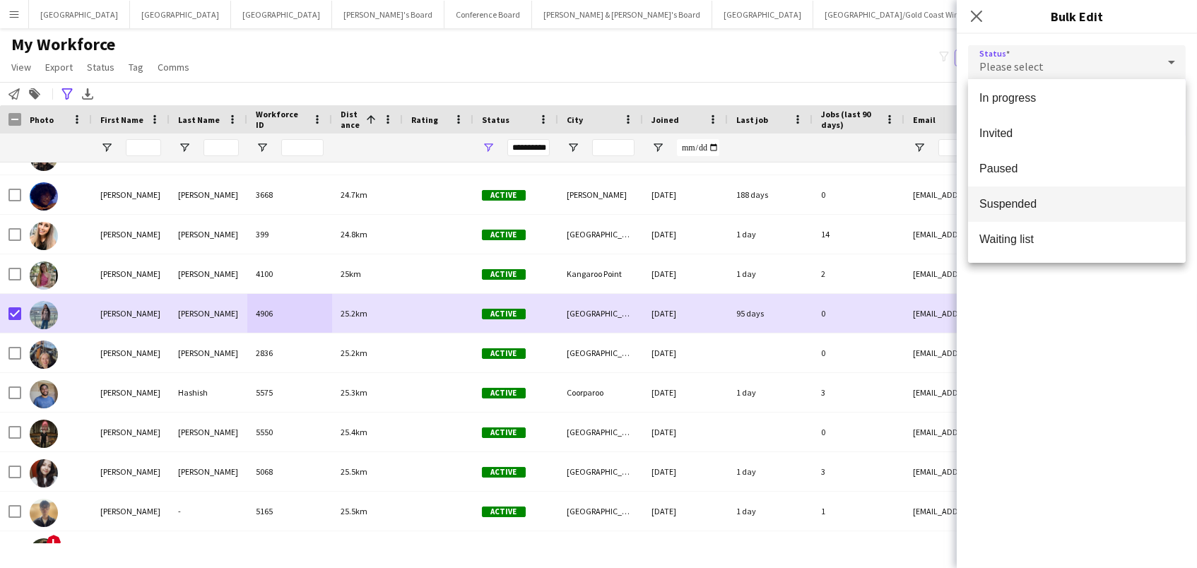
click at [1080, 196] on mat-option "Suspended" at bounding box center [1077, 203] width 218 height 35
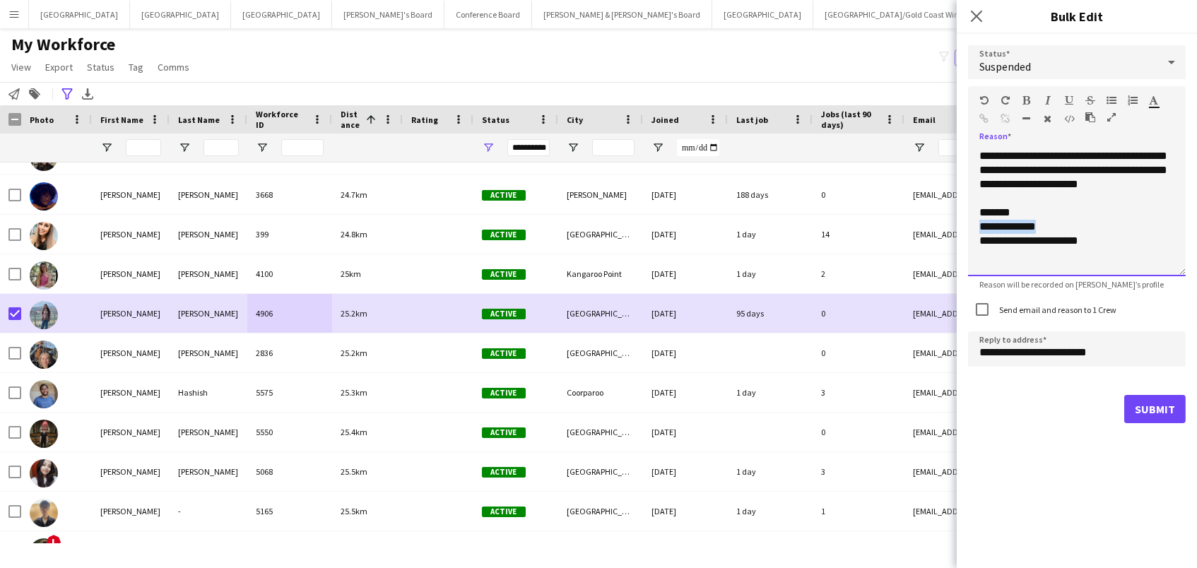
drag, startPoint x: 1057, startPoint y: 227, endPoint x: 974, endPoint y: 225, distance: 82.7
click at [974, 225] on div "**********" at bounding box center [1077, 212] width 218 height 127
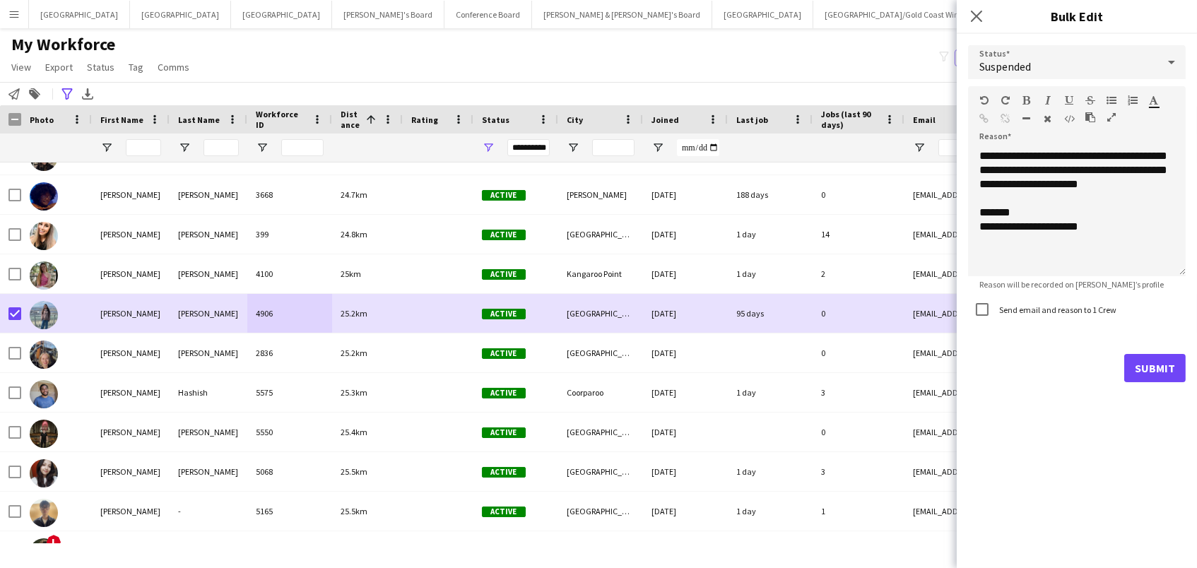
click at [1140, 364] on button "Submit" at bounding box center [1154, 368] width 61 height 28
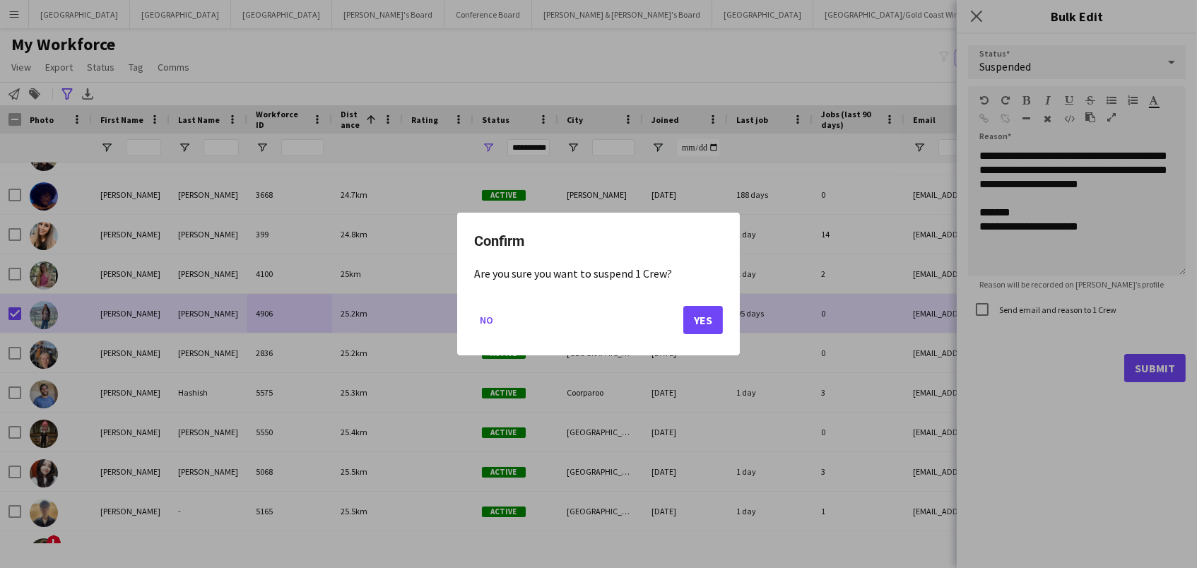
click at [705, 327] on button "Yes" at bounding box center [703, 320] width 40 height 28
